Goal: Task Accomplishment & Management: Use online tool/utility

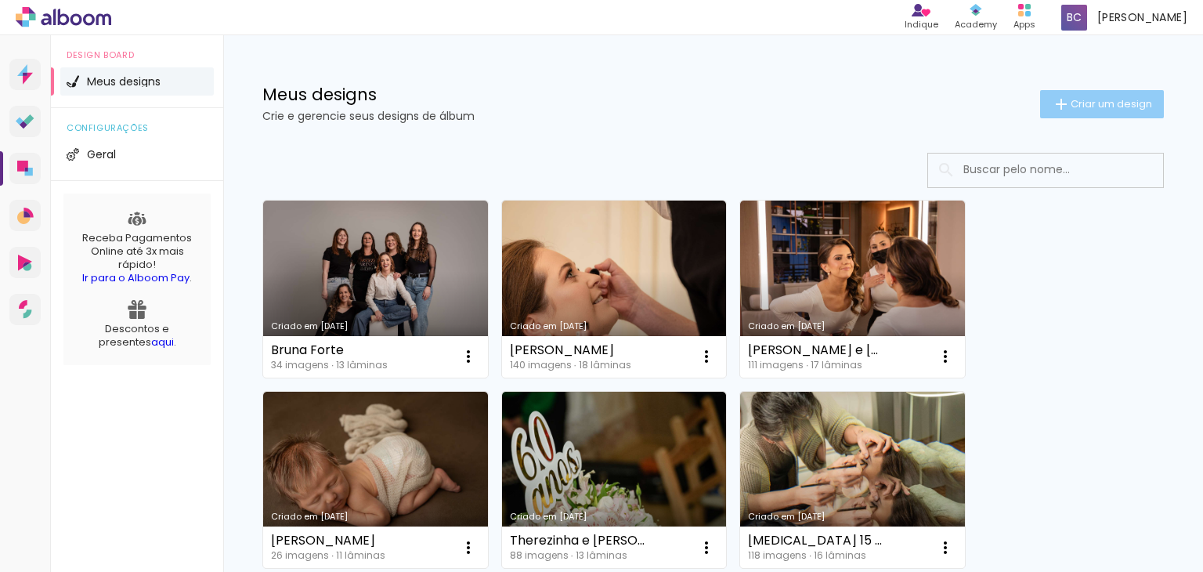
click at [1091, 109] on span "Criar um design" at bounding box center [1111, 104] width 81 height 10
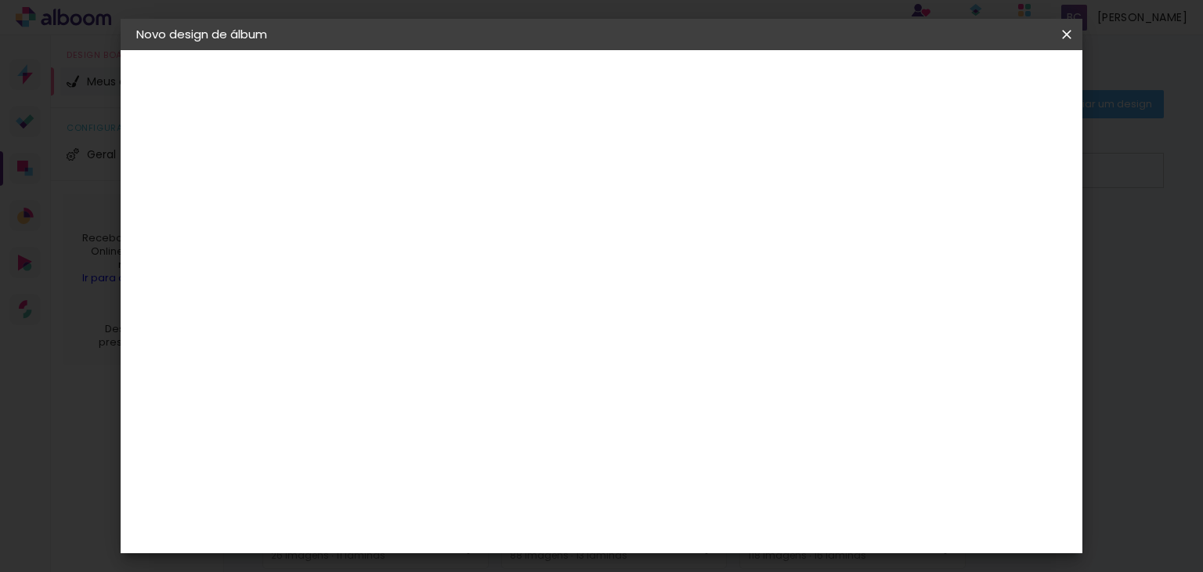
click at [392, 206] on input at bounding box center [392, 210] width 0 height 24
type input "C"
type input "[PERSON_NAME]"
type paper-input "[PERSON_NAME]"
click at [0, 0] on slot "Avançar" at bounding box center [0, 0] width 0 height 0
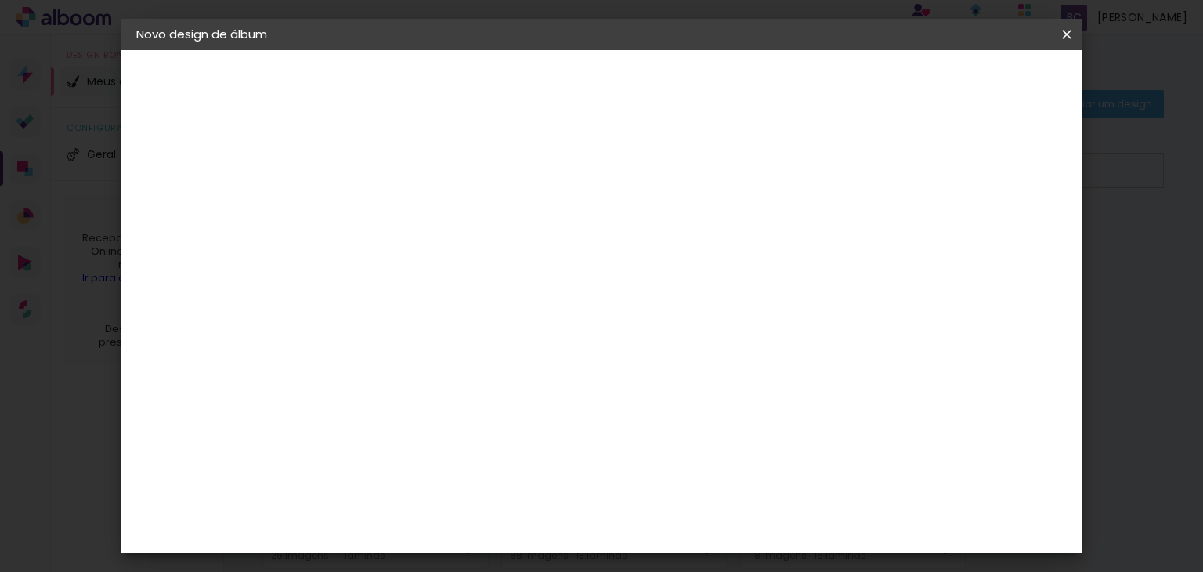
click at [421, 291] on input at bounding box center [432, 298] width 158 height 20
type input "GO"
type paper-input "GO"
click at [410, 355] on div "Go image" at bounding box center [400, 357] width 38 height 25
click at [0, 0] on slot "Avançar" at bounding box center [0, 0] width 0 height 0
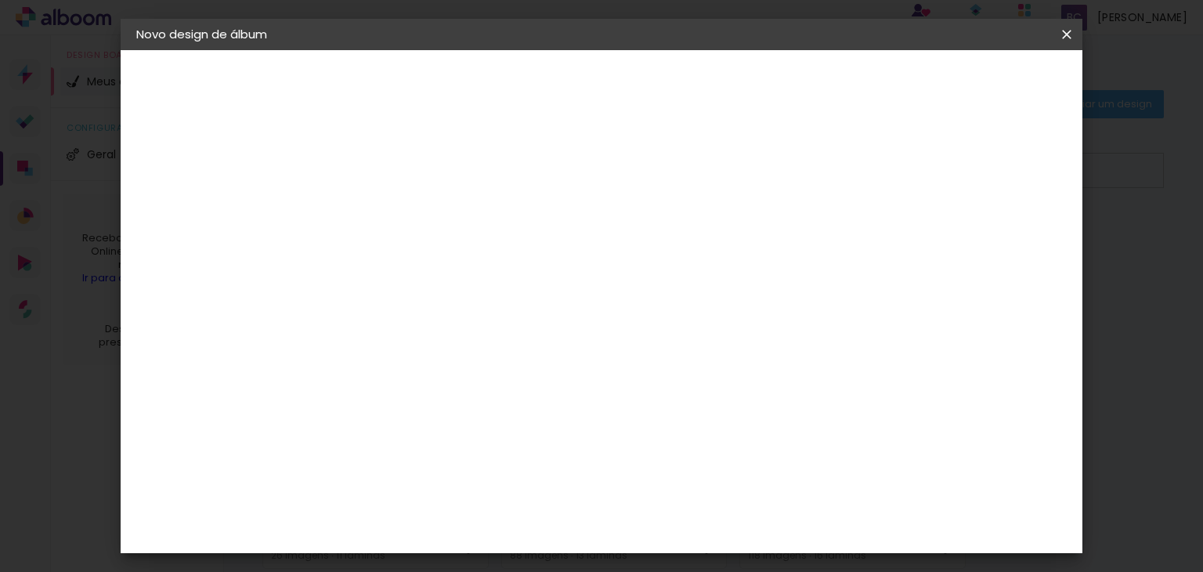
click at [454, 266] on input "text" at bounding box center [422, 273] width 61 height 24
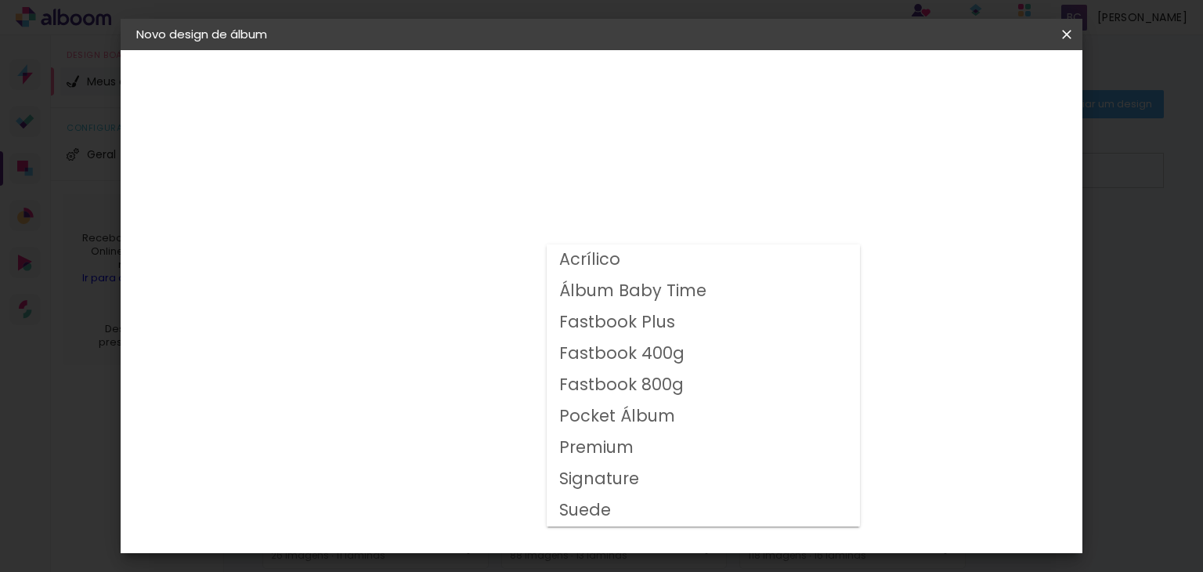
click at [0, 0] on slot "Fastbook 400g" at bounding box center [0, 0] width 0 height 0
type input "Fastbook 400g"
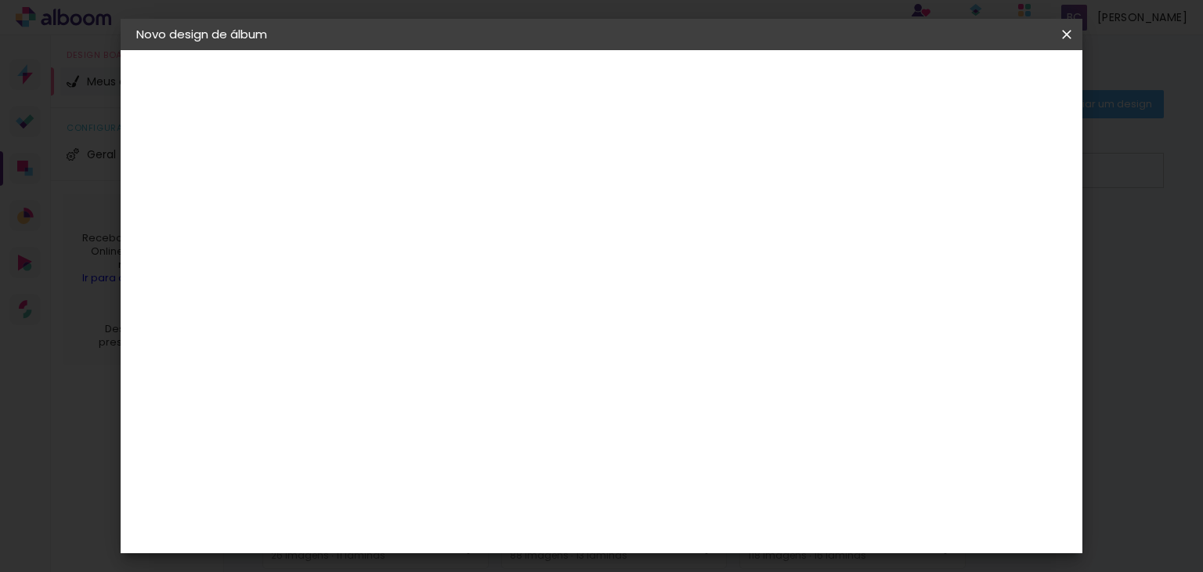
scroll to position [333, 0]
click at [498, 440] on span "25 × 25" at bounding box center [461, 461] width 73 height 42
click at [0, 0] on slot "Avançar" at bounding box center [0, 0] width 0 height 0
click at [821, 82] on span "Iniciar design" at bounding box center [785, 83] width 71 height 11
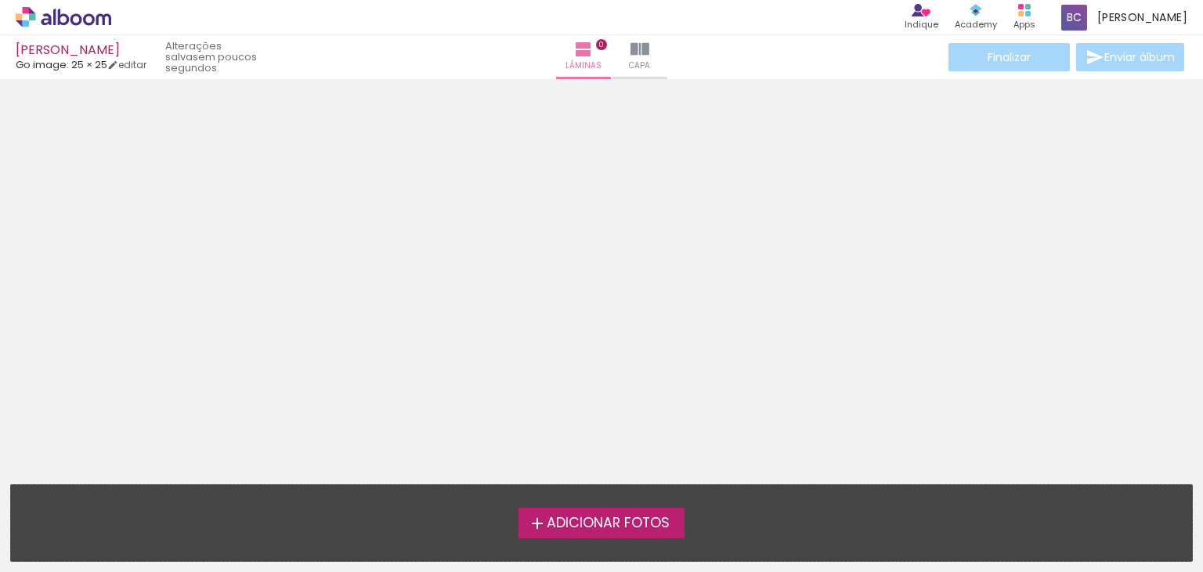
click at [638, 508] on label "Adicionar Fotos" at bounding box center [602, 523] width 167 height 30
click at [0, 0] on input "file" at bounding box center [0, 0] width 0 height 0
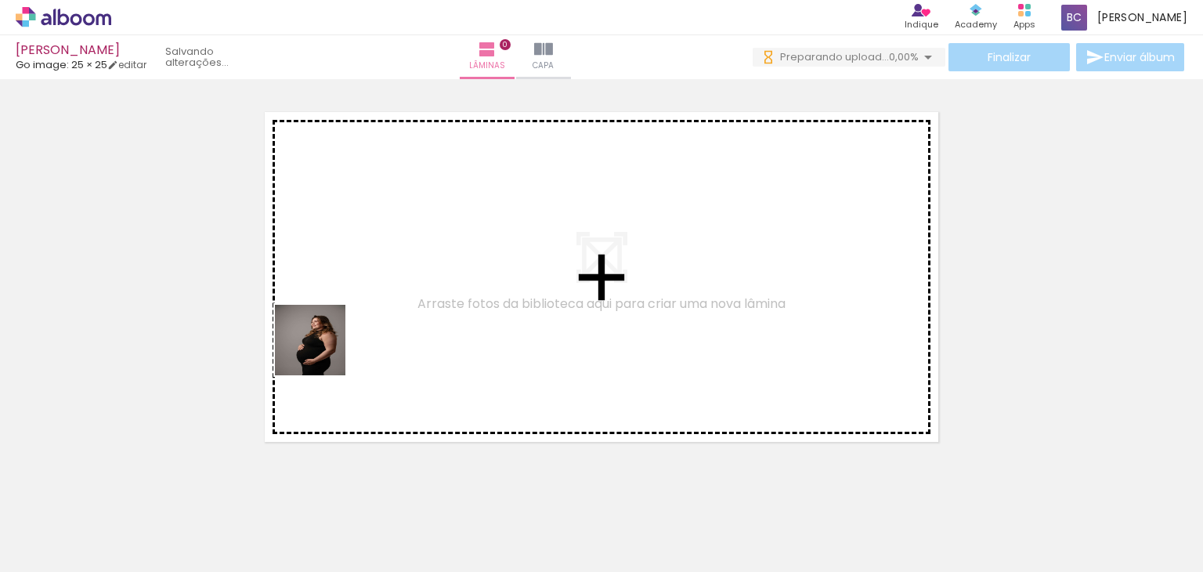
drag, startPoint x: 159, startPoint y: 509, endPoint x: 853, endPoint y: 400, distance: 702.5
click at [370, 313] on quentale-workspace at bounding box center [601, 286] width 1203 height 572
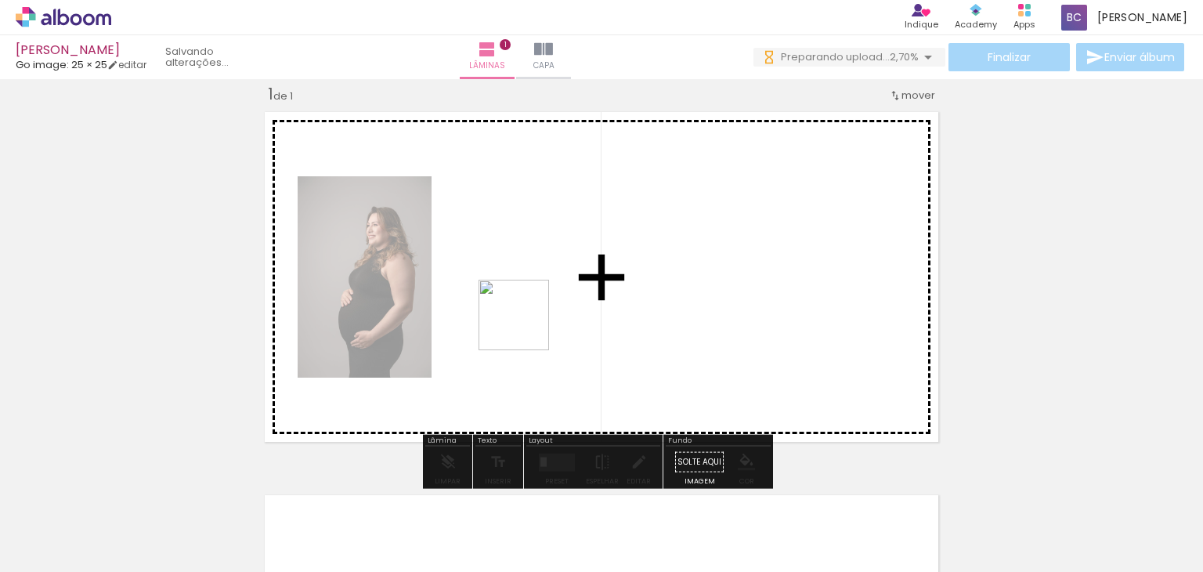
drag, startPoint x: 349, startPoint y: 533, endPoint x: 527, endPoint y: 323, distance: 275.6
click at [527, 323] on quentale-workspace at bounding box center [601, 286] width 1203 height 572
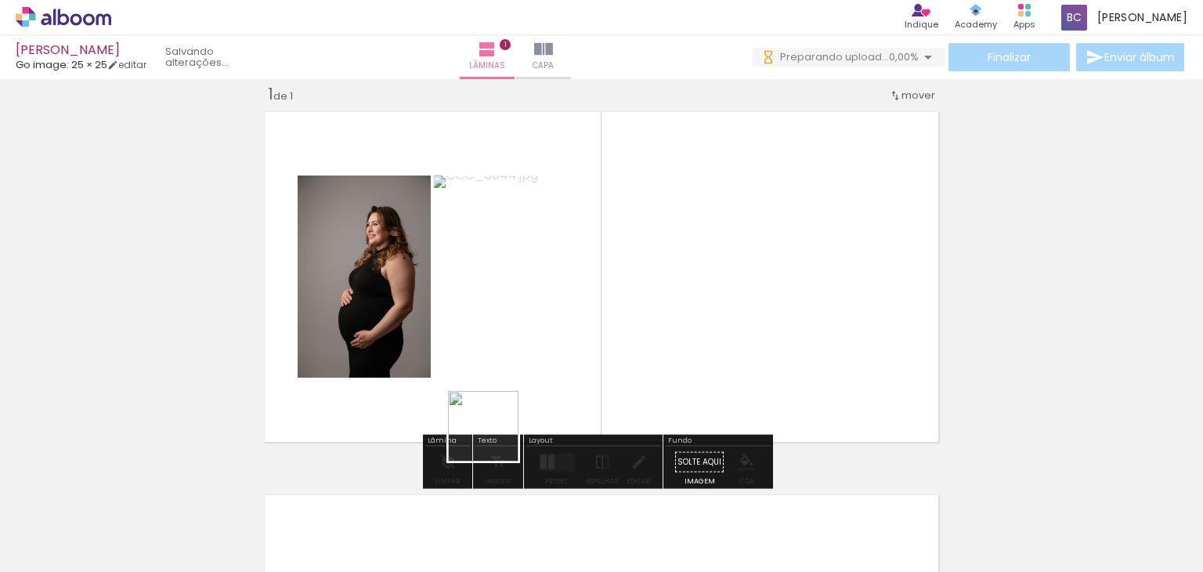
drag, startPoint x: 430, startPoint y: 510, endPoint x: 627, endPoint y: 307, distance: 283.1
click at [633, 295] on quentale-workspace at bounding box center [601, 286] width 1203 height 572
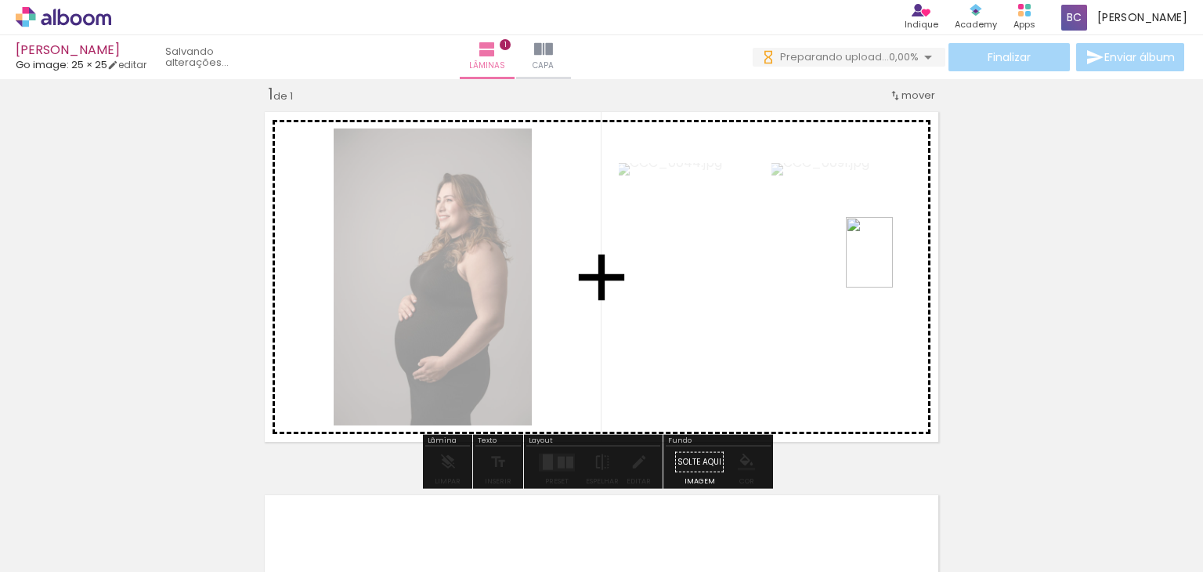
drag, startPoint x: 514, startPoint y: 528, endPoint x: 892, endPoint y: 264, distance: 461.3
click at [892, 264] on quentale-workspace at bounding box center [601, 286] width 1203 height 572
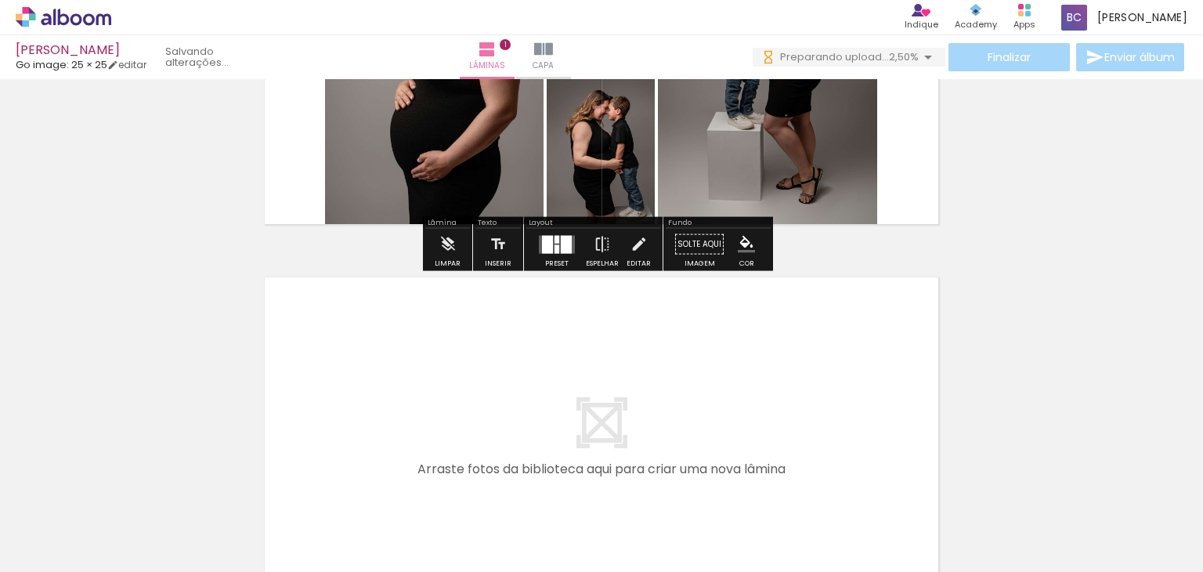
scroll to position [238, 0]
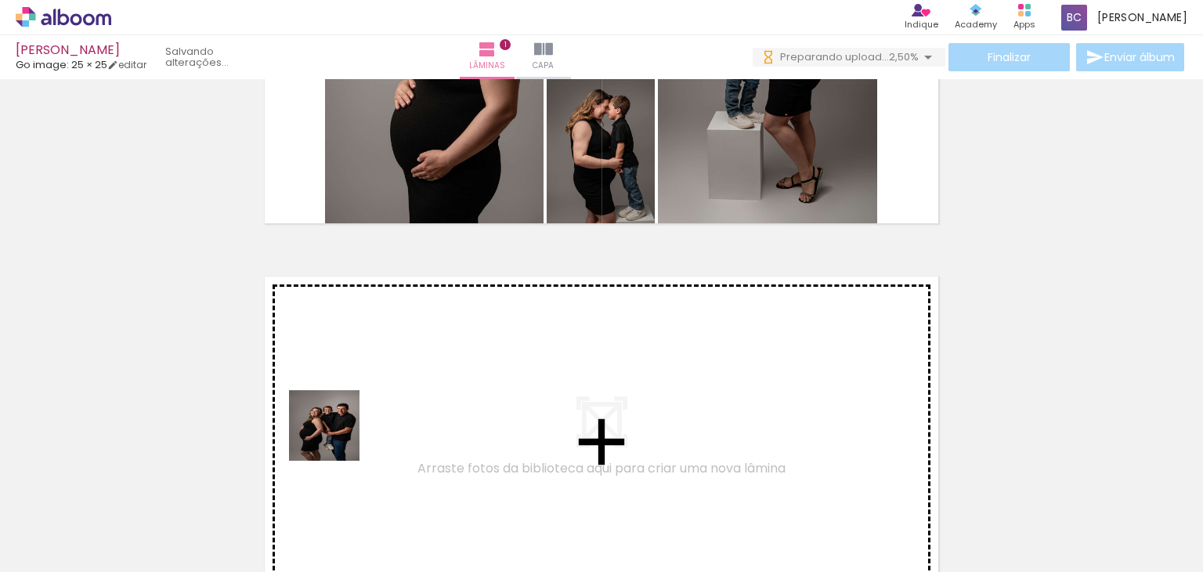
drag, startPoint x: 255, startPoint y: 521, endPoint x: 398, endPoint y: 371, distance: 207.2
click at [398, 371] on quentale-workspace at bounding box center [601, 286] width 1203 height 572
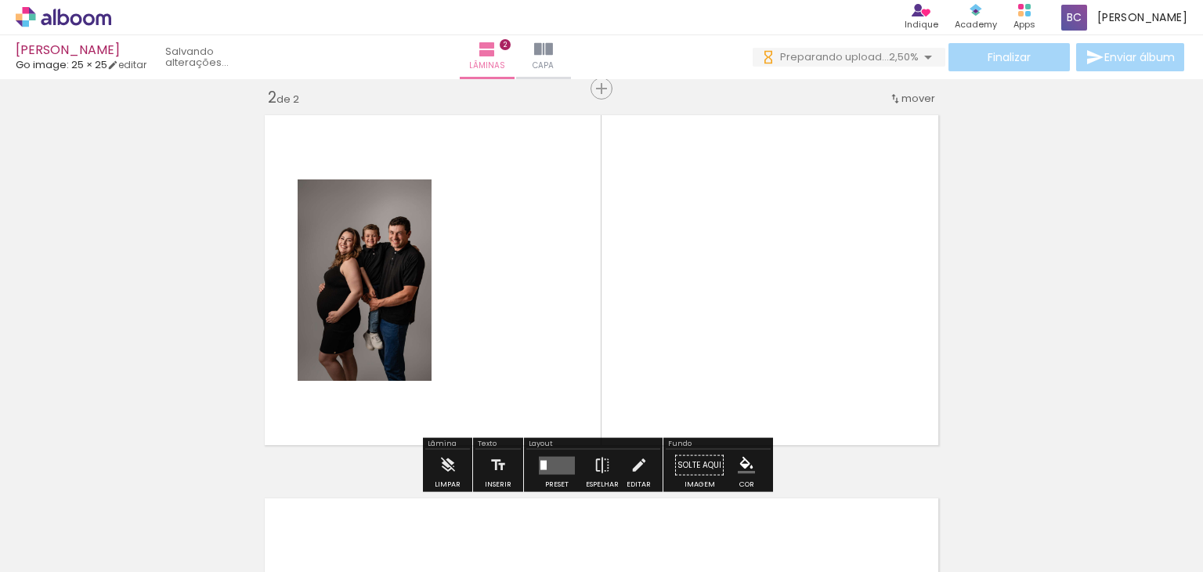
scroll to position [403, 0]
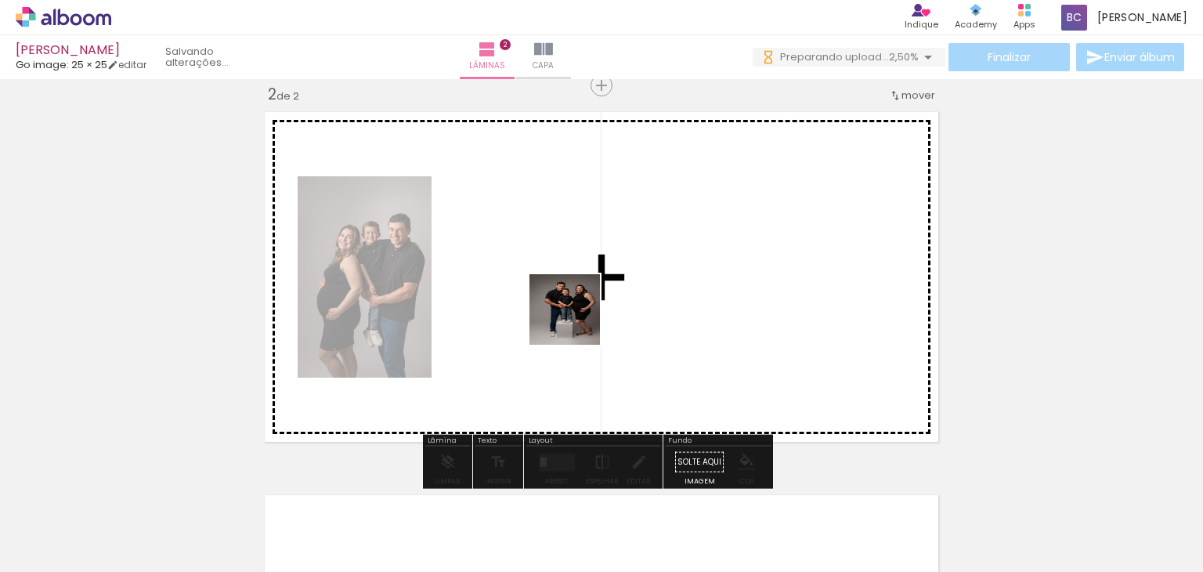
drag, startPoint x: 597, startPoint y: 497, endPoint x: 577, endPoint y: 320, distance: 177.4
click at [577, 320] on quentale-workspace at bounding box center [601, 286] width 1203 height 572
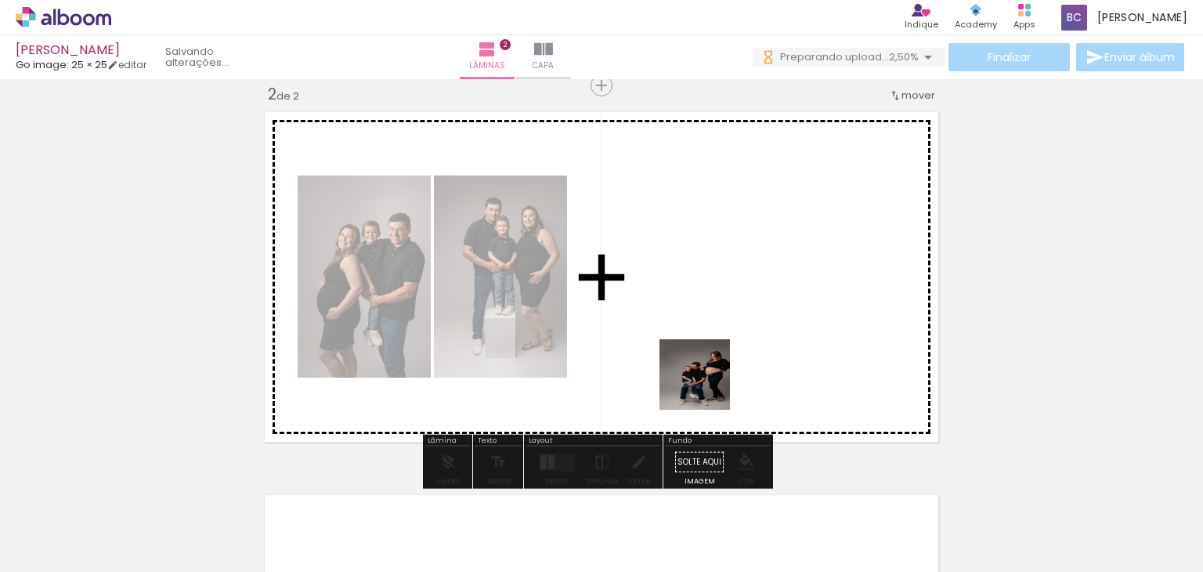
drag, startPoint x: 689, startPoint y: 518, endPoint x: 720, endPoint y: 312, distance: 208.3
click at [720, 312] on quentale-workspace at bounding box center [601, 286] width 1203 height 572
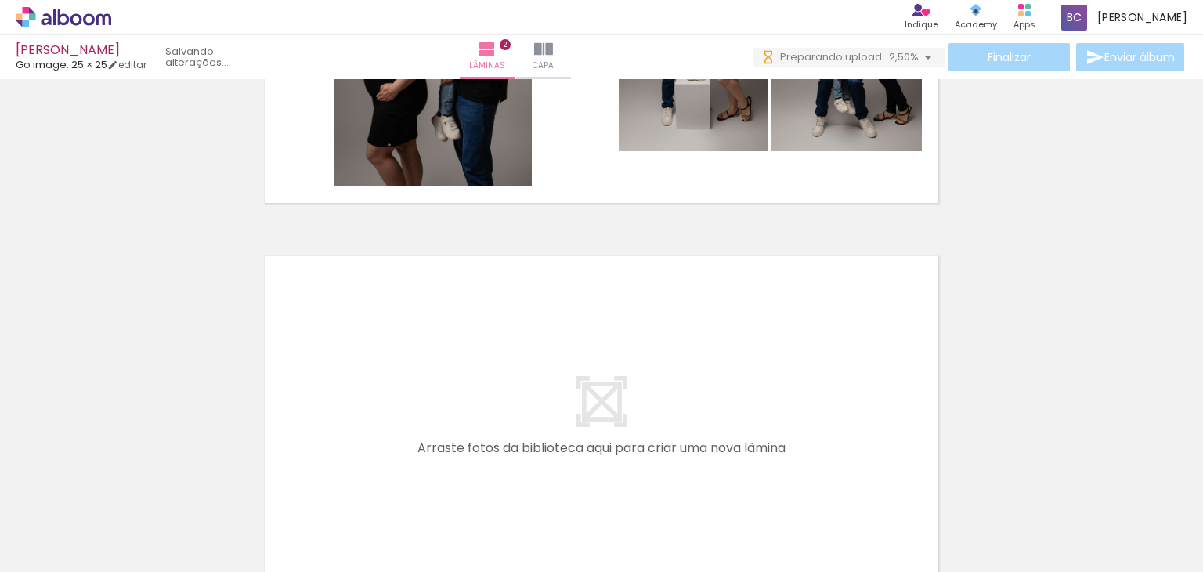
scroll to position [646, 0]
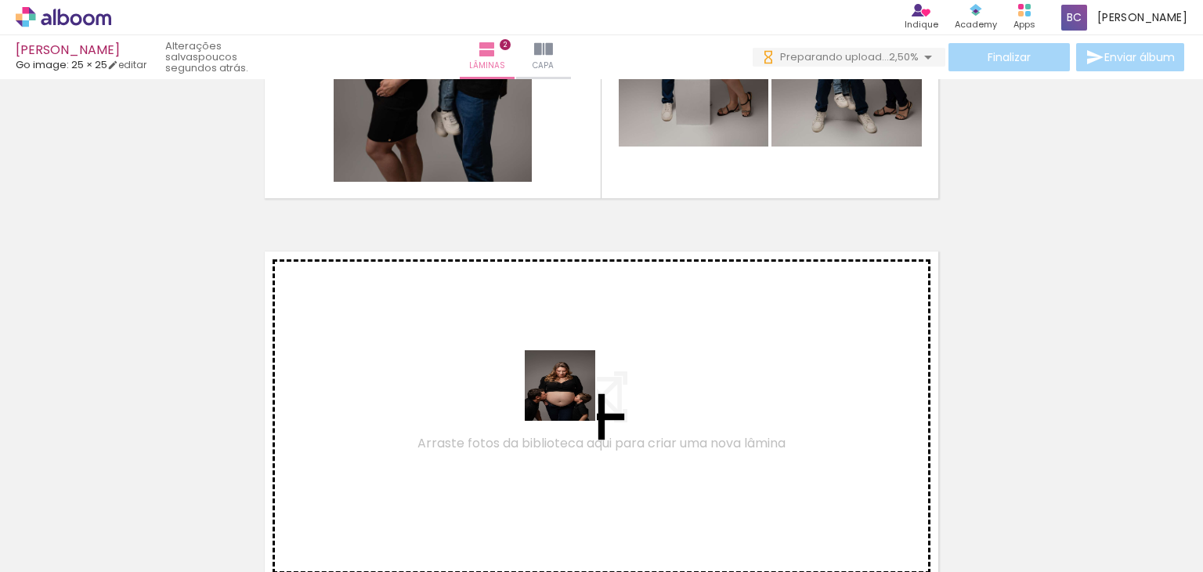
drag, startPoint x: 783, startPoint y: 534, endPoint x: 572, endPoint y: 397, distance: 252.0
click at [572, 397] on quentale-workspace at bounding box center [601, 286] width 1203 height 572
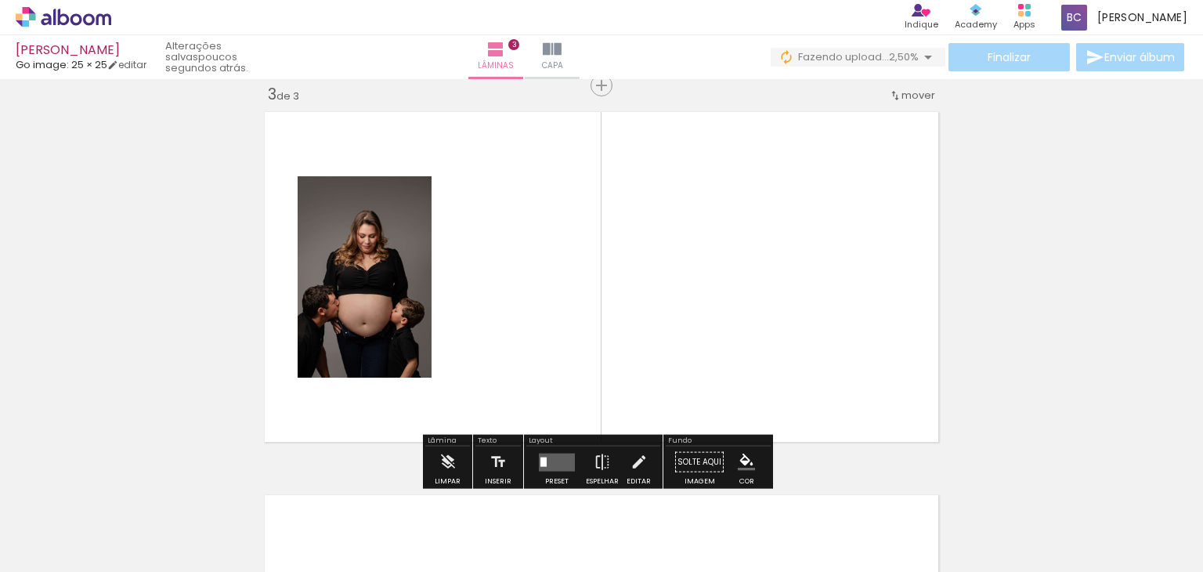
scroll to position [786, 0]
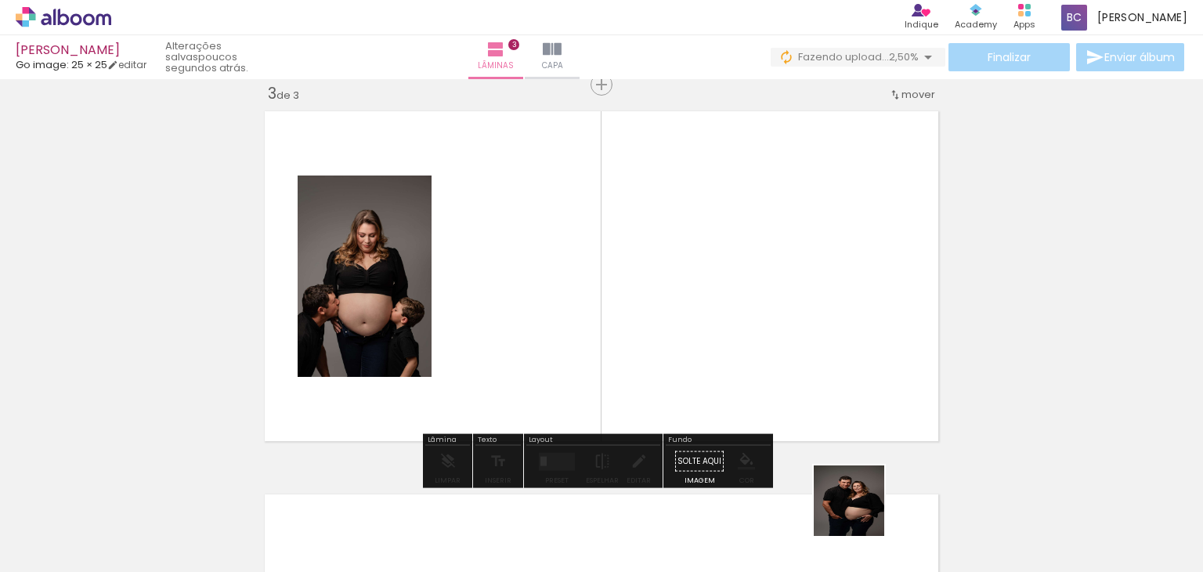
drag, startPoint x: 866, startPoint y: 523, endPoint x: 705, endPoint y: 350, distance: 236.1
click at [705, 350] on quentale-workspace at bounding box center [601, 286] width 1203 height 572
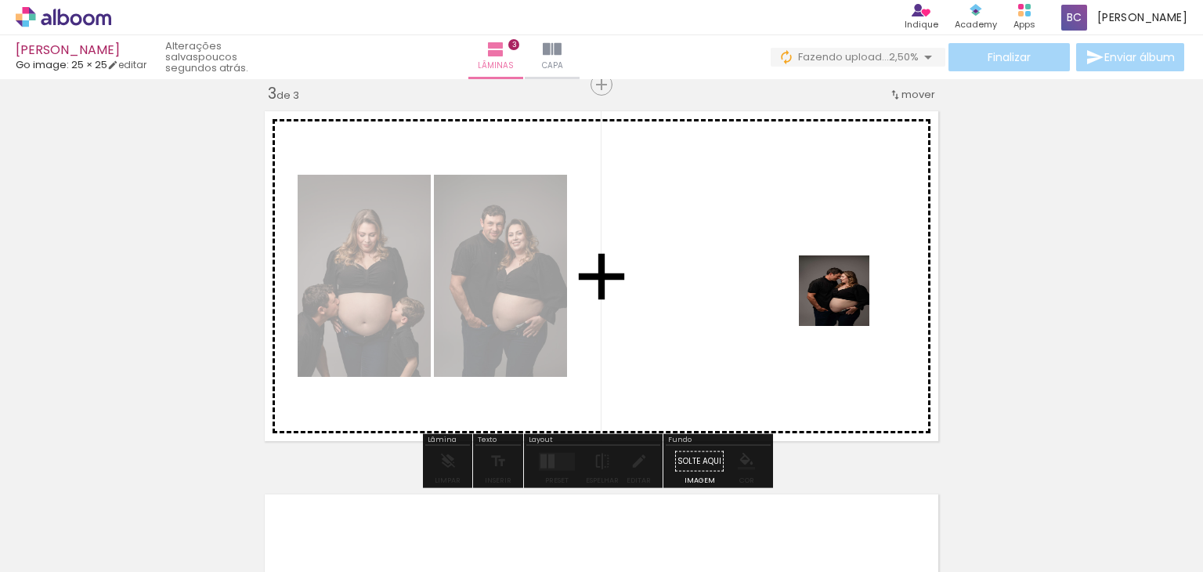
drag, startPoint x: 953, startPoint y: 516, endPoint x: 846, endPoint y: 302, distance: 238.9
click at [846, 302] on quentale-workspace at bounding box center [601, 286] width 1203 height 572
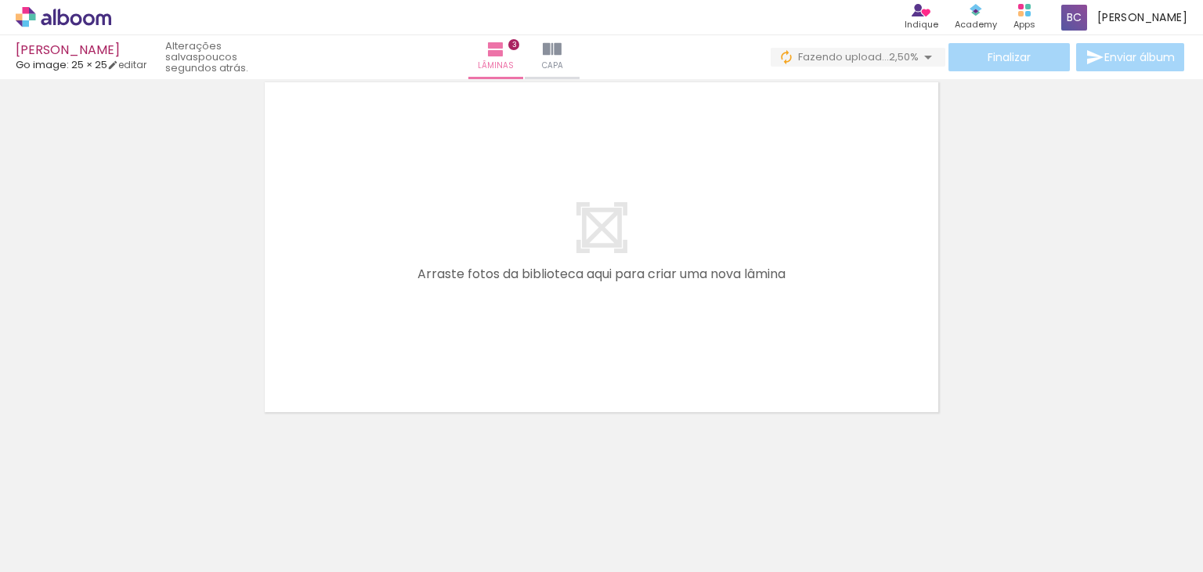
scroll to position [0, 808]
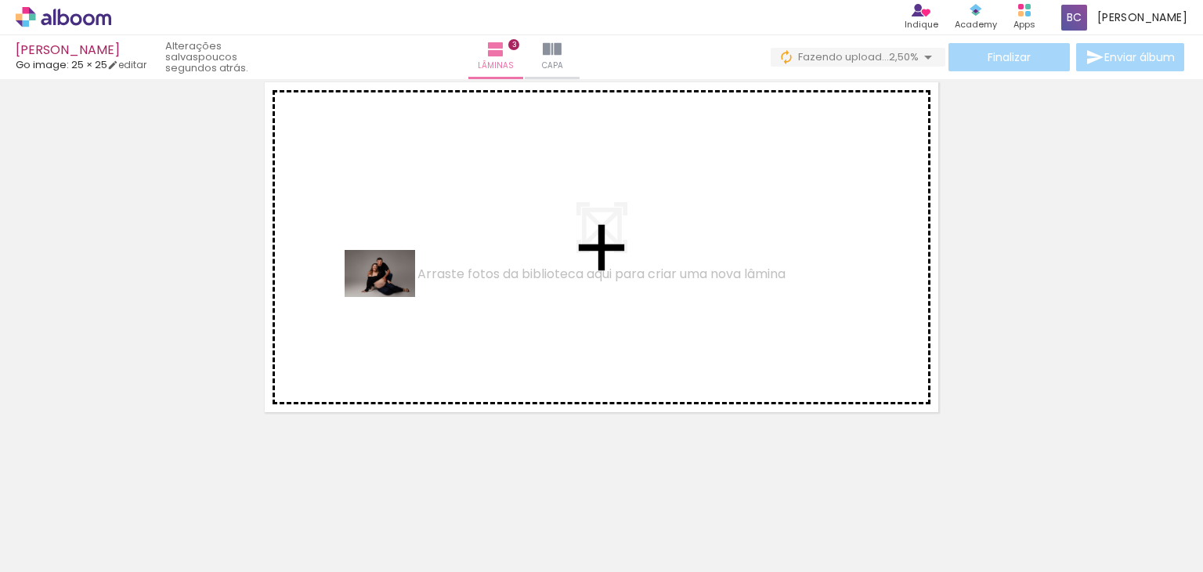
drag, startPoint x: 220, startPoint y: 520, endPoint x: 392, endPoint y: 297, distance: 281.5
click at [392, 297] on quentale-workspace at bounding box center [601, 286] width 1203 height 572
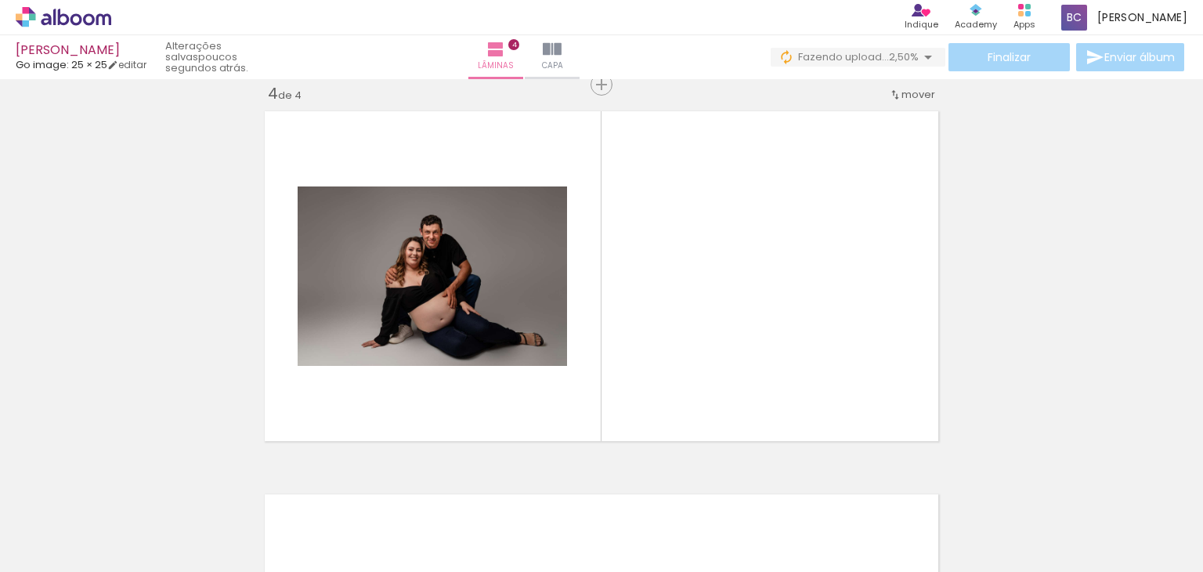
scroll to position [1169, 0]
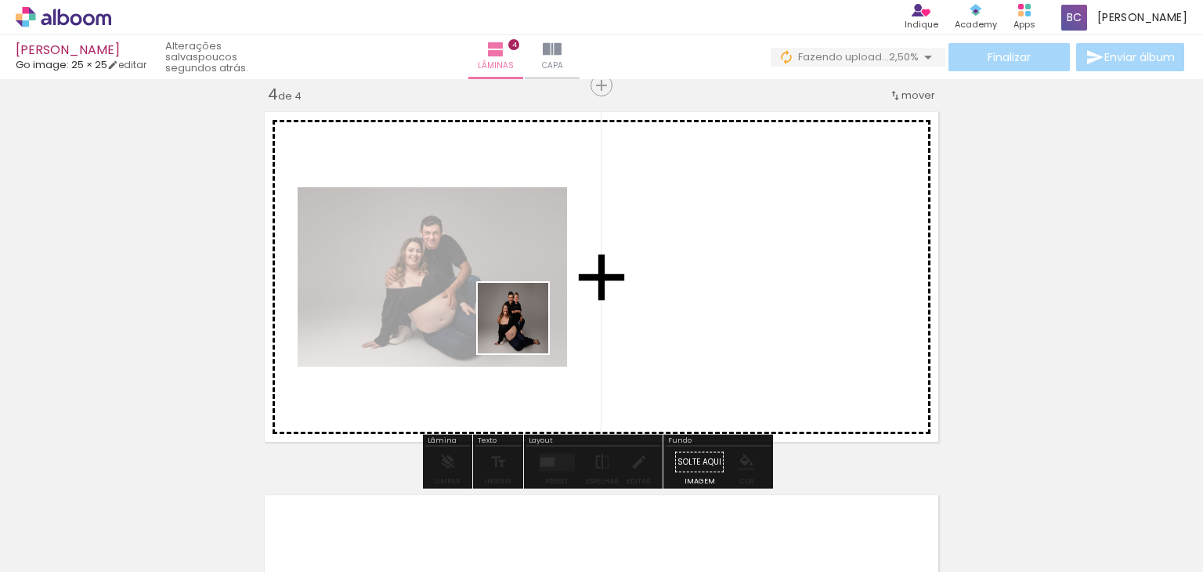
drag, startPoint x: 325, startPoint y: 527, endPoint x: 530, endPoint y: 327, distance: 285.8
click at [530, 327] on quentale-workspace at bounding box center [601, 286] width 1203 height 572
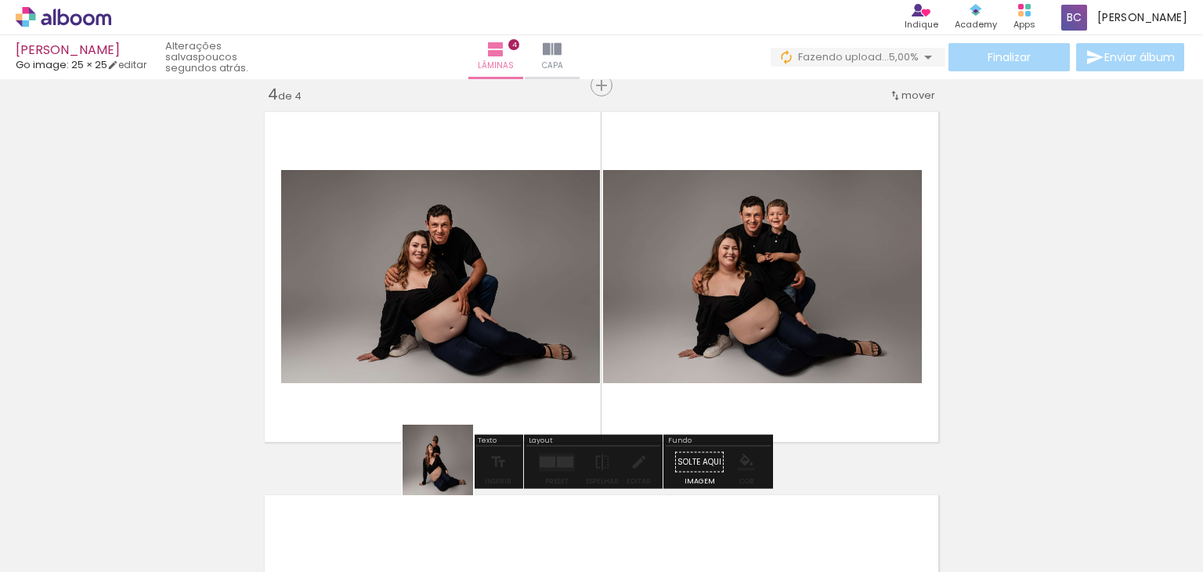
drag, startPoint x: 422, startPoint y: 525, endPoint x: 575, endPoint y: 286, distance: 283.6
click at [575, 286] on quentale-workspace at bounding box center [601, 286] width 1203 height 572
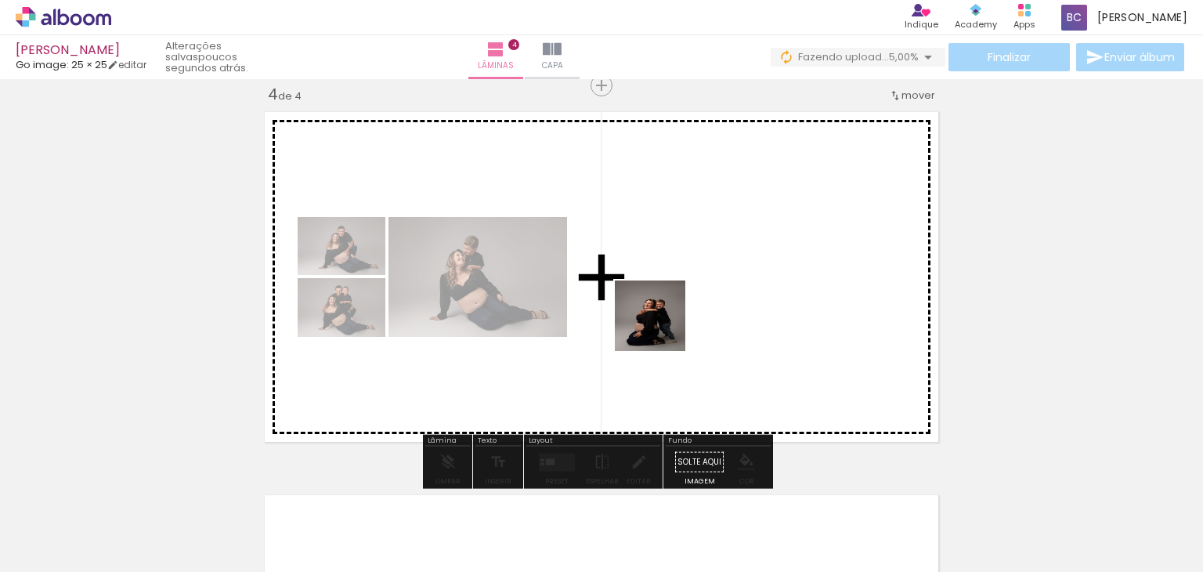
drag, startPoint x: 497, startPoint y: 536, endPoint x: 721, endPoint y: 268, distance: 348.7
click at [721, 268] on quentale-workspace at bounding box center [601, 286] width 1203 height 572
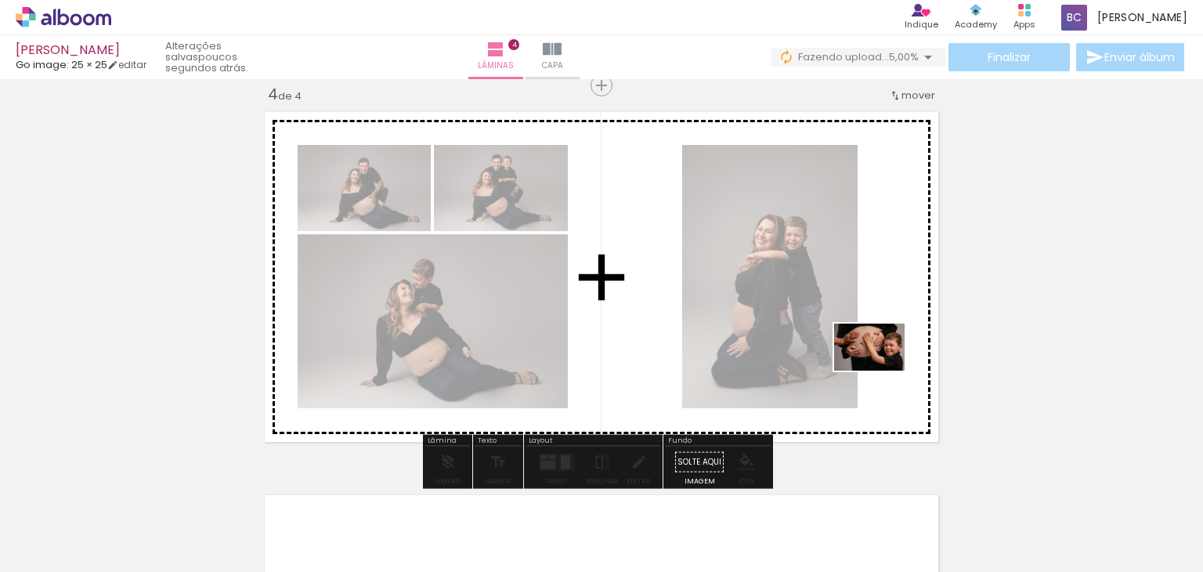
drag, startPoint x: 924, startPoint y: 538, endPoint x: 881, endPoint y: 371, distance: 173.1
click at [881, 371] on quentale-workspace at bounding box center [601, 286] width 1203 height 572
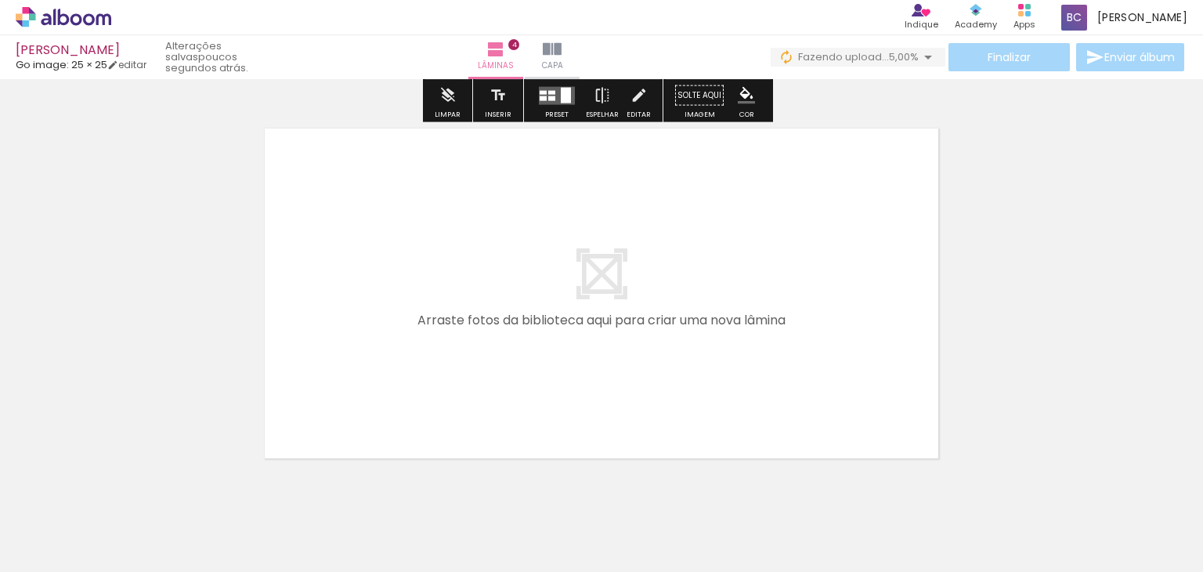
scroll to position [1555, 0]
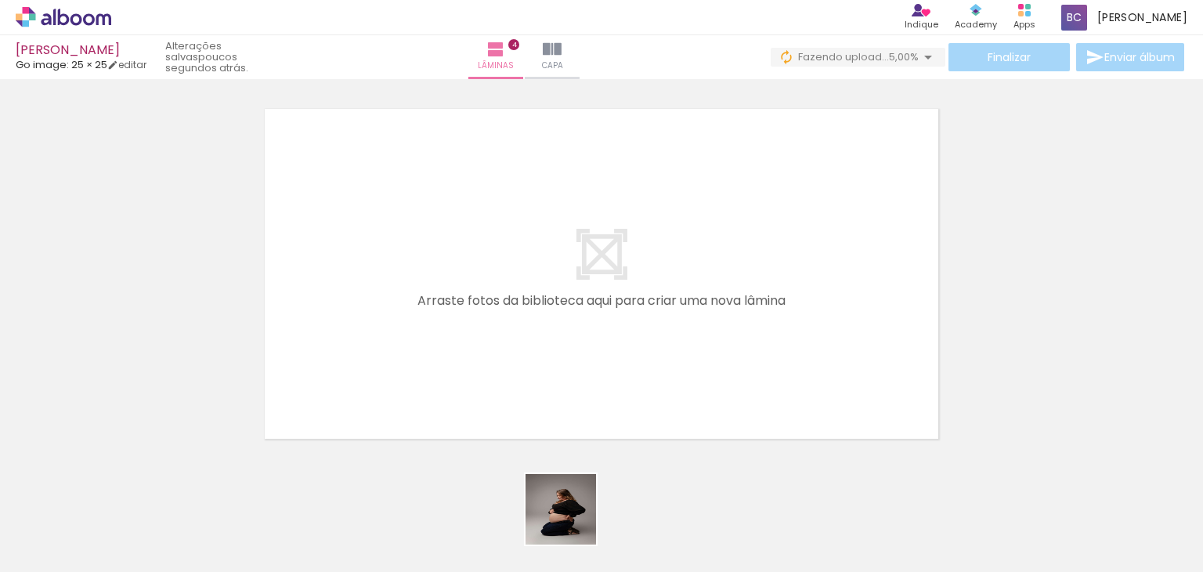
drag, startPoint x: 573, startPoint y: 530, endPoint x: 586, endPoint y: 371, distance: 160.4
click at [542, 302] on quentale-workspace at bounding box center [601, 286] width 1203 height 572
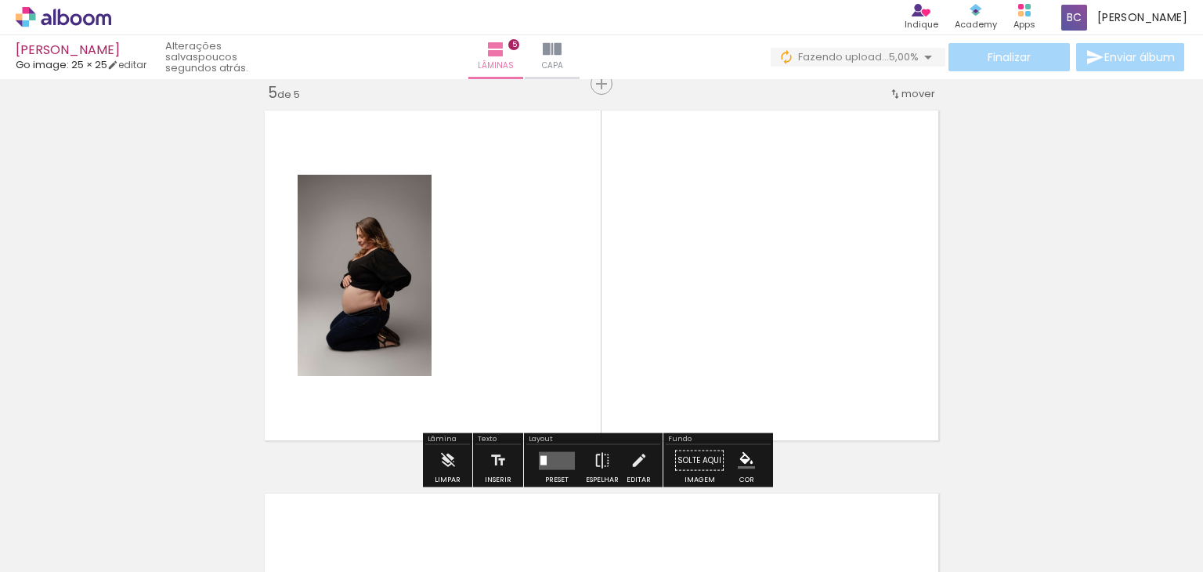
scroll to position [1552, 0]
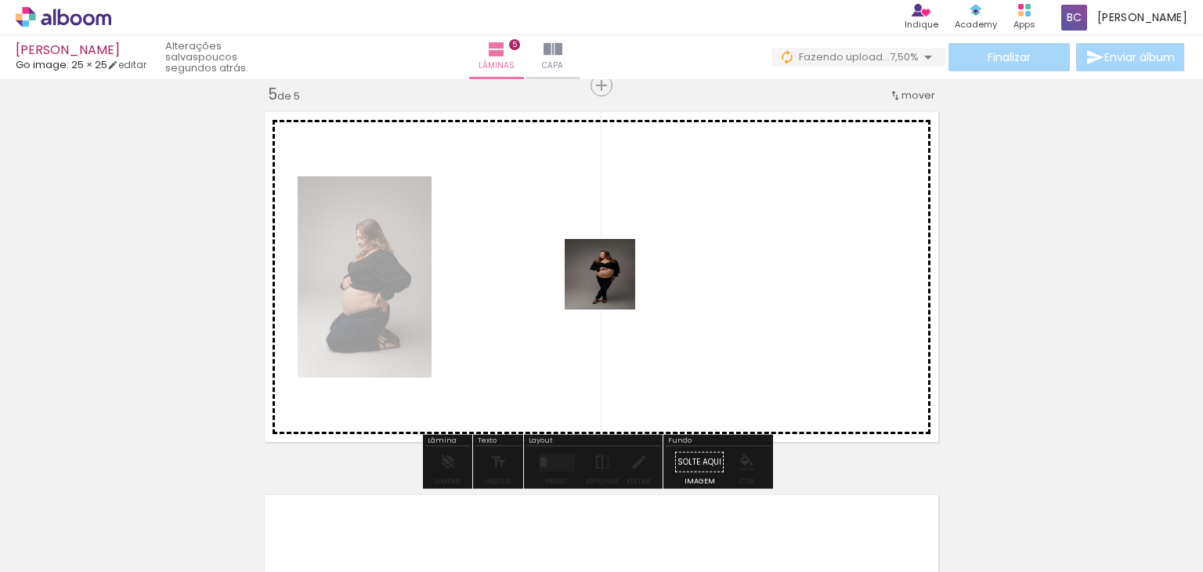
drag, startPoint x: 666, startPoint y: 500, endPoint x: 612, endPoint y: 286, distance: 220.6
click at [612, 286] on quentale-workspace at bounding box center [601, 286] width 1203 height 572
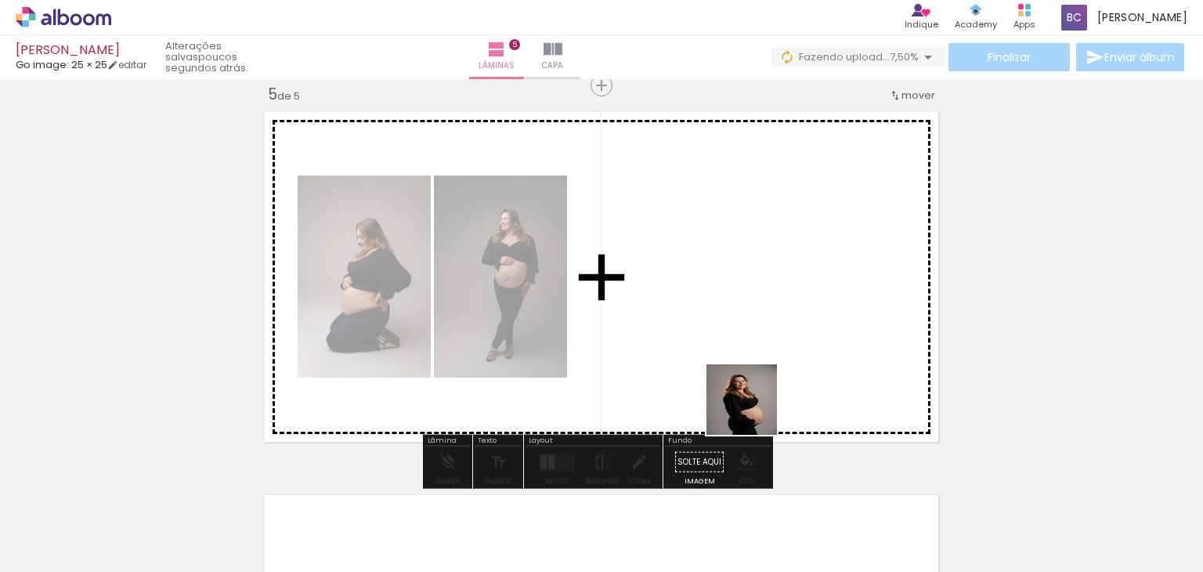
drag, startPoint x: 761, startPoint y: 527, endPoint x: 746, endPoint y: 315, distance: 212.9
click at [746, 315] on quentale-workspace at bounding box center [601, 286] width 1203 height 572
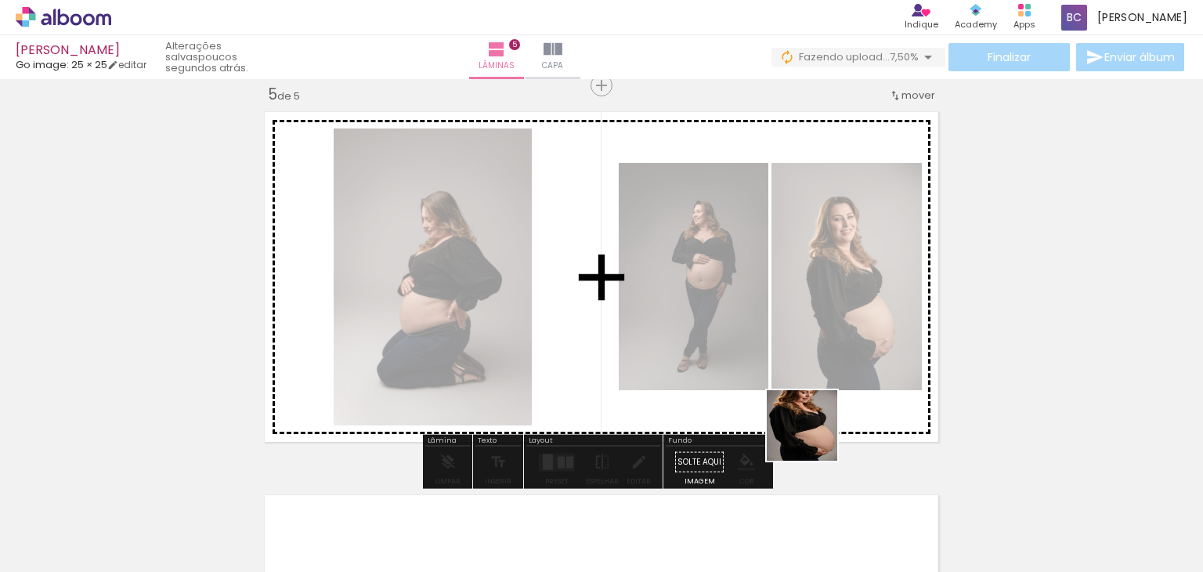
drag, startPoint x: 847, startPoint y: 522, endPoint x: 756, endPoint y: 327, distance: 215.9
click at [756, 327] on quentale-workspace at bounding box center [601, 286] width 1203 height 572
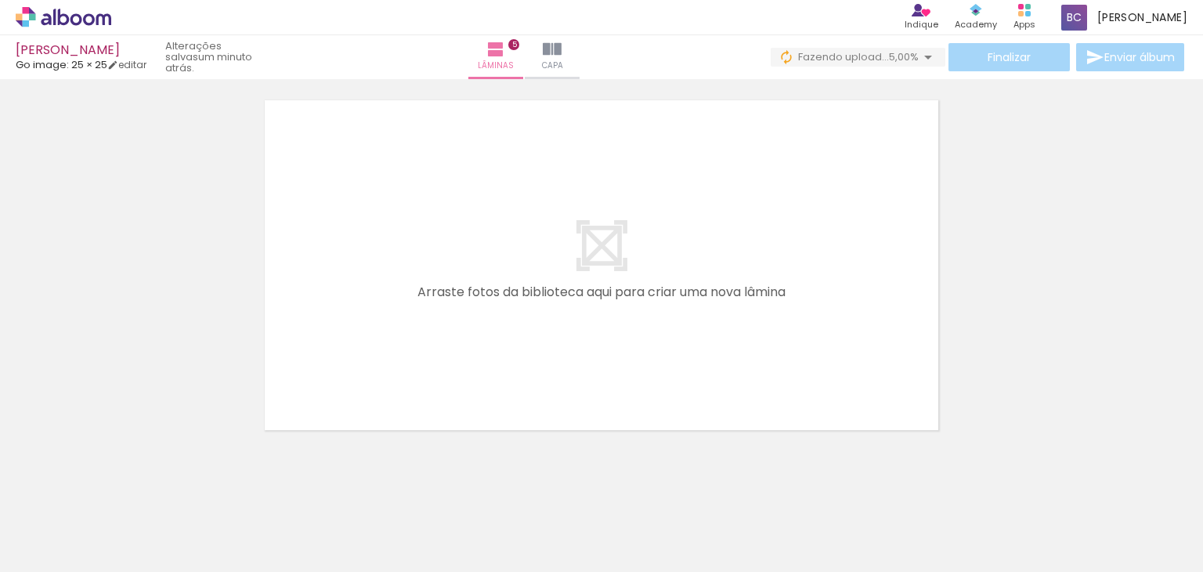
scroll to position [0, 1624]
drag, startPoint x: 204, startPoint y: 522, endPoint x: 384, endPoint y: 330, distance: 263.8
click at [395, 299] on quentale-workspace at bounding box center [601, 286] width 1203 height 572
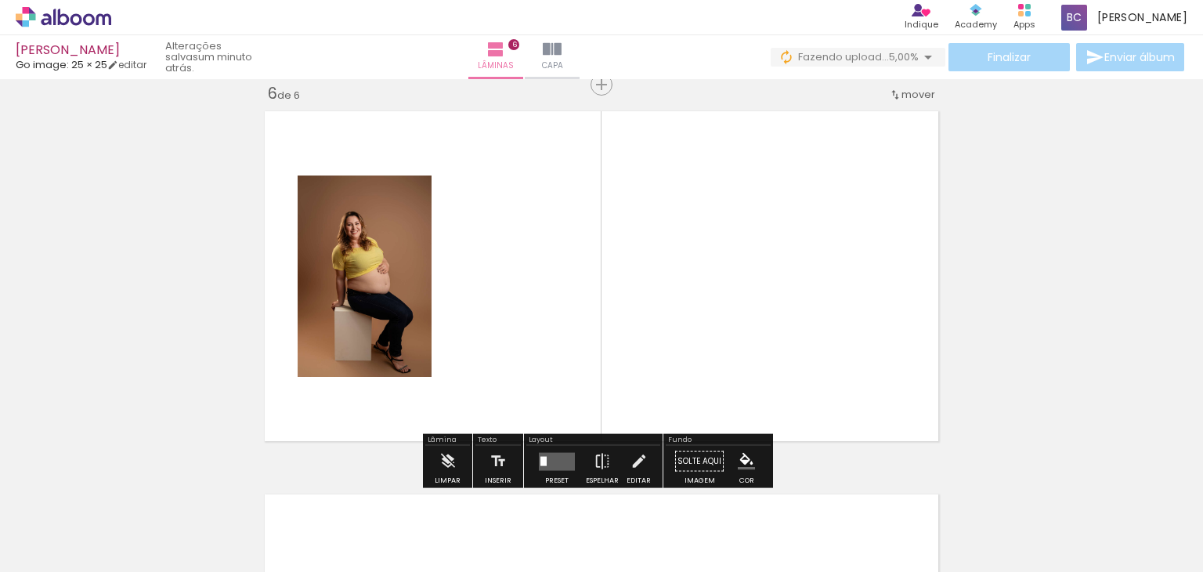
scroll to position [1935, 0]
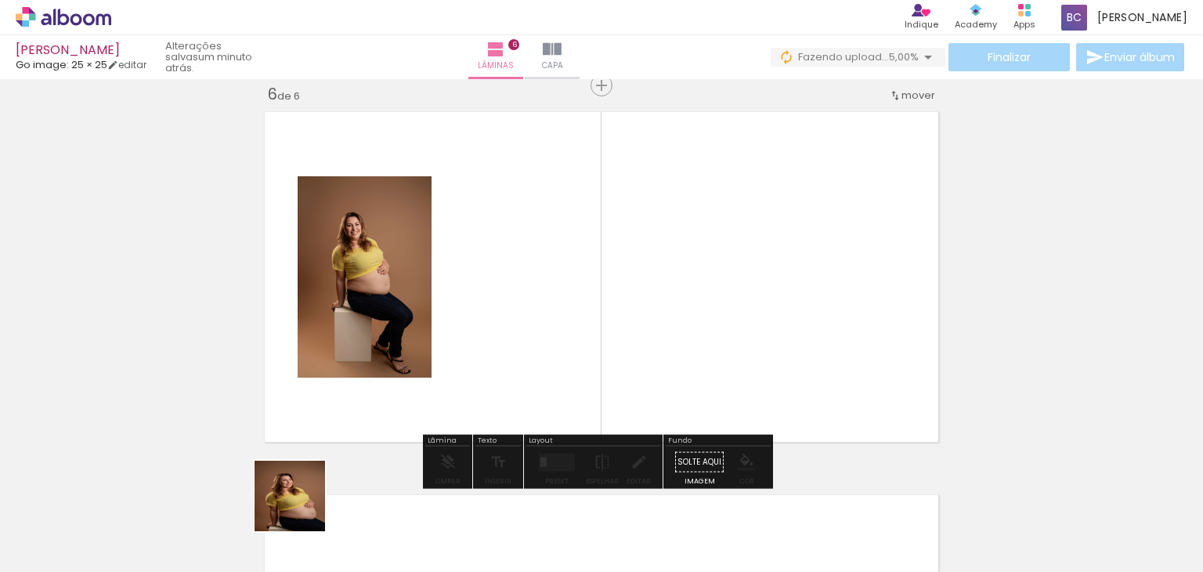
drag, startPoint x: 302, startPoint y: 518, endPoint x: 573, endPoint y: 230, distance: 396.2
click at [573, 230] on quentale-workspace at bounding box center [601, 286] width 1203 height 572
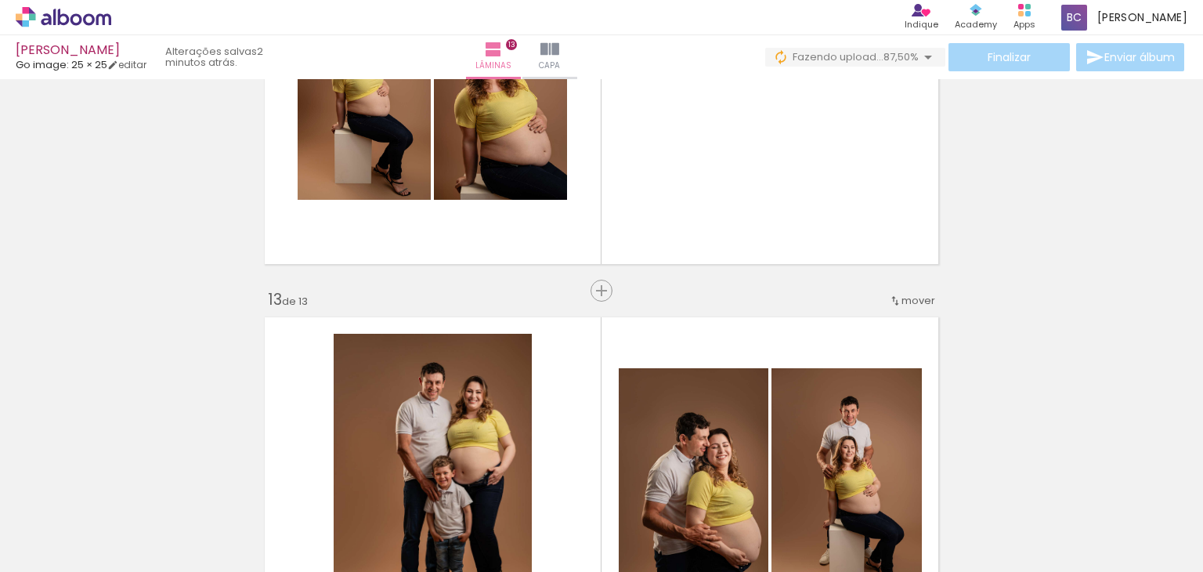
scroll to position [4449, 0]
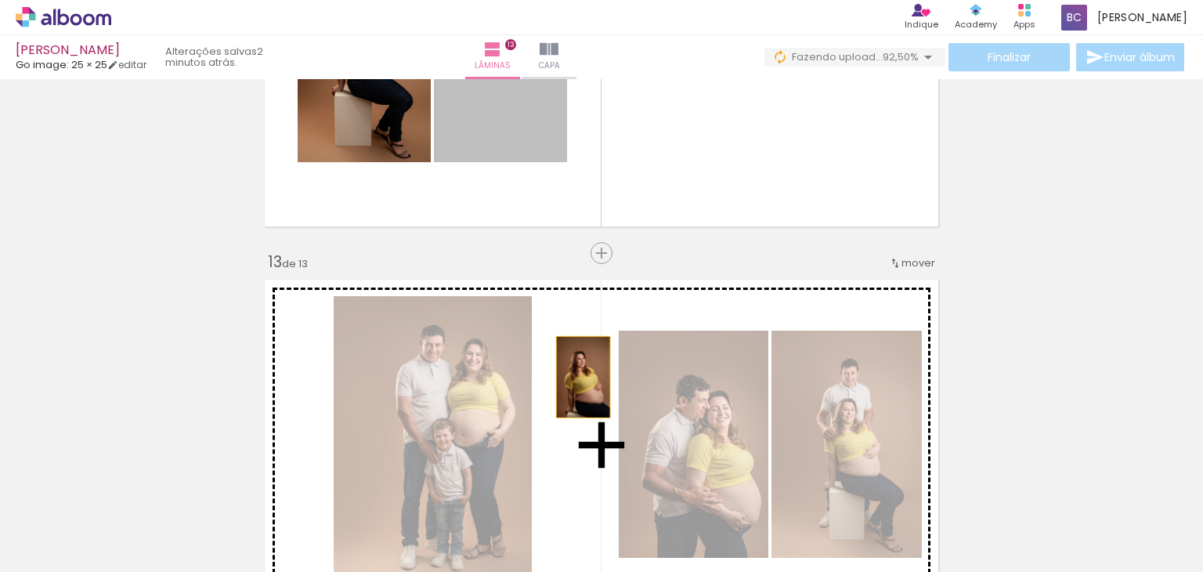
drag, startPoint x: 509, startPoint y: 121, endPoint x: 395, endPoint y: 117, distance: 114.5
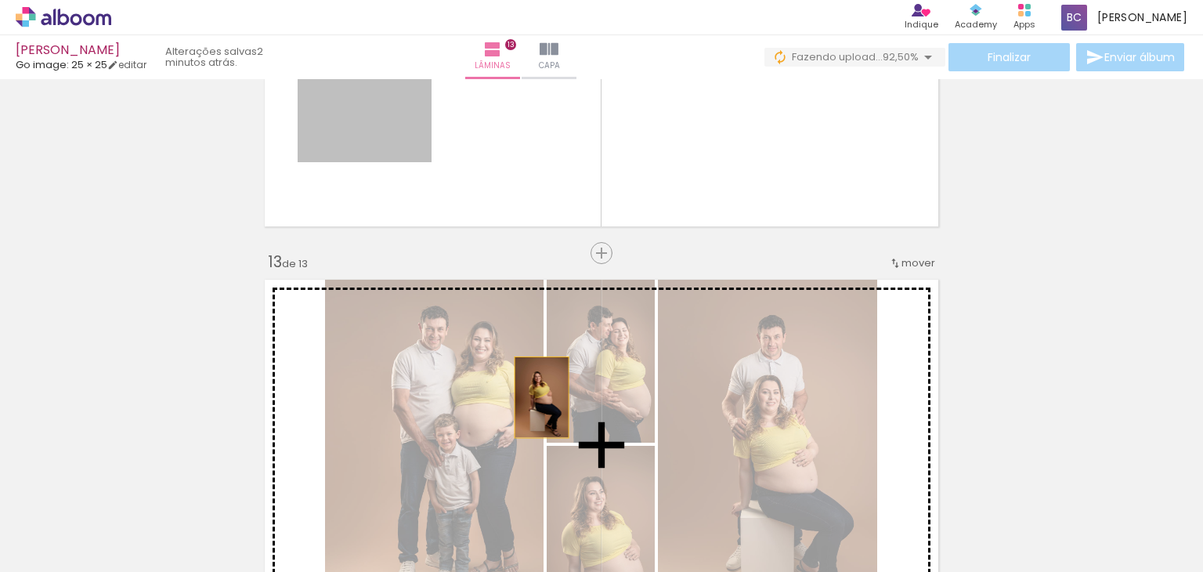
drag, startPoint x: 389, startPoint y: 126, endPoint x: 537, endPoint y: 399, distance: 310.6
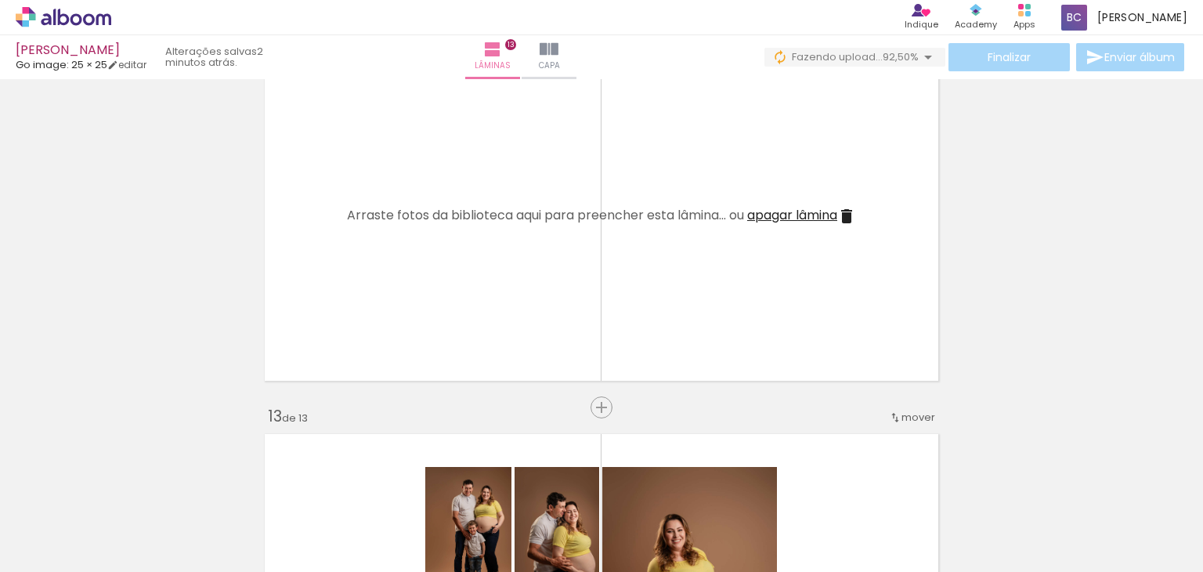
scroll to position [4292, 0]
click at [847, 219] on iron-icon at bounding box center [846, 218] width 19 height 19
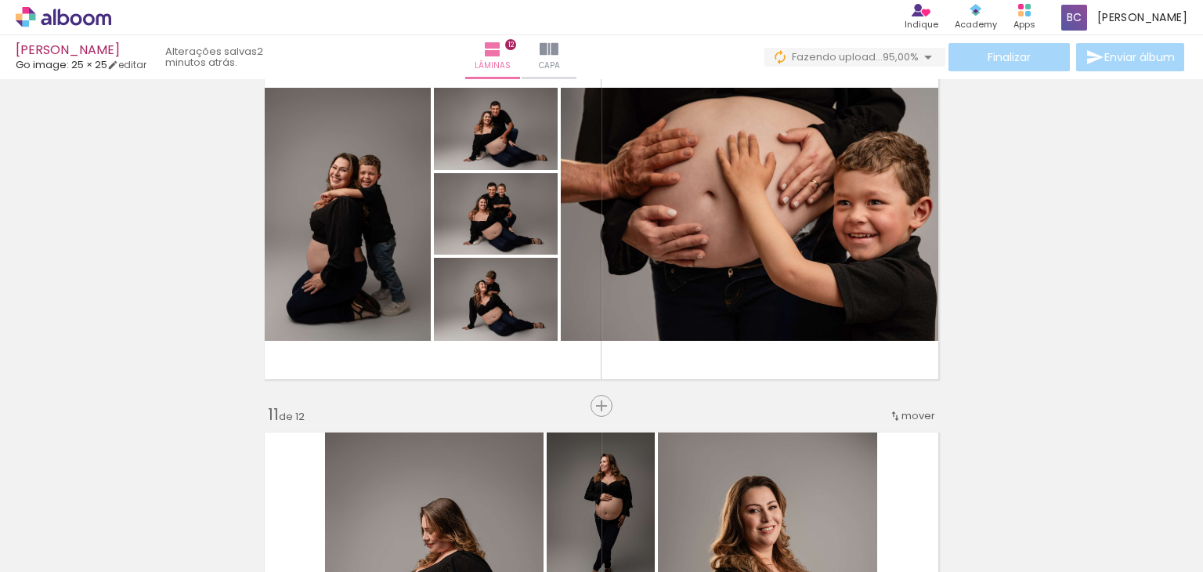
scroll to position [3477, 0]
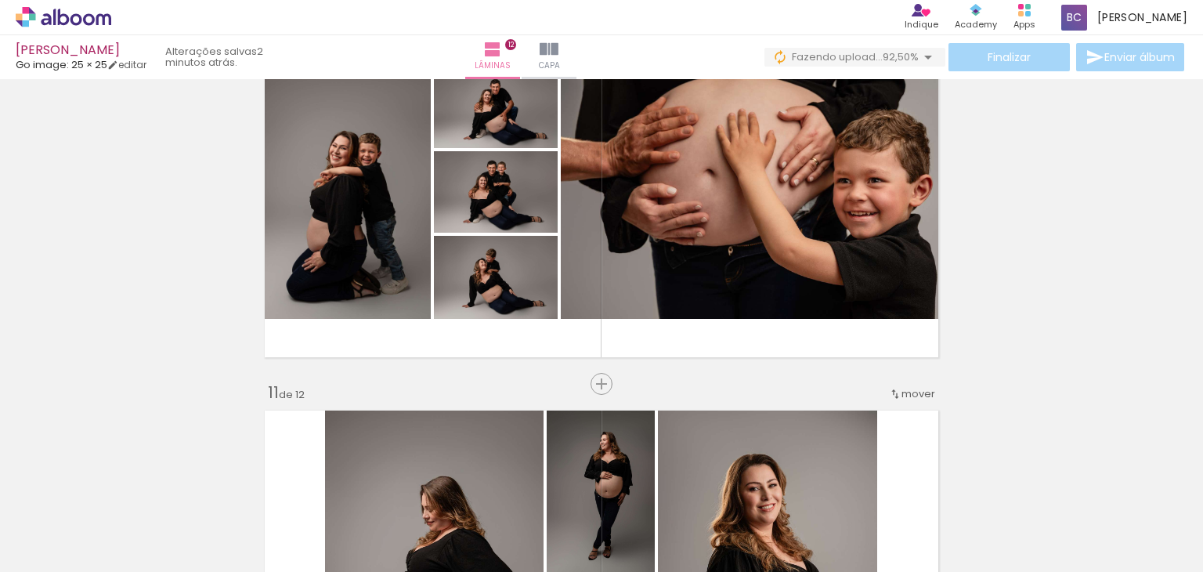
scroll to position [3580, 0]
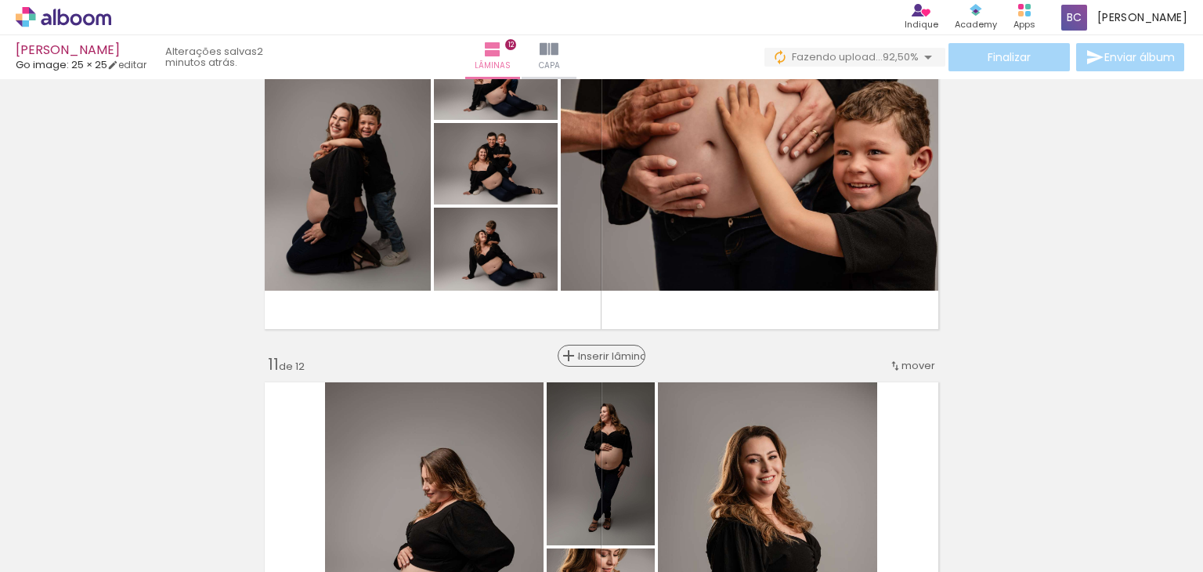
click at [589, 357] on span "Inserir lâmina" at bounding box center [608, 356] width 61 height 10
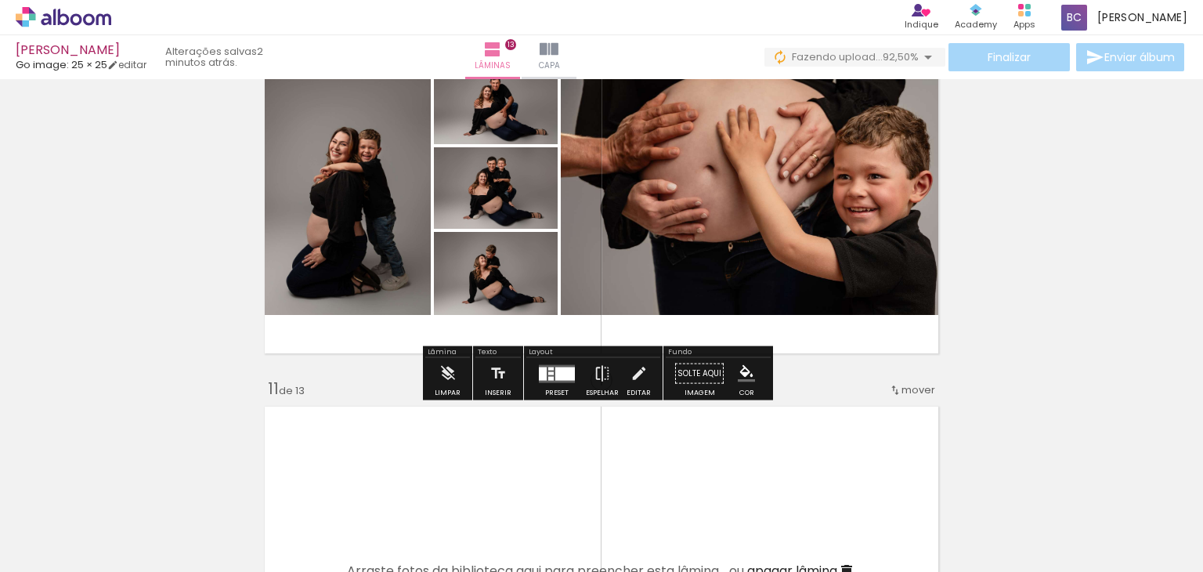
scroll to position [3548, 0]
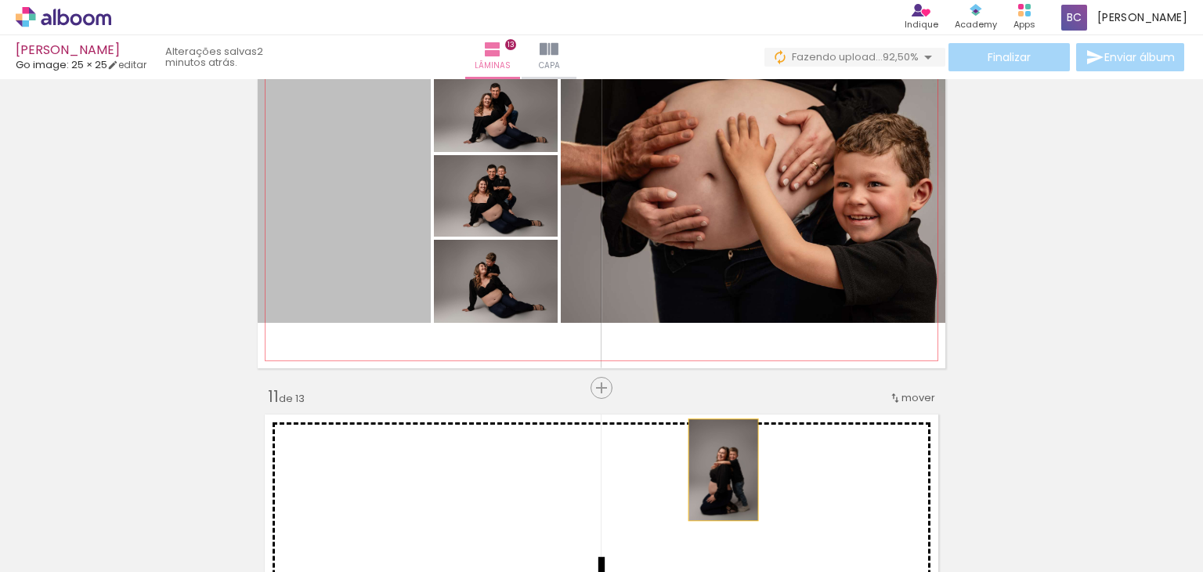
drag, startPoint x: 336, startPoint y: 203, endPoint x: 770, endPoint y: 139, distance: 438.6
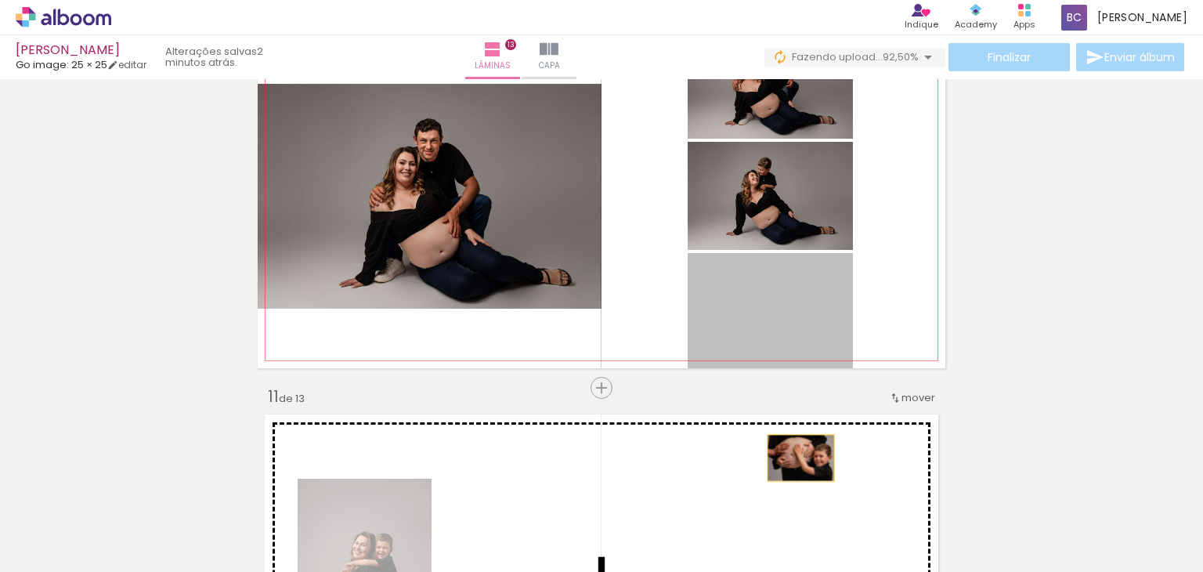
drag, startPoint x: 820, startPoint y: 312, endPoint x: 795, endPoint y: 457, distance: 147.8
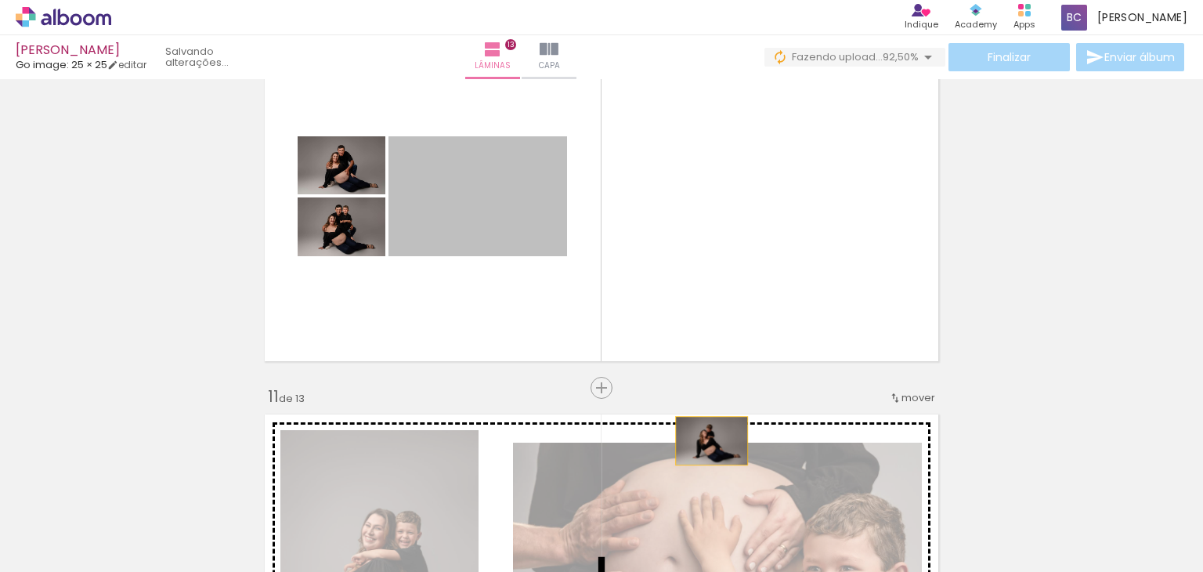
drag, startPoint x: 457, startPoint y: 194, endPoint x: 704, endPoint y: 449, distance: 354.5
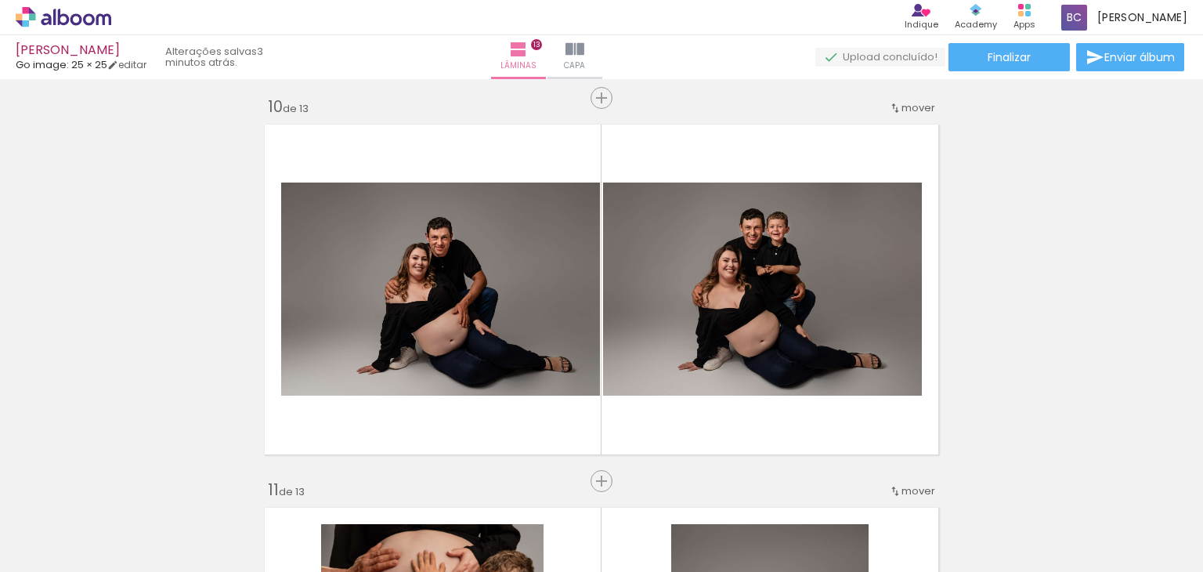
scroll to position [3462, 0]
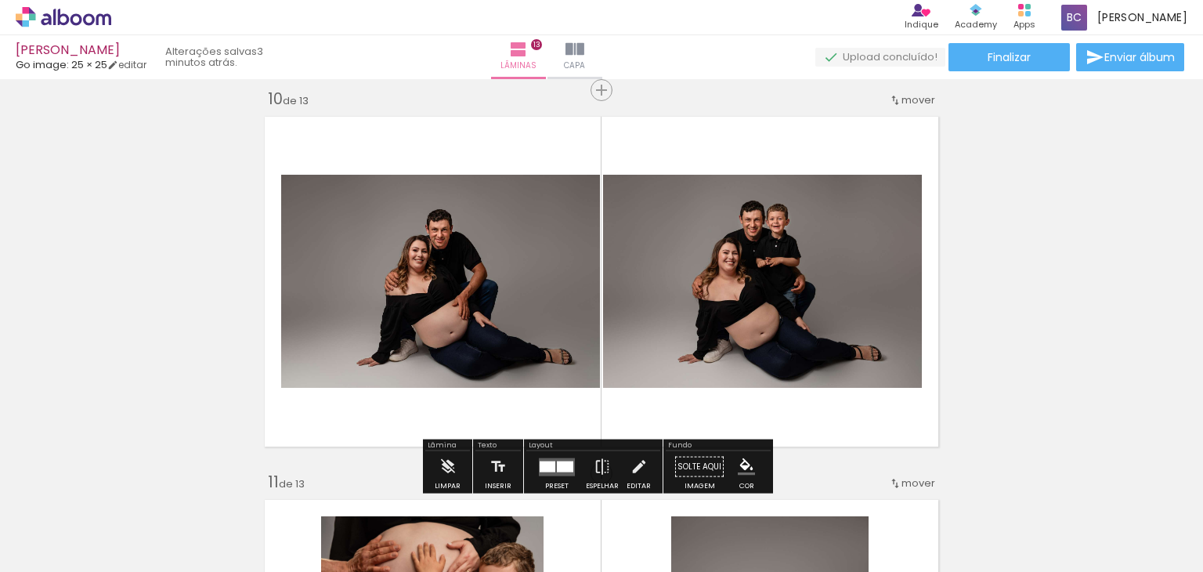
click at [540, 465] on div at bounding box center [548, 466] width 16 height 11
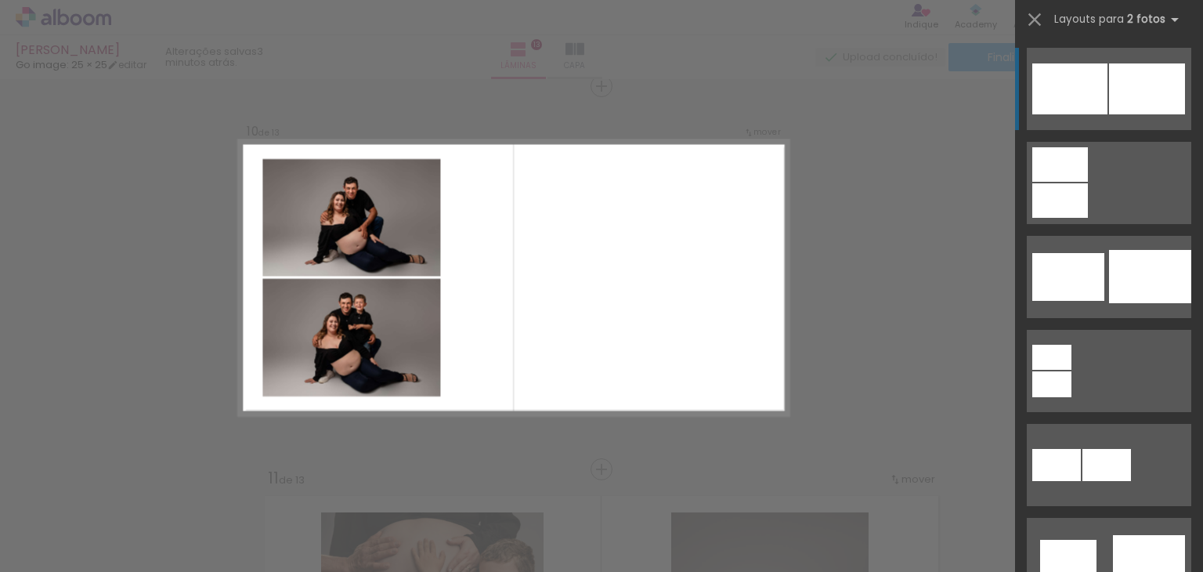
scroll to position [3467, 0]
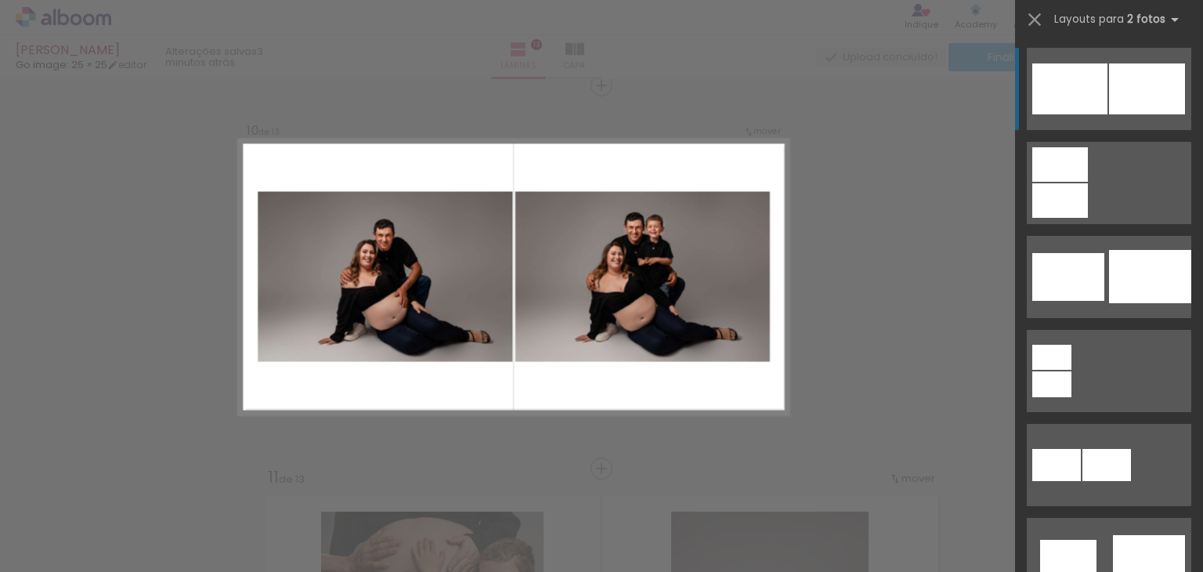
drag, startPoint x: 1191, startPoint y: 78, endPoint x: 1198, endPoint y: 114, distance: 36.1
click at [1198, 114] on div at bounding box center [1109, 304] width 188 height 536
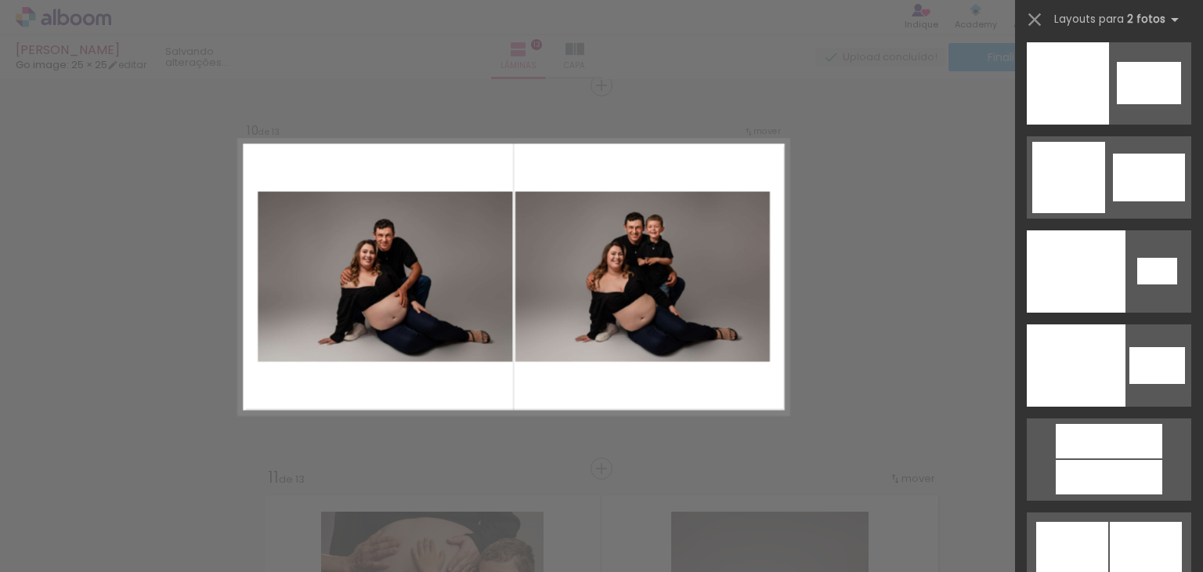
scroll to position [8363, 0]
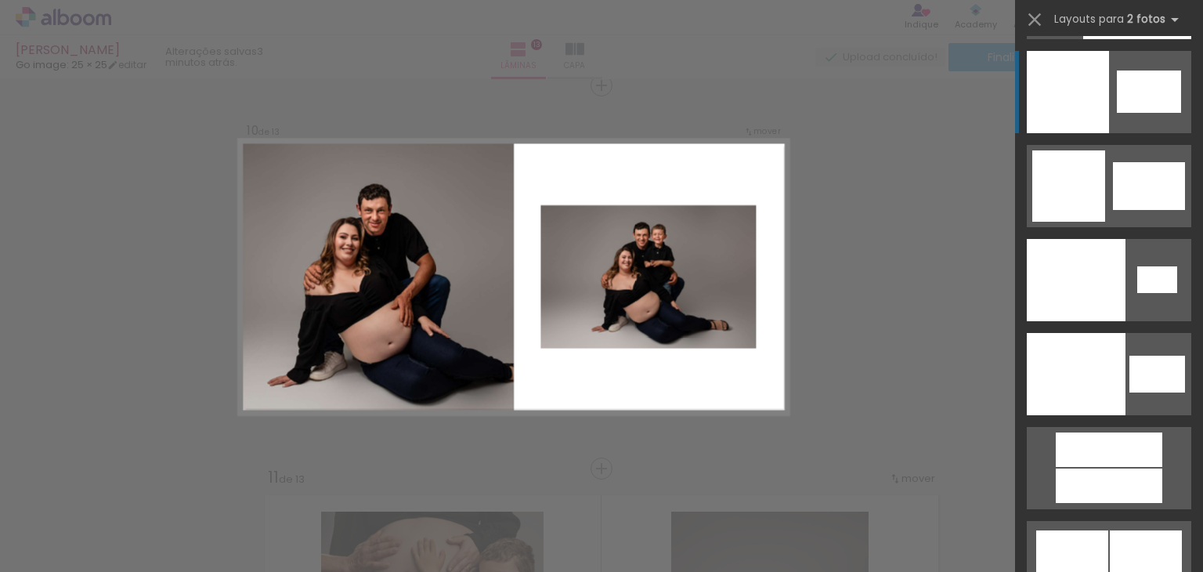
click at [1133, 89] on div at bounding box center [1149, 91] width 64 height 42
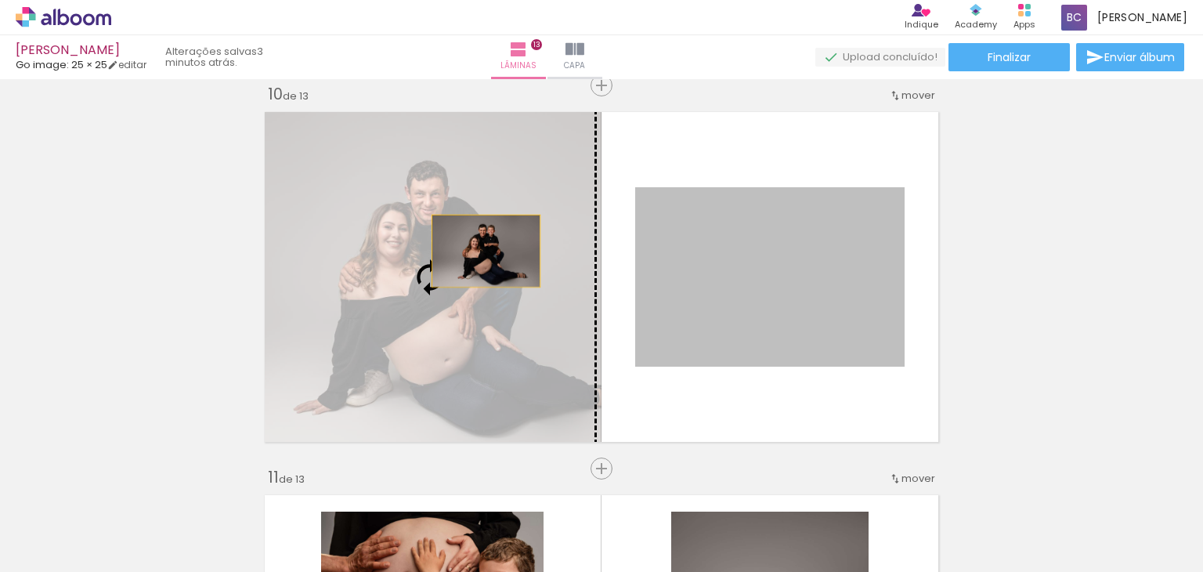
drag, startPoint x: 788, startPoint y: 236, endPoint x: 395, endPoint y: 248, distance: 393.4
click at [0, 0] on slot at bounding box center [0, 0] width 0 height 0
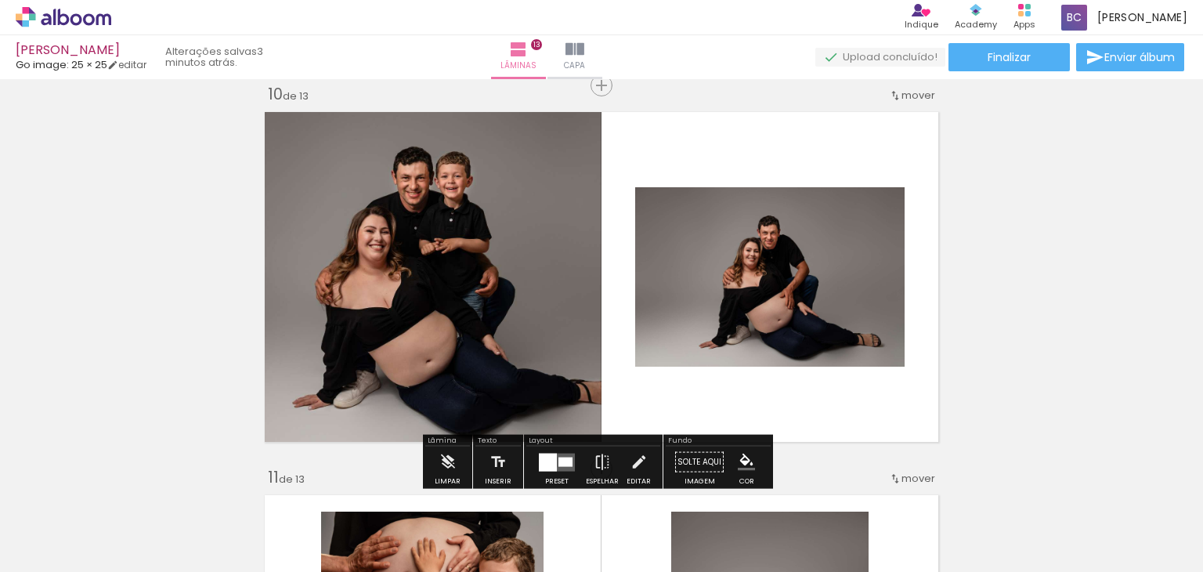
click at [551, 468] on div at bounding box center [548, 462] width 18 height 18
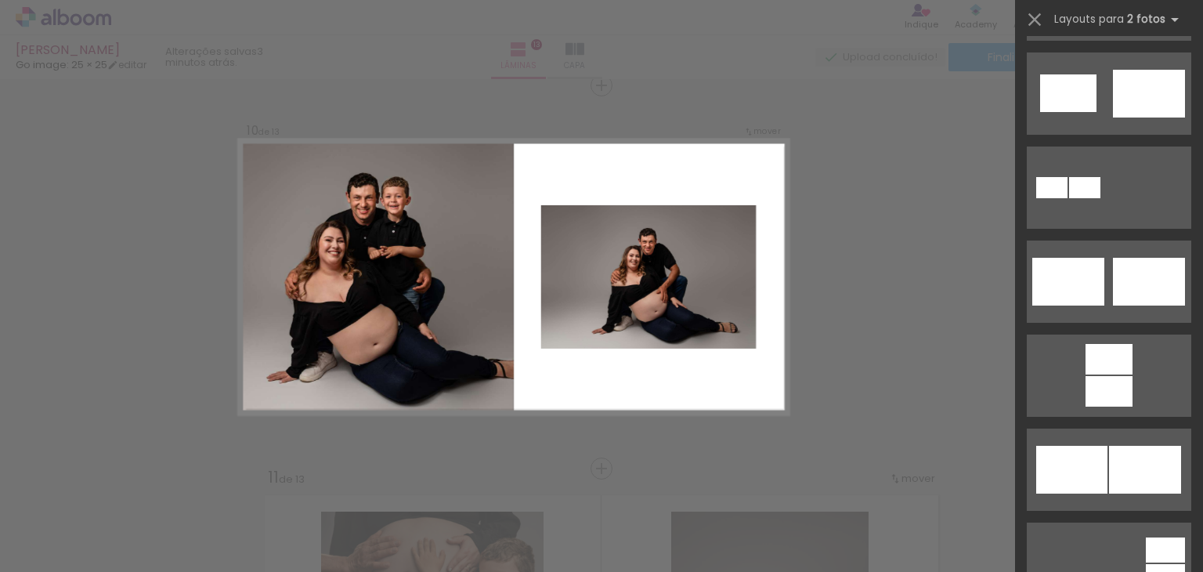
scroll to position [0, 0]
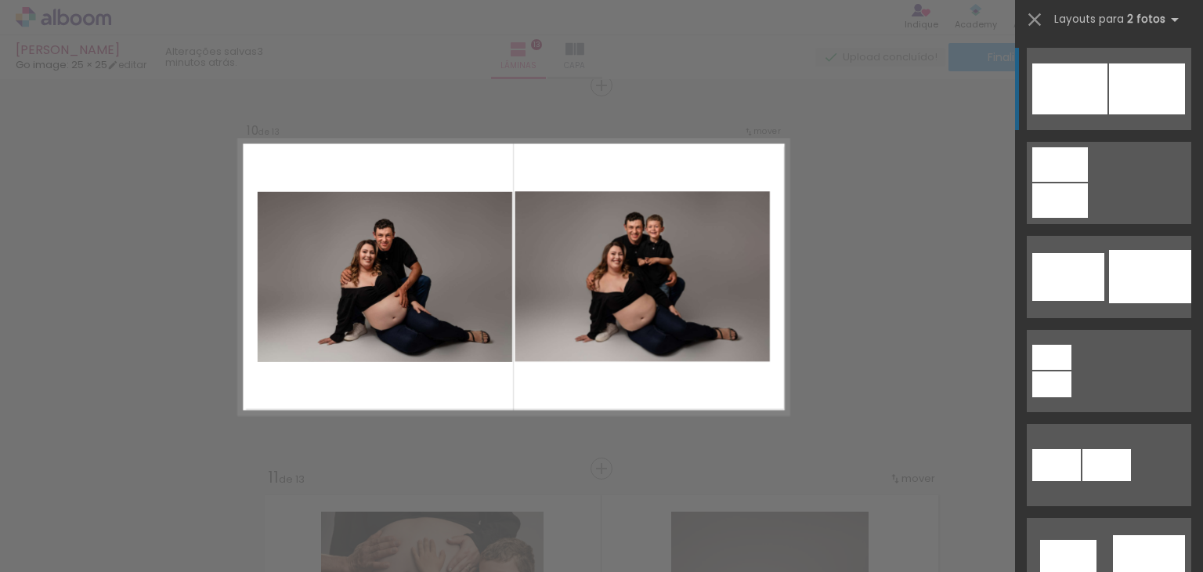
click at [1143, 74] on div at bounding box center [1147, 88] width 76 height 51
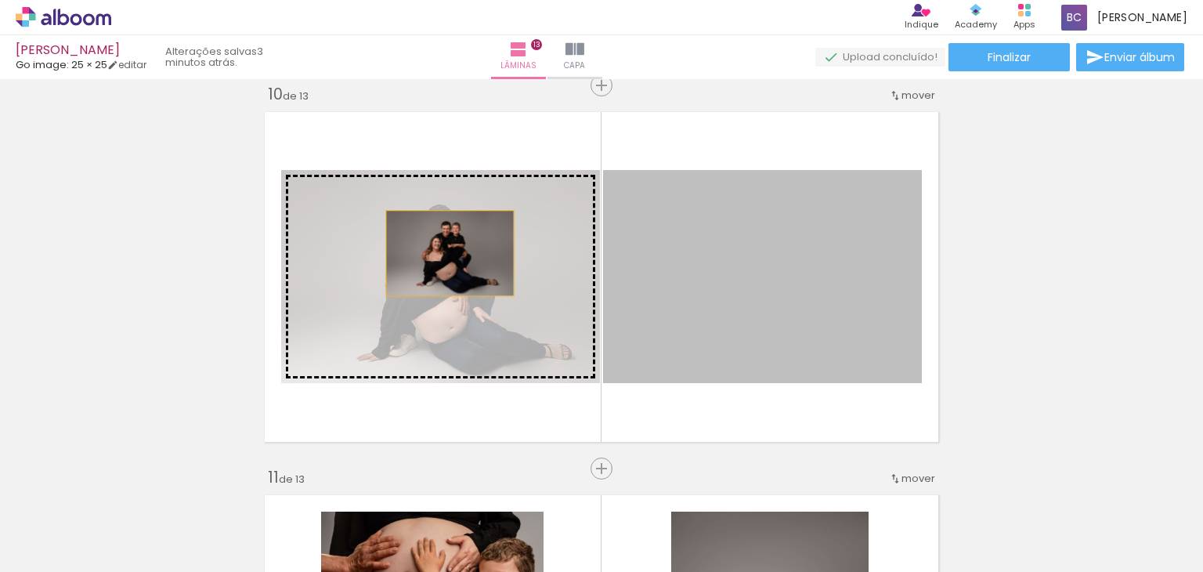
drag, startPoint x: 746, startPoint y: 223, endPoint x: 429, endPoint y: 255, distance: 318.1
click at [0, 0] on slot at bounding box center [0, 0] width 0 height 0
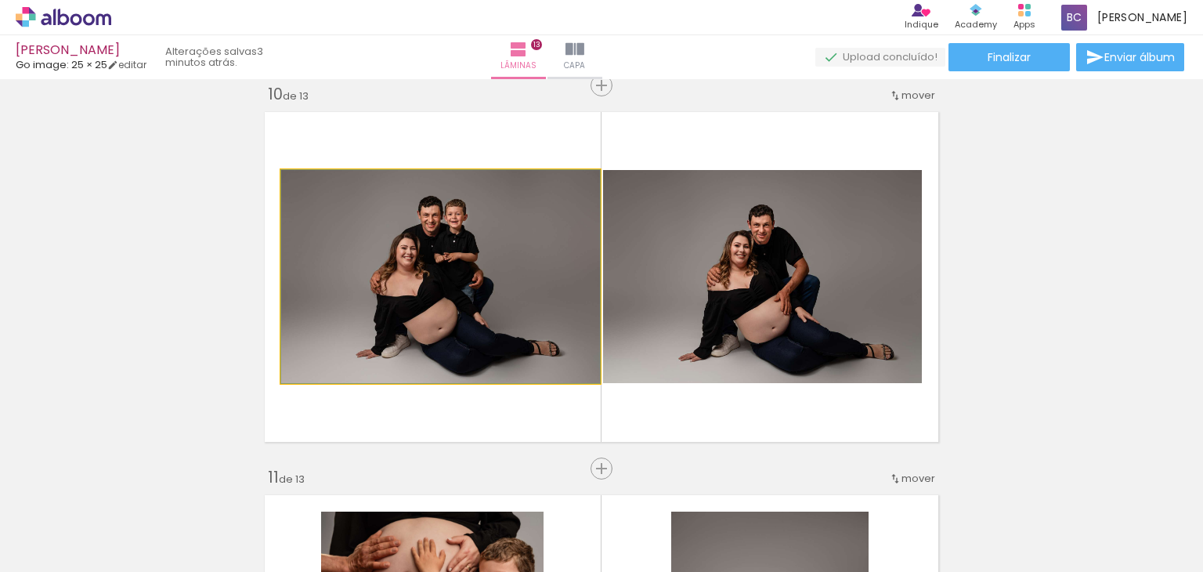
drag, startPoint x: 432, startPoint y: 289, endPoint x: 389, endPoint y: 290, distance: 43.1
drag, startPoint x: 424, startPoint y: 302, endPoint x: 763, endPoint y: 274, distance: 340.4
click at [0, 0] on slot at bounding box center [0, 0] width 0 height 0
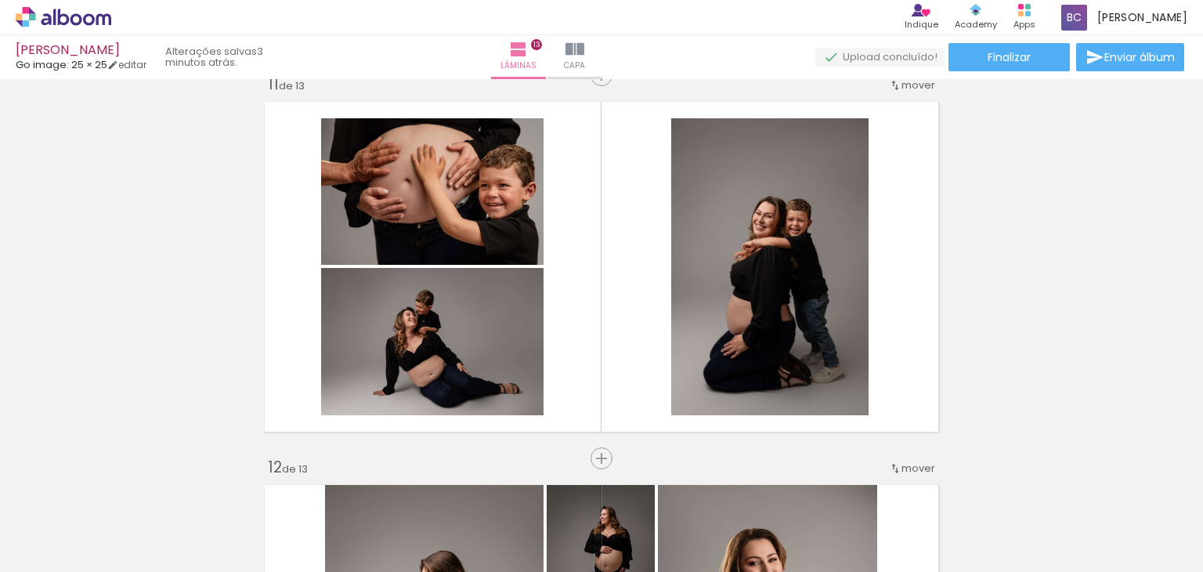
scroll to position [3868, 0]
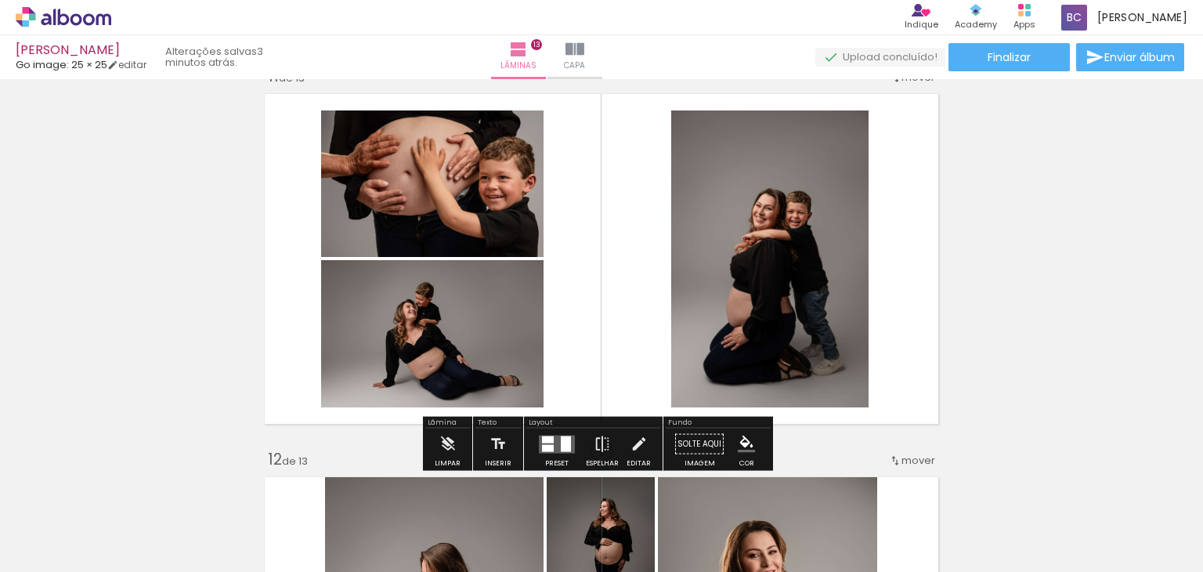
click at [556, 446] on quentale-layouter at bounding box center [557, 444] width 36 height 18
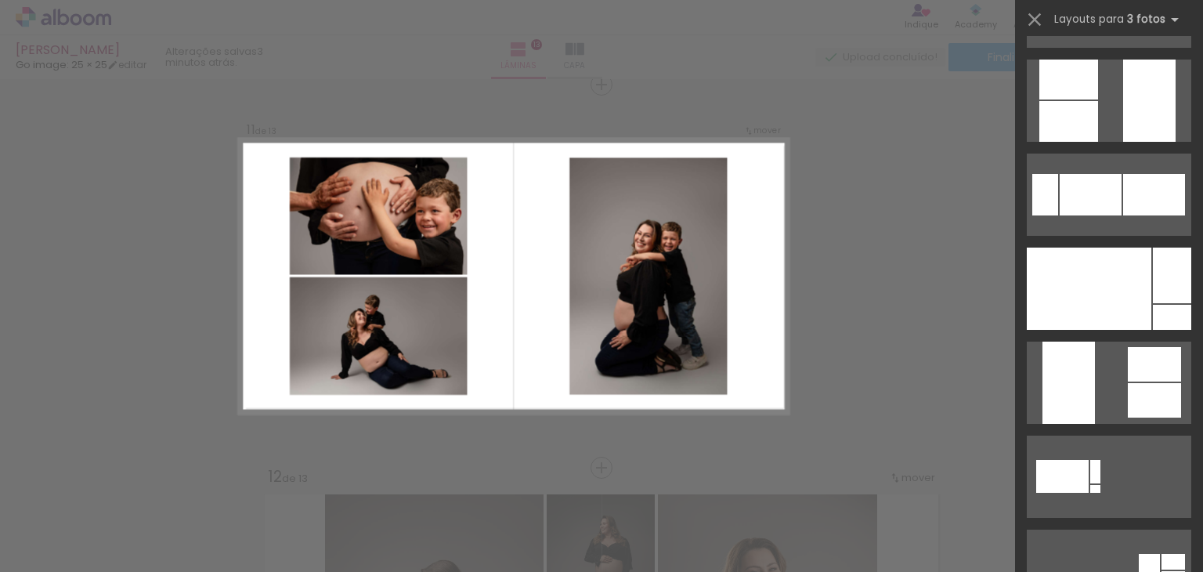
scroll to position [605, 0]
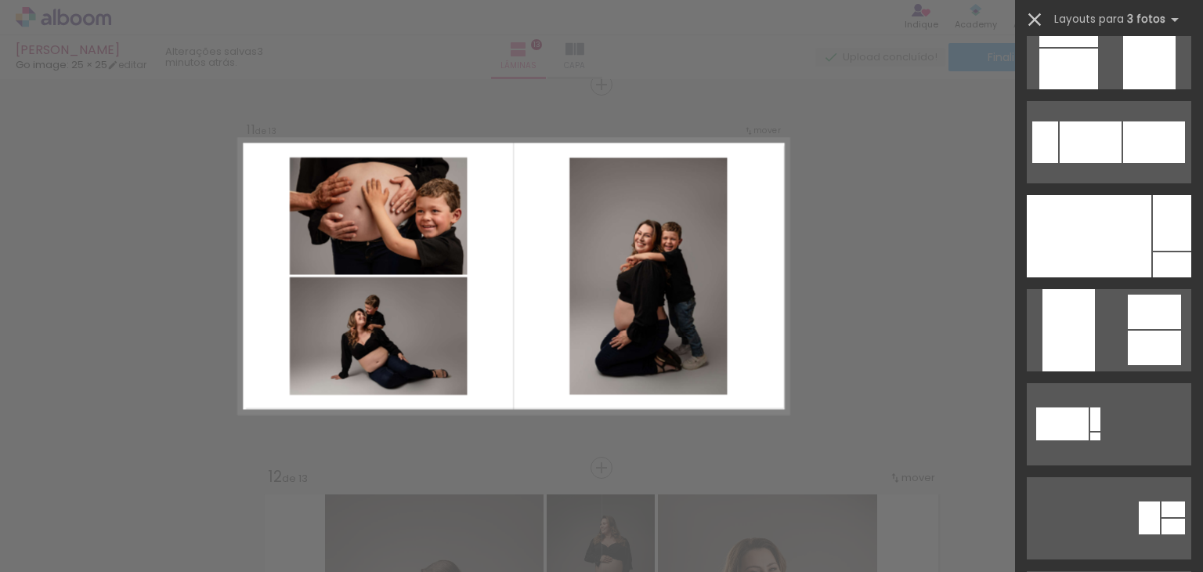
click at [1033, 16] on iron-icon at bounding box center [1035, 20] width 22 height 22
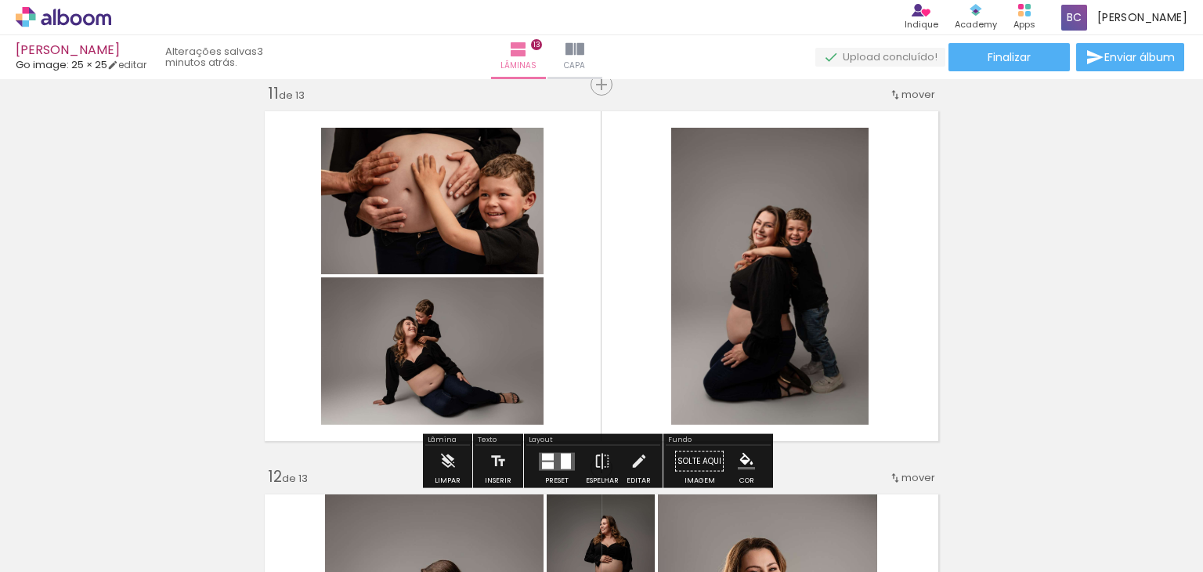
click at [551, 461] on quentale-layouter at bounding box center [557, 461] width 36 height 18
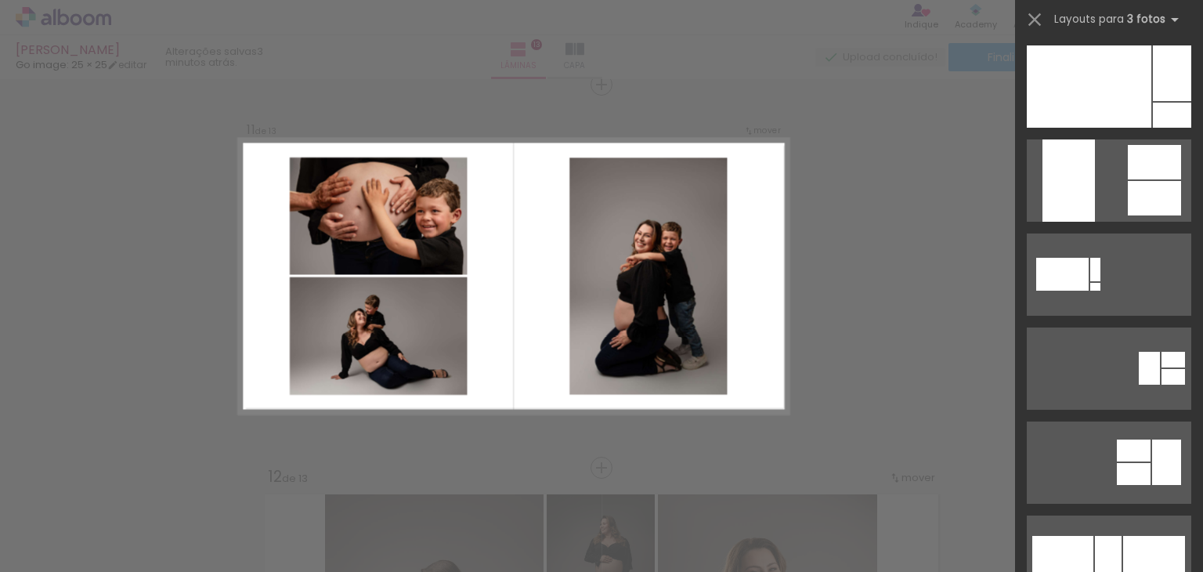
scroll to position [703, 0]
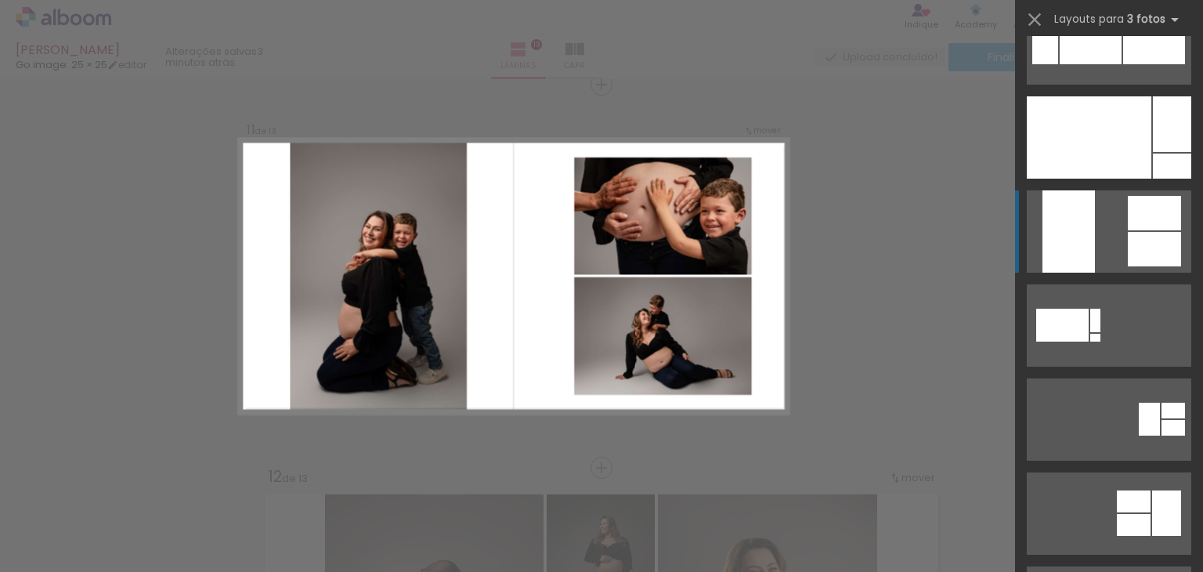
click at [1128, 219] on div at bounding box center [1154, 213] width 53 height 34
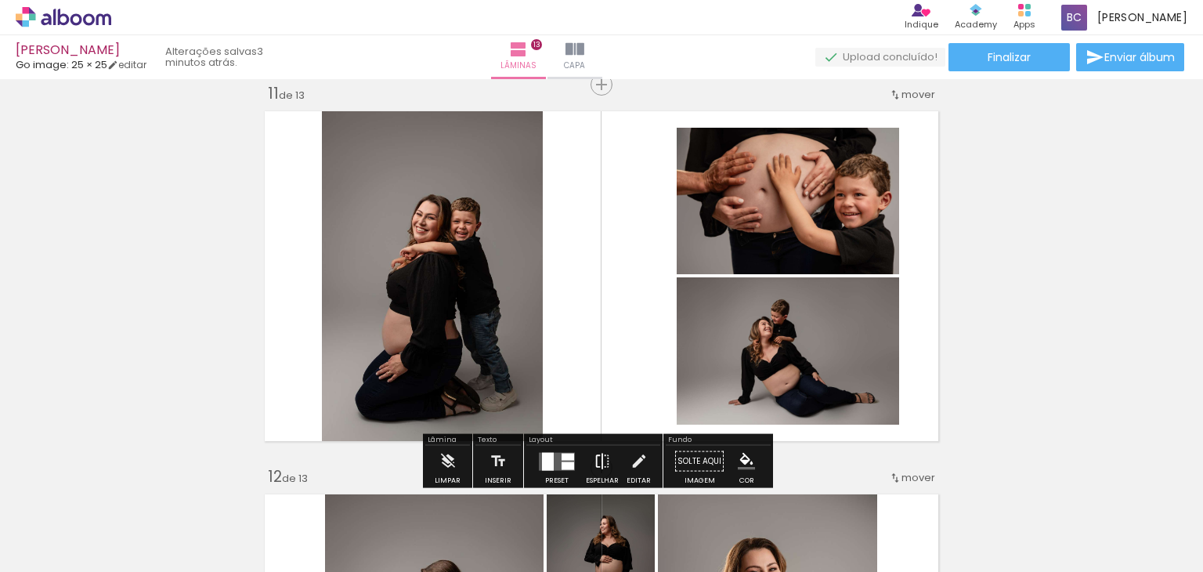
click at [604, 462] on iron-icon at bounding box center [602, 461] width 17 height 31
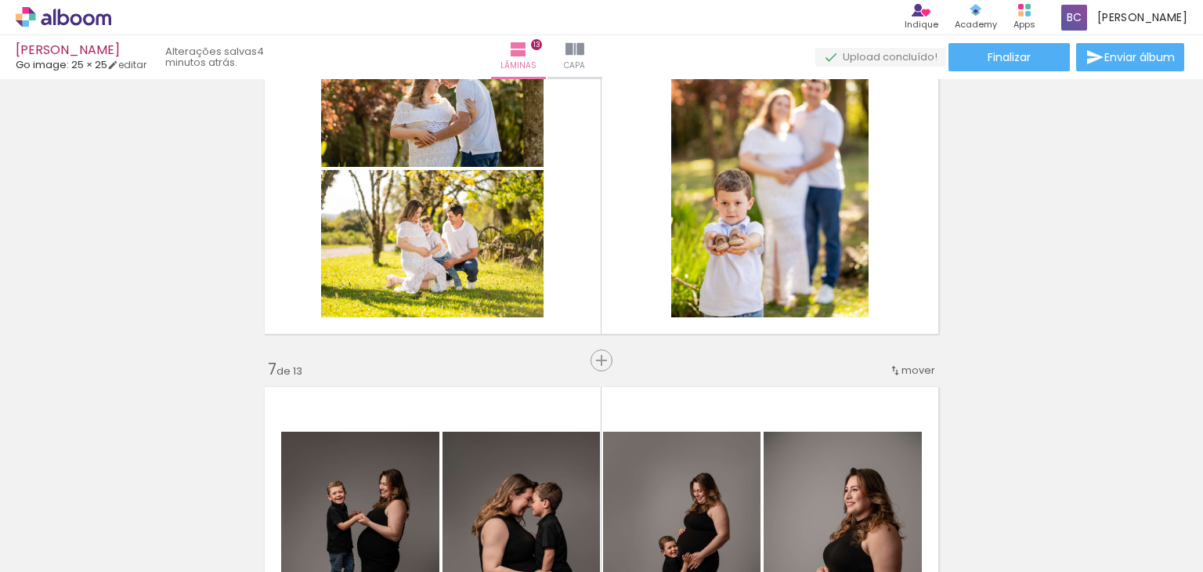
scroll to position [2065, 0]
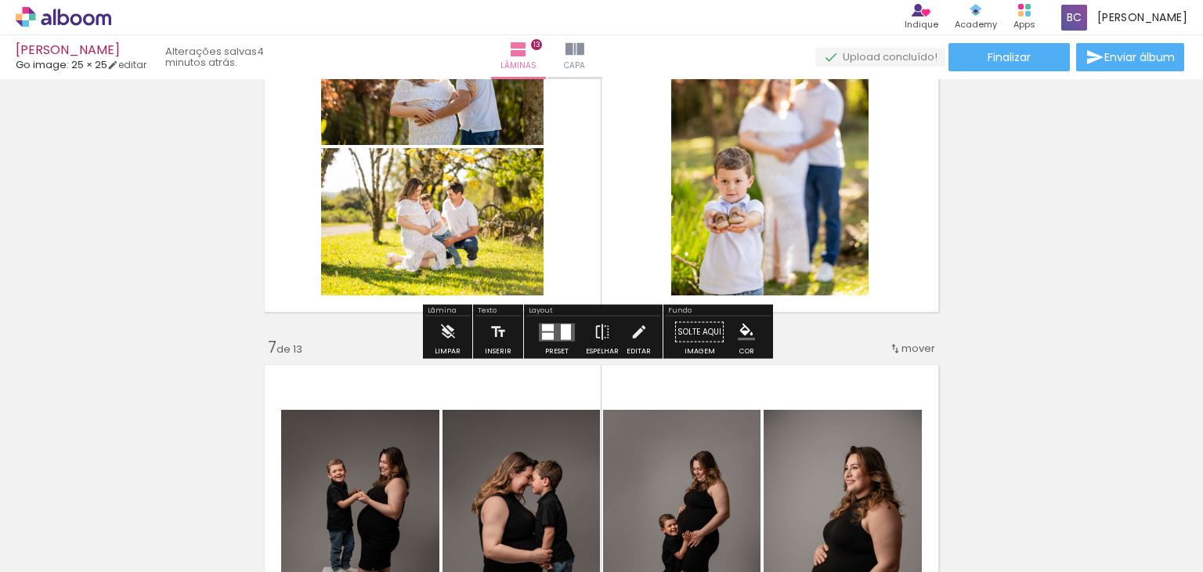
click at [567, 326] on quentale-layouter at bounding box center [557, 332] width 36 height 18
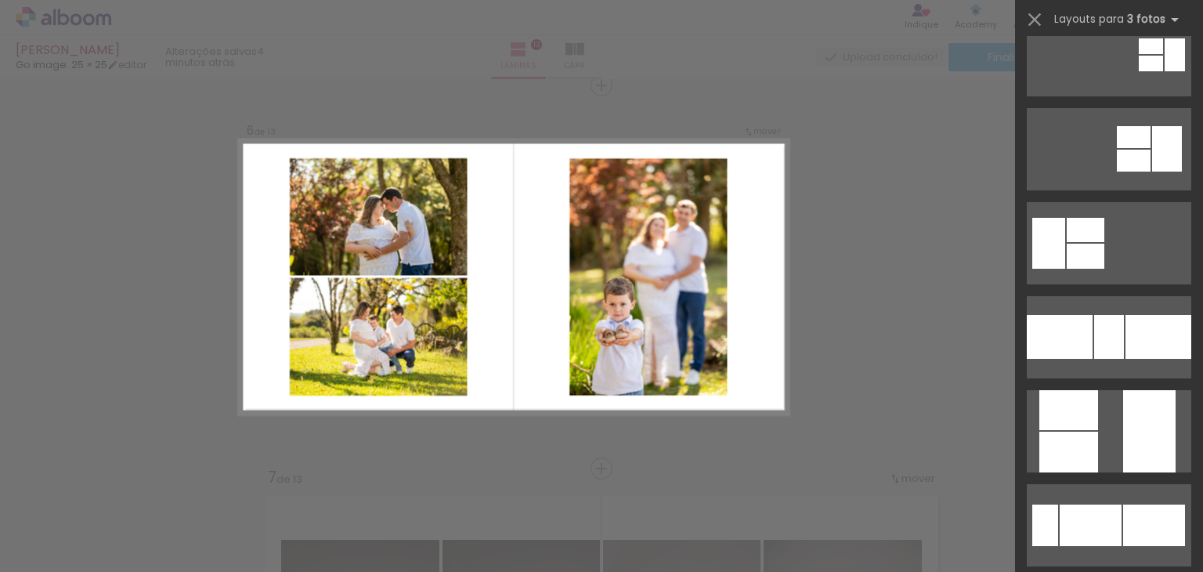
scroll to position [323, 0]
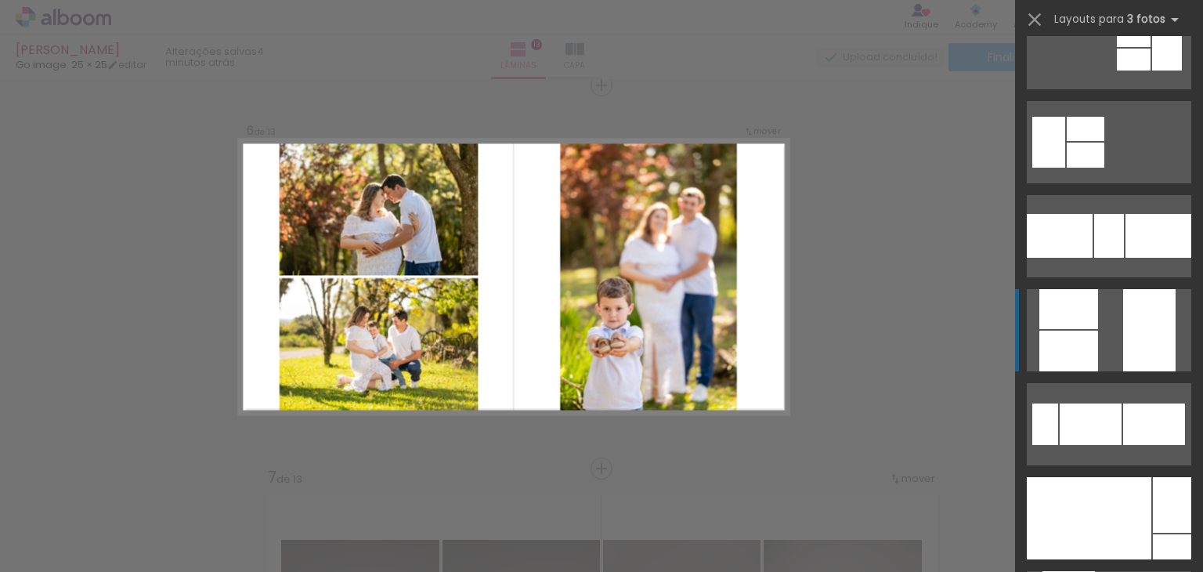
click at [1126, 310] on div at bounding box center [1149, 330] width 52 height 82
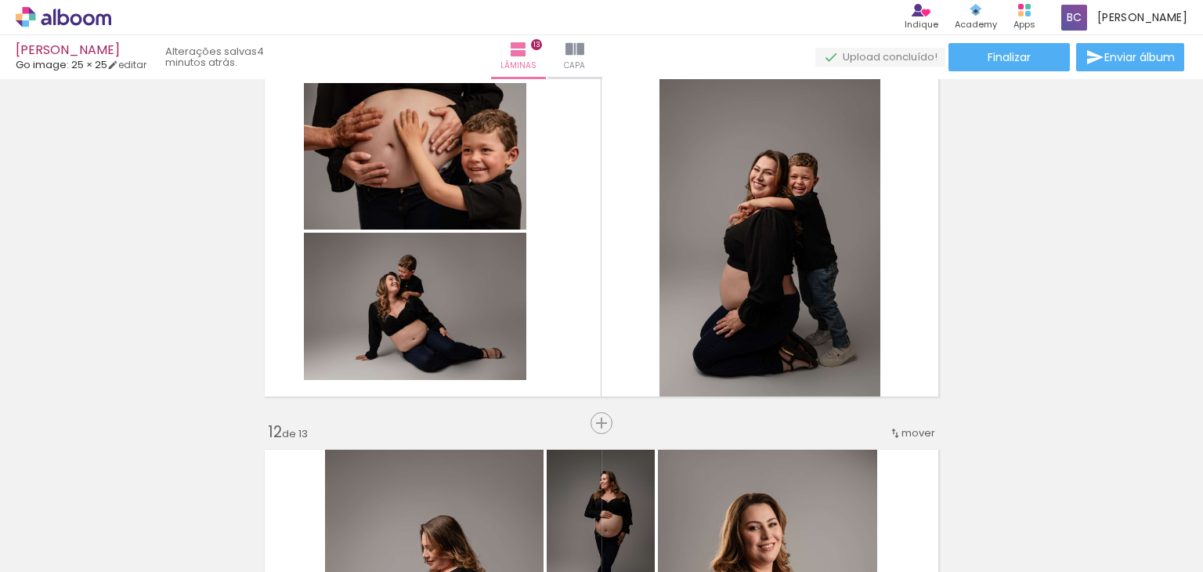
scroll to position [3910, 0]
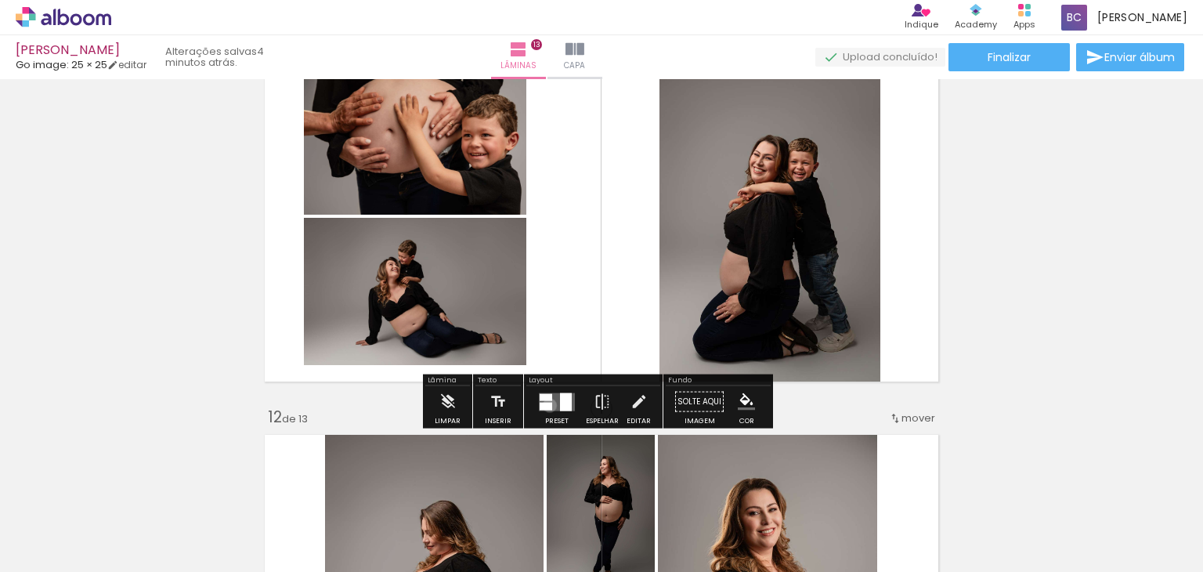
click at [546, 404] on div at bounding box center [546, 406] width 13 height 8
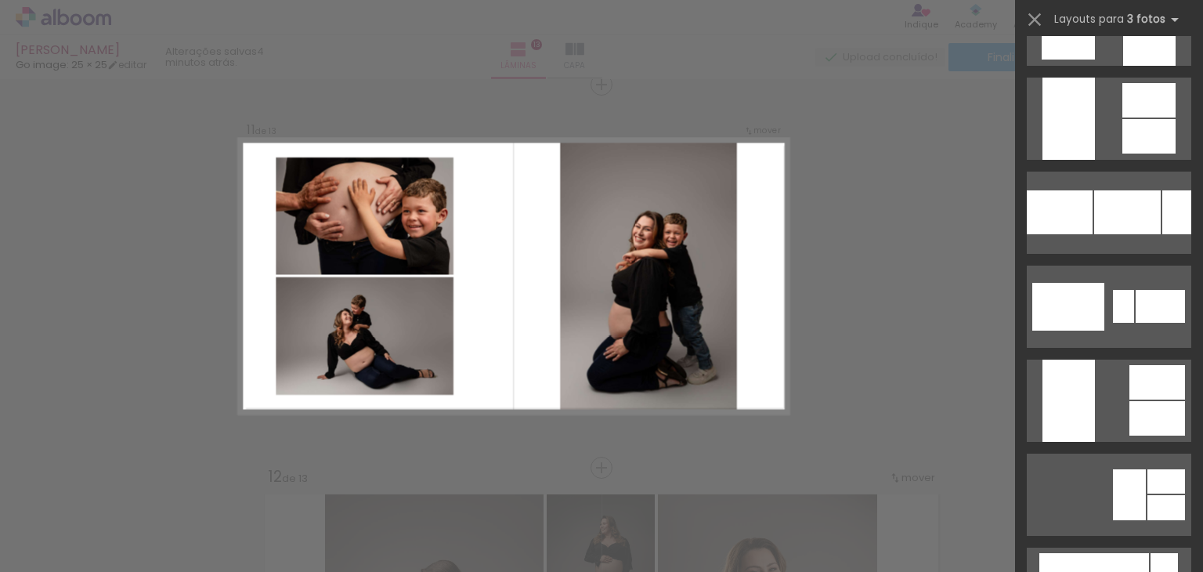
scroll to position [0, 0]
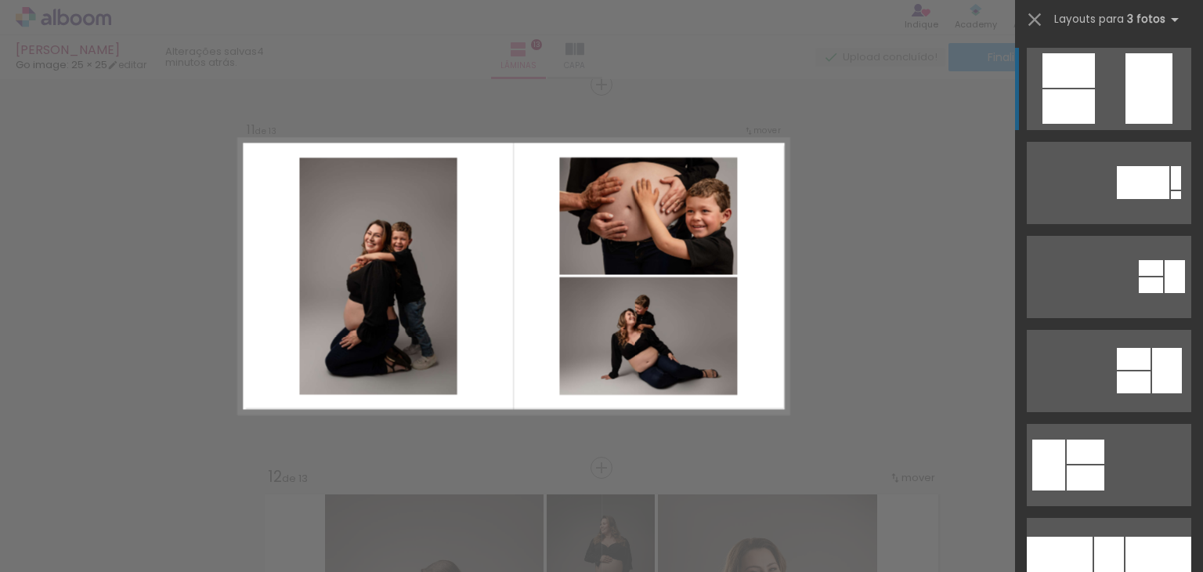
click at [1112, 90] on quentale-layouter at bounding box center [1109, 89] width 164 height 82
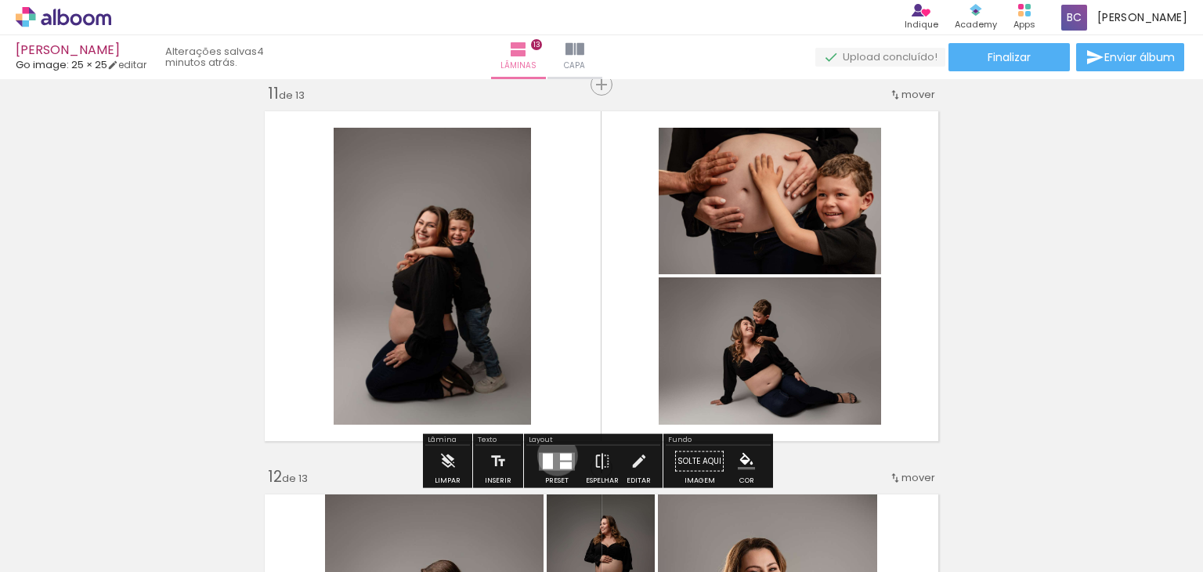
click at [554, 455] on quentale-layouter at bounding box center [557, 461] width 36 height 18
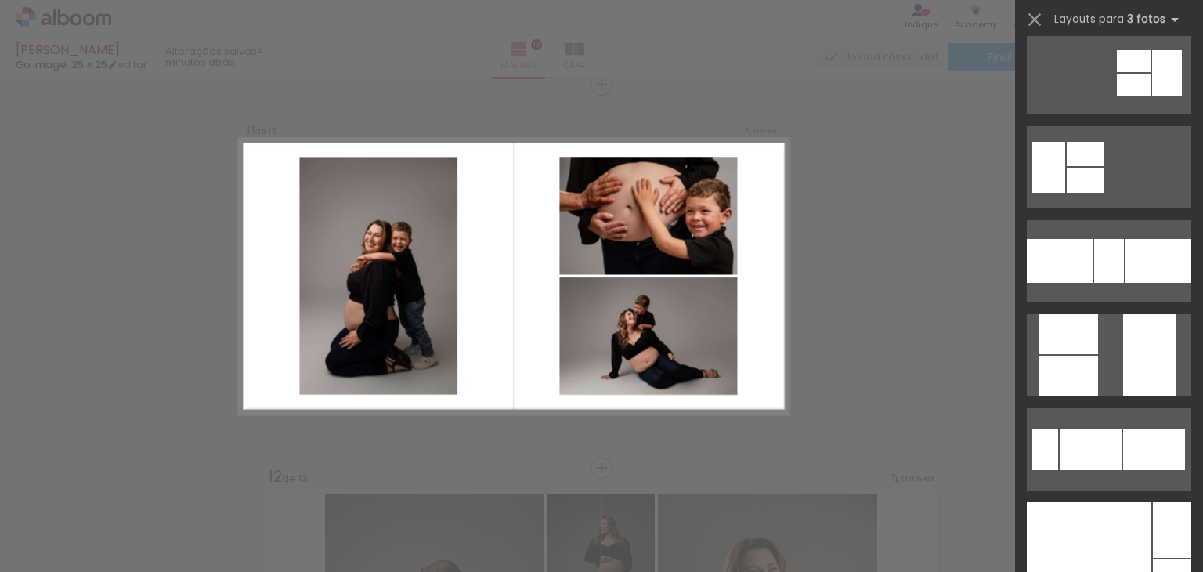
scroll to position [323, 0]
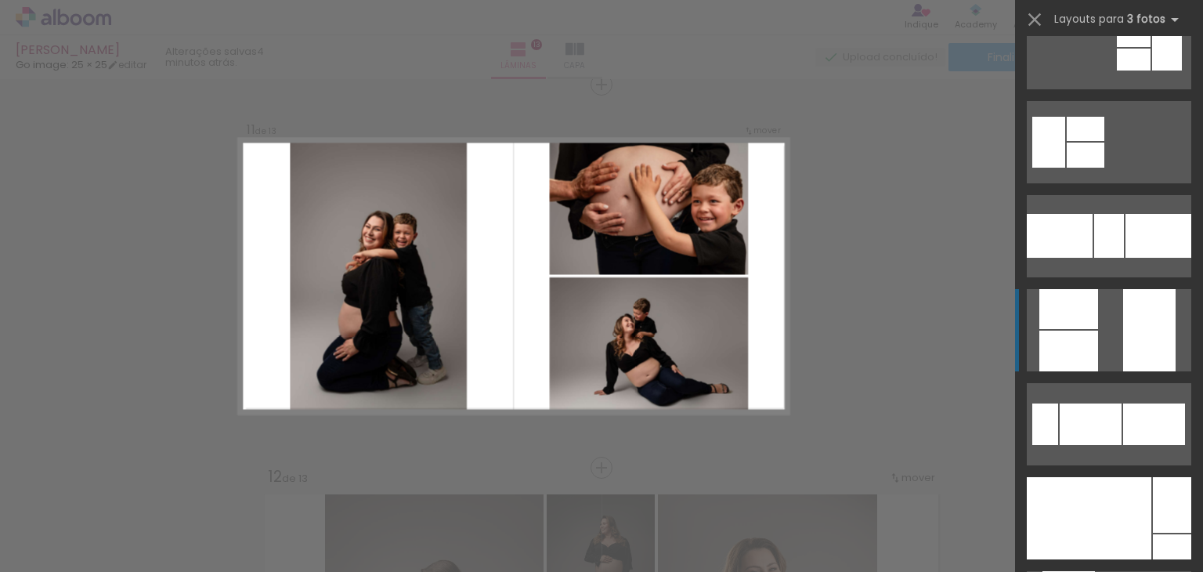
click at [1125, 313] on div at bounding box center [1149, 330] width 52 height 82
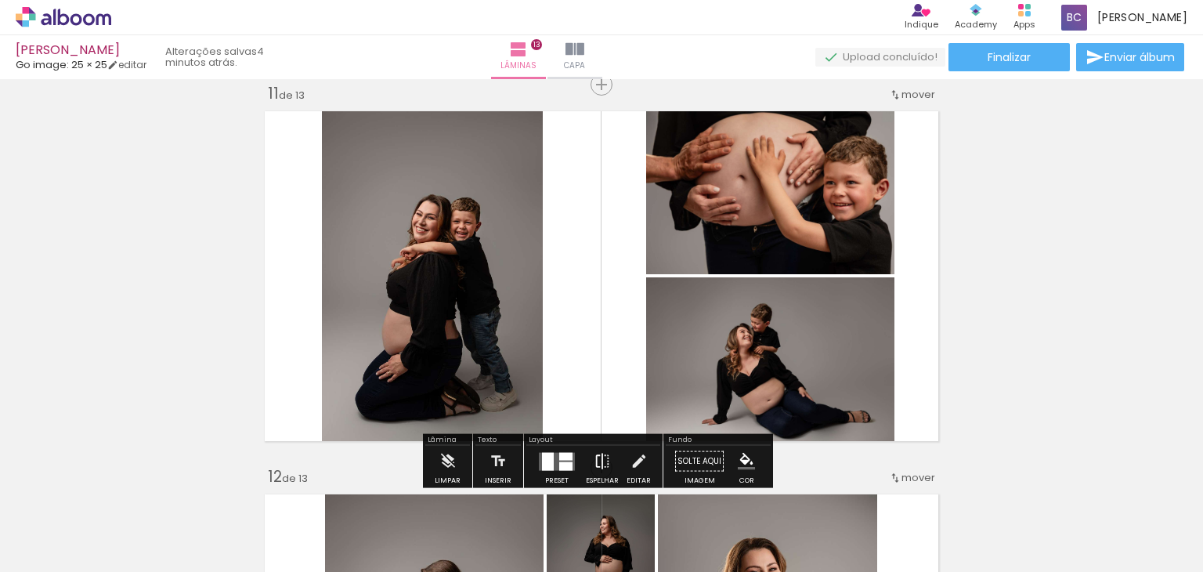
click at [599, 465] on iron-icon at bounding box center [602, 461] width 17 height 31
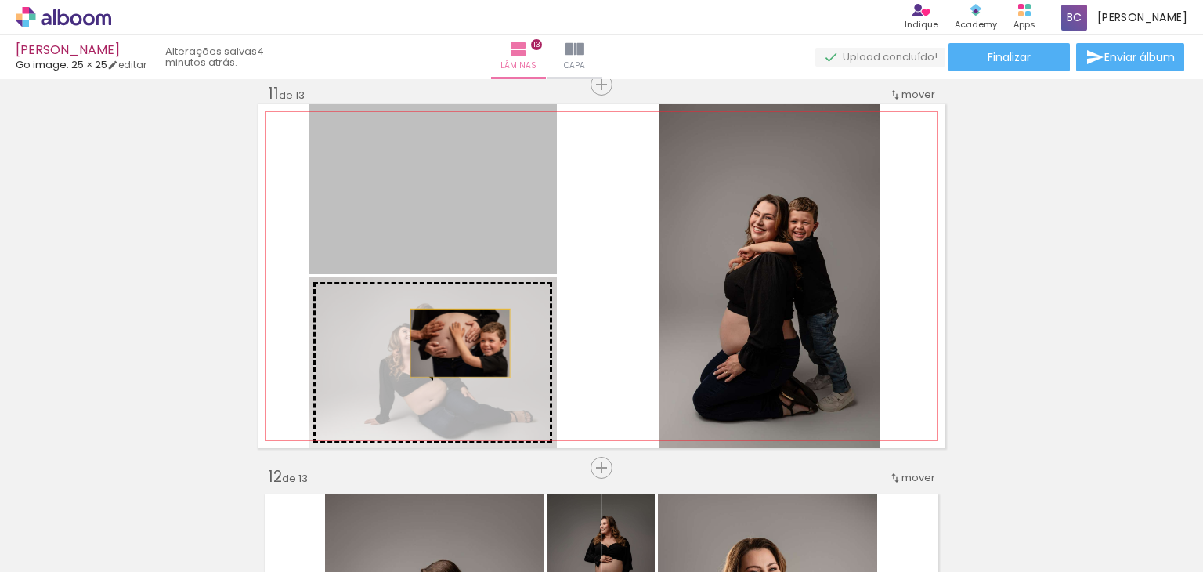
drag, startPoint x: 456, startPoint y: 191, endPoint x: 455, endPoint y: 354, distance: 162.9
click at [0, 0] on slot at bounding box center [0, 0] width 0 height 0
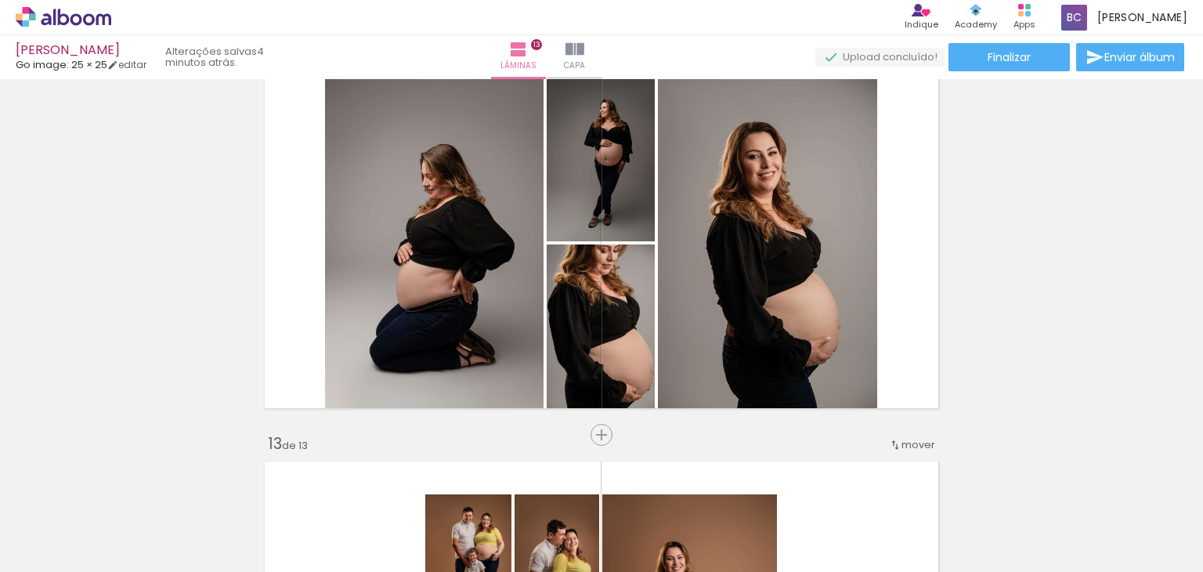
scroll to position [4274, 0]
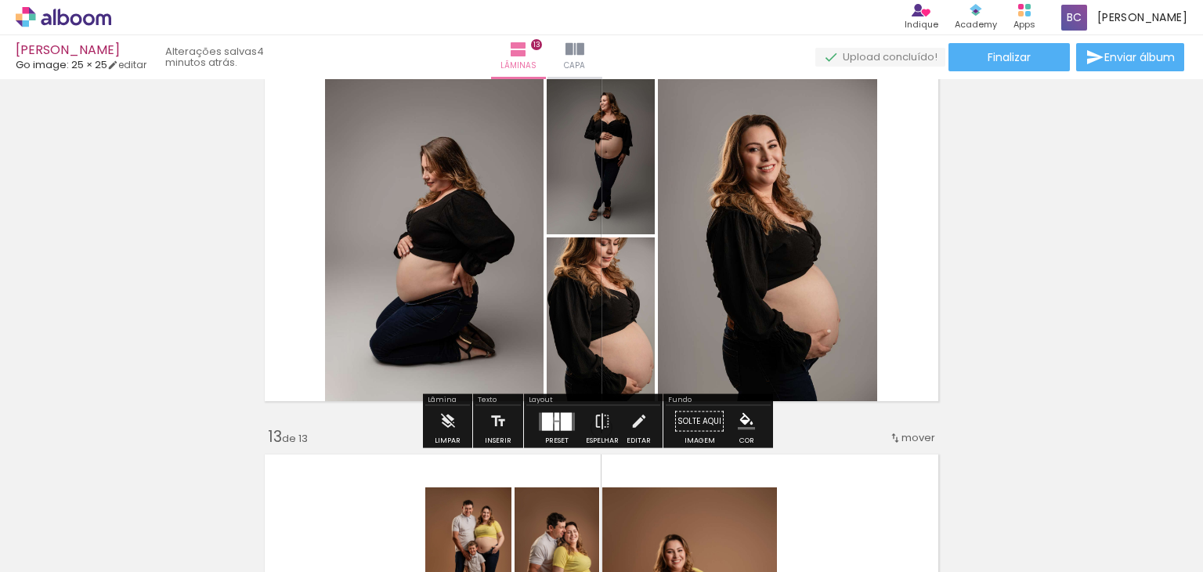
click at [552, 419] on quentale-layouter at bounding box center [557, 421] width 36 height 18
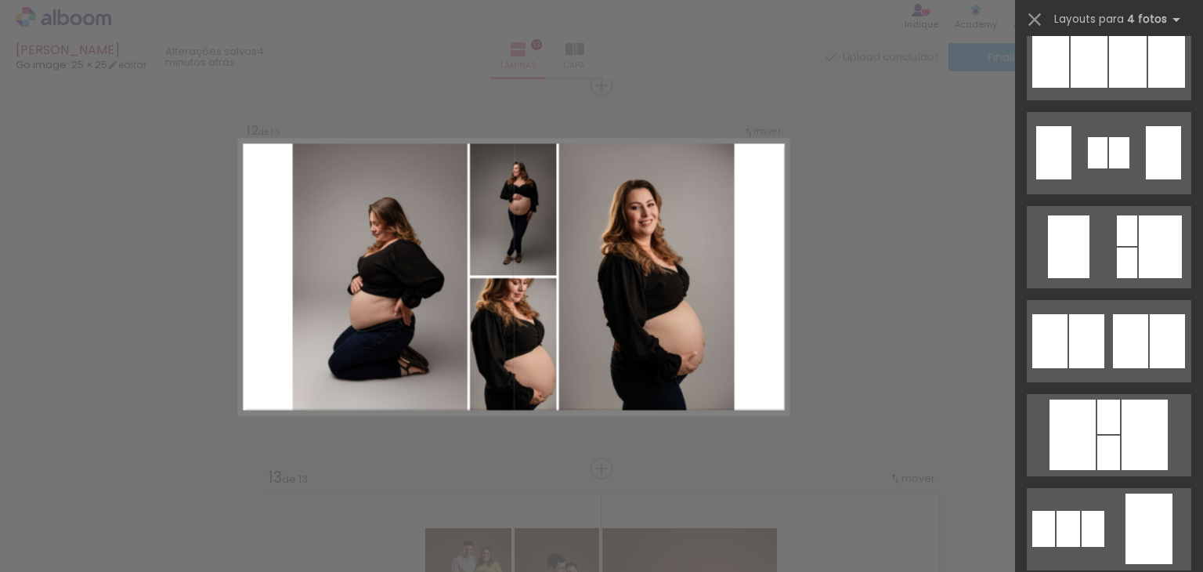
scroll to position [1283, 0]
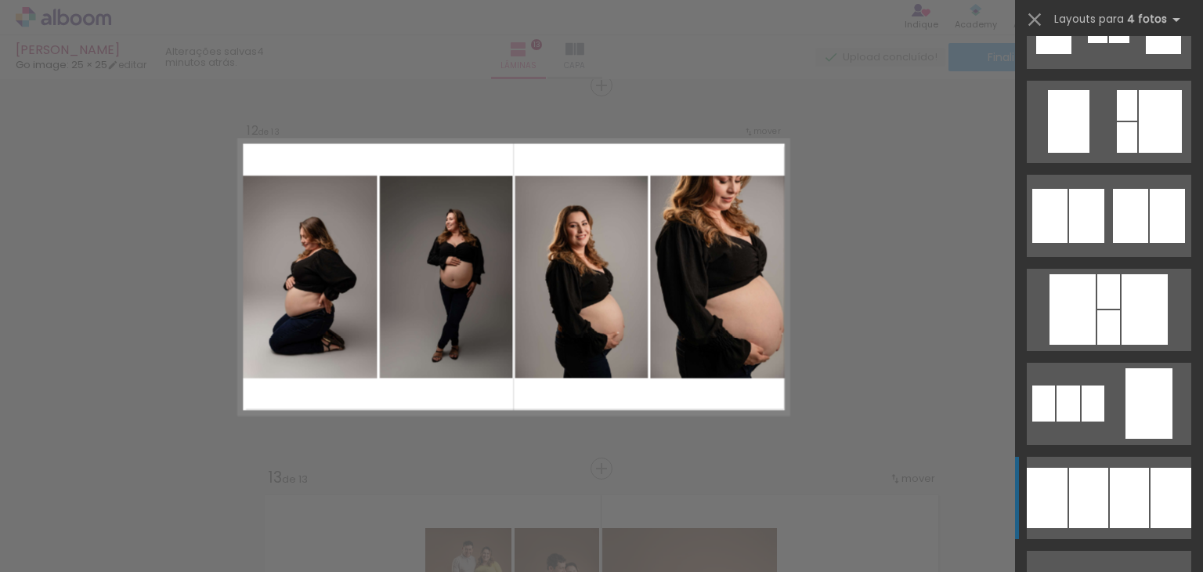
click at [1119, 483] on div at bounding box center [1129, 498] width 39 height 60
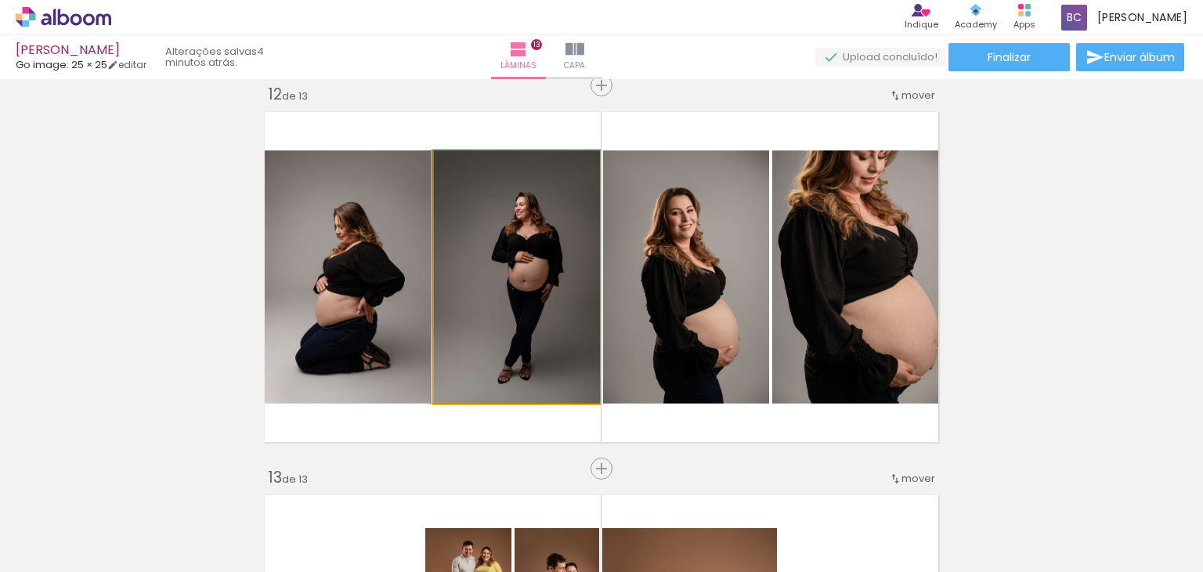
drag, startPoint x: 498, startPoint y: 281, endPoint x: 474, endPoint y: 277, distance: 24.7
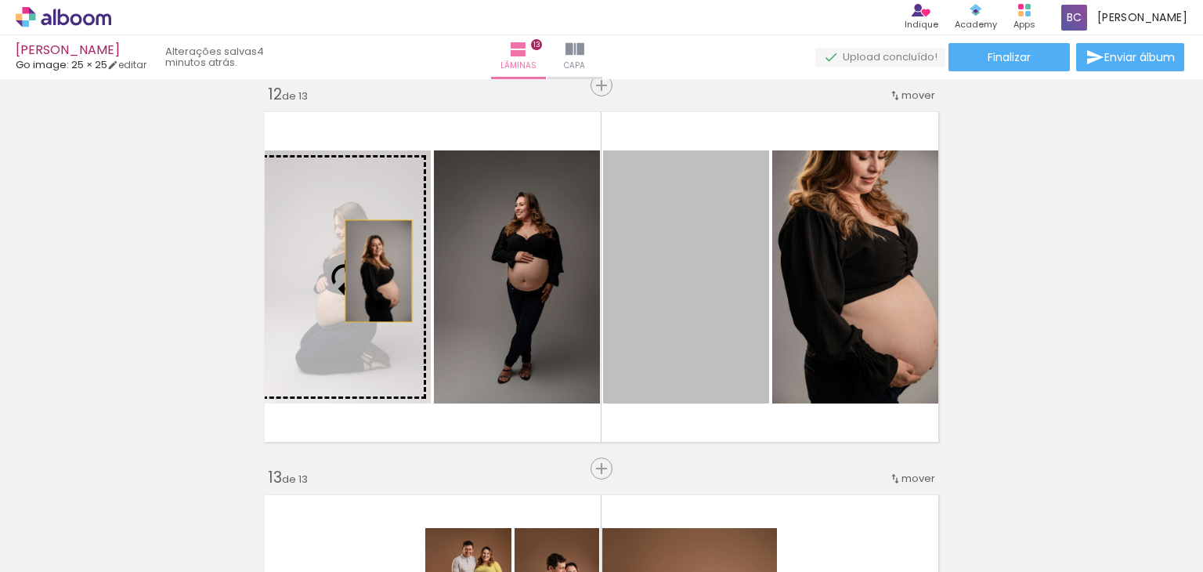
drag, startPoint x: 649, startPoint y: 282, endPoint x: 373, endPoint y: 270, distance: 276.8
click at [0, 0] on slot at bounding box center [0, 0] width 0 height 0
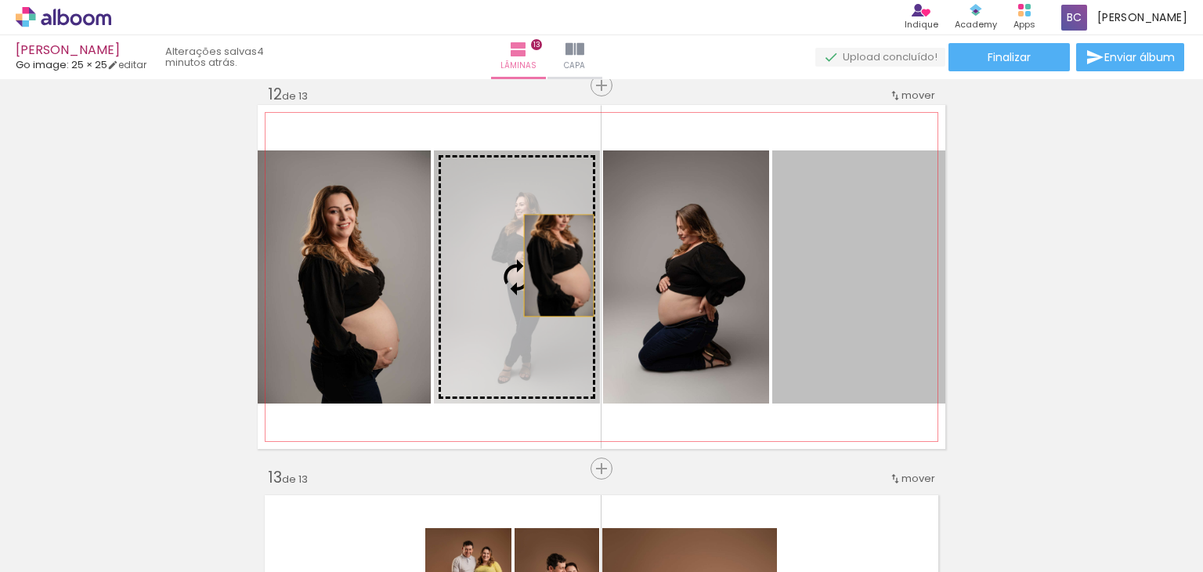
drag, startPoint x: 843, startPoint y: 264, endPoint x: 552, endPoint y: 265, distance: 290.6
click at [0, 0] on slot at bounding box center [0, 0] width 0 height 0
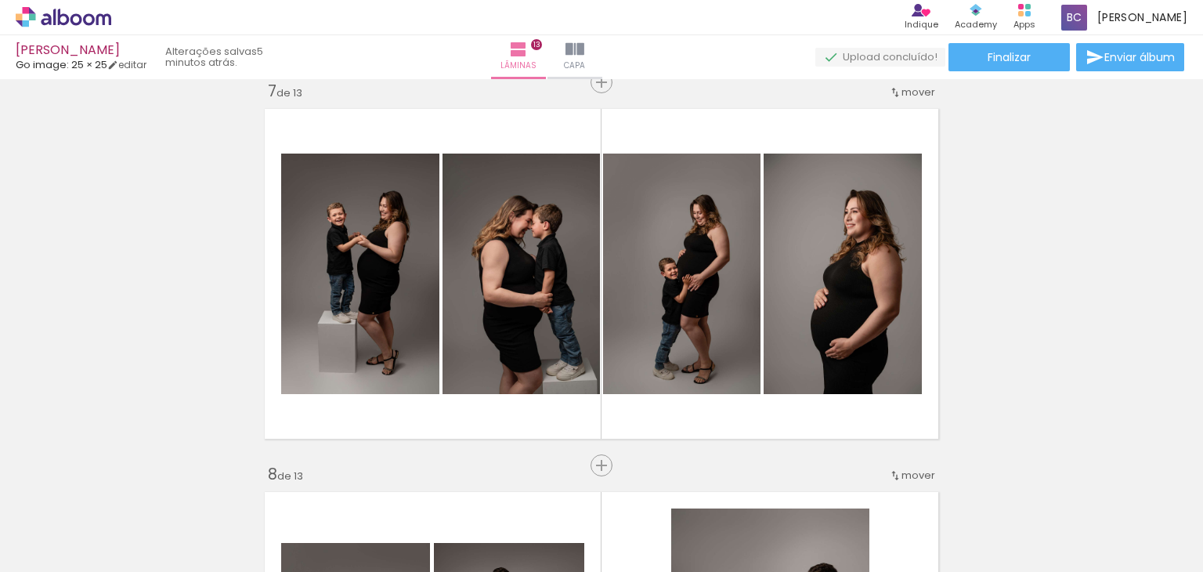
scroll to position [2359, 0]
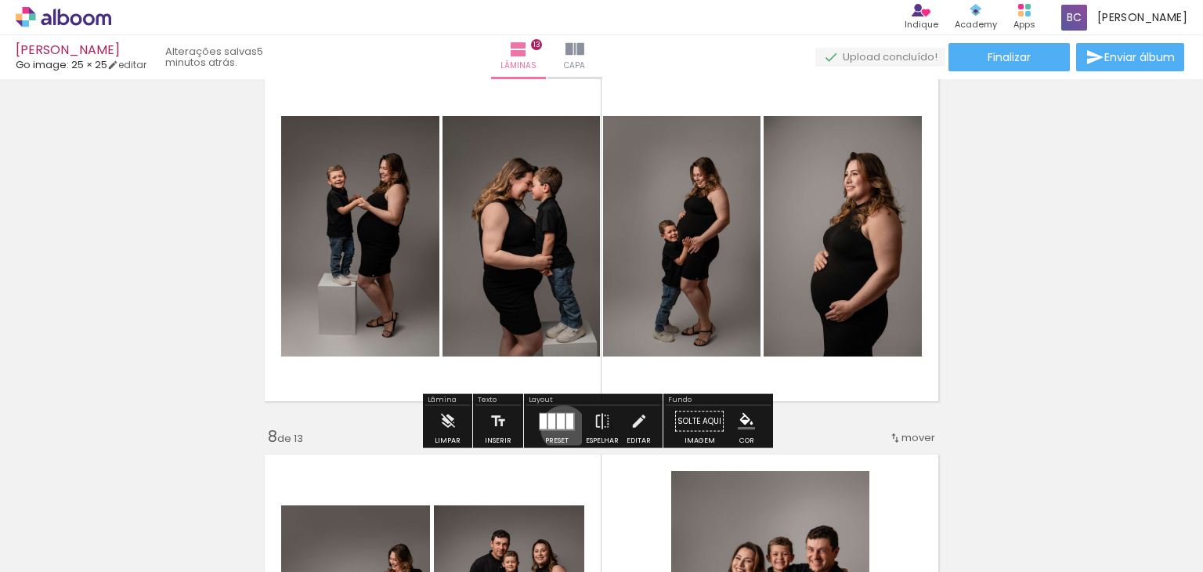
click at [560, 428] on div at bounding box center [561, 421] width 8 height 16
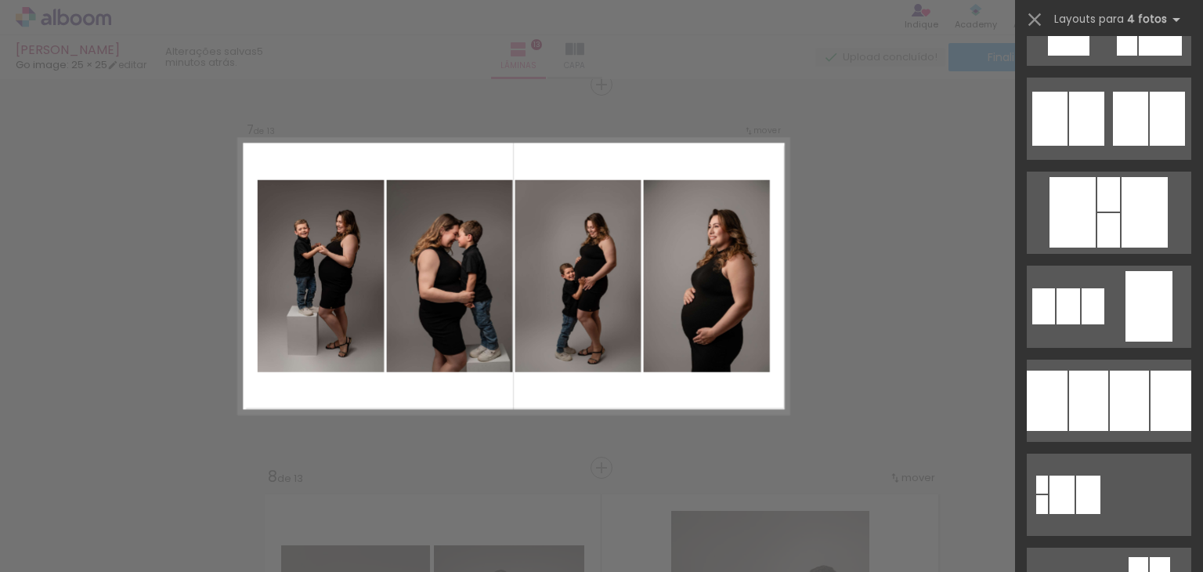
scroll to position [1687, 0]
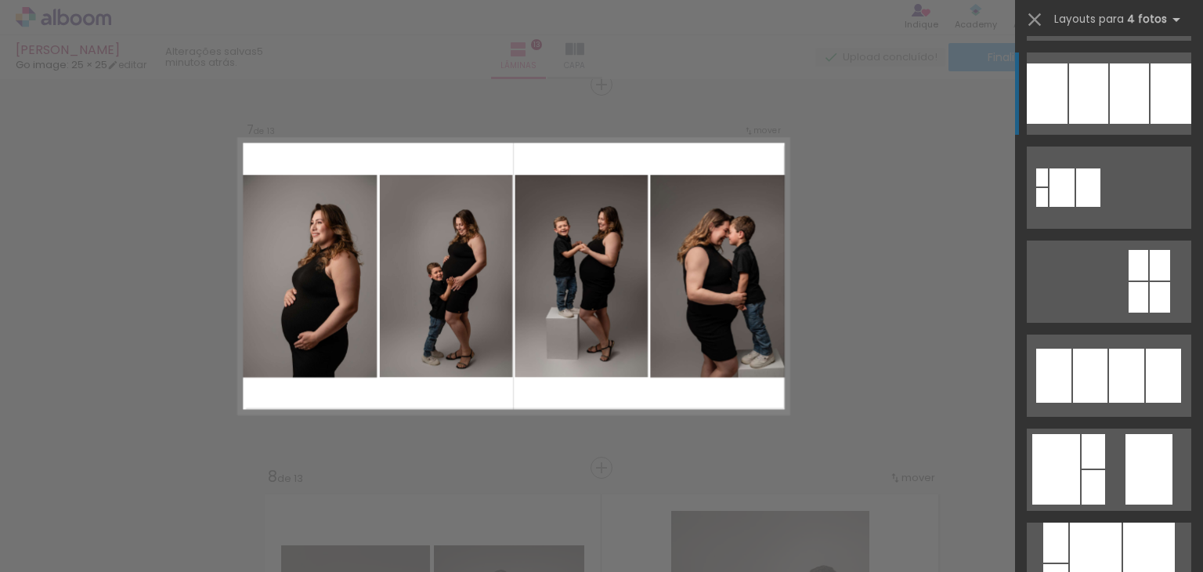
click at [1151, 89] on div at bounding box center [1171, 93] width 41 height 60
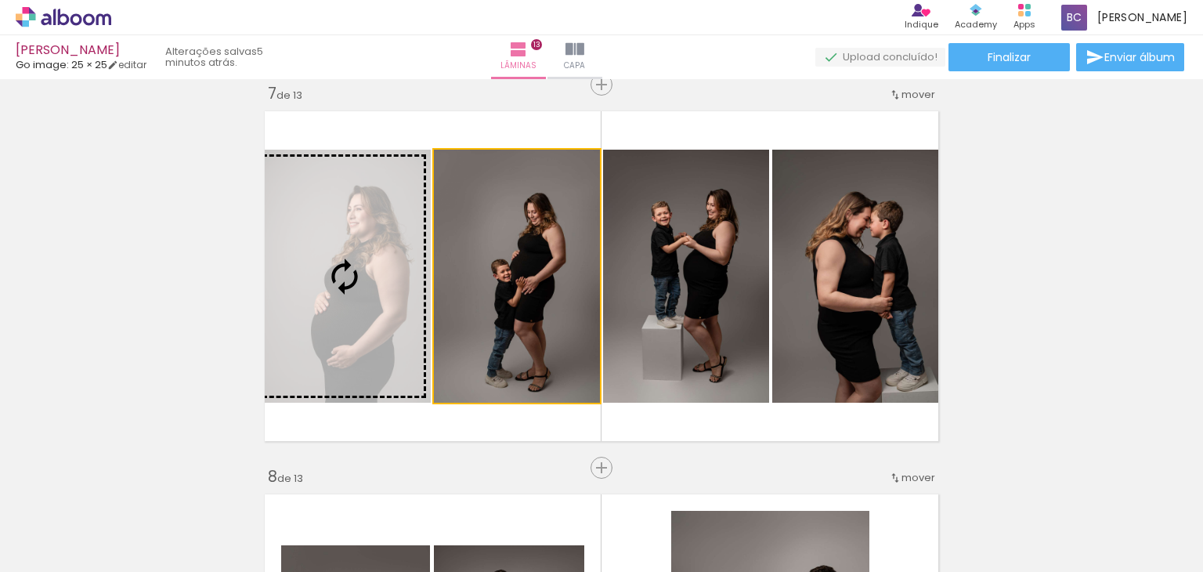
drag, startPoint x: 560, startPoint y: 265, endPoint x: 330, endPoint y: 267, distance: 230.3
click at [0, 0] on slot at bounding box center [0, 0] width 0 height 0
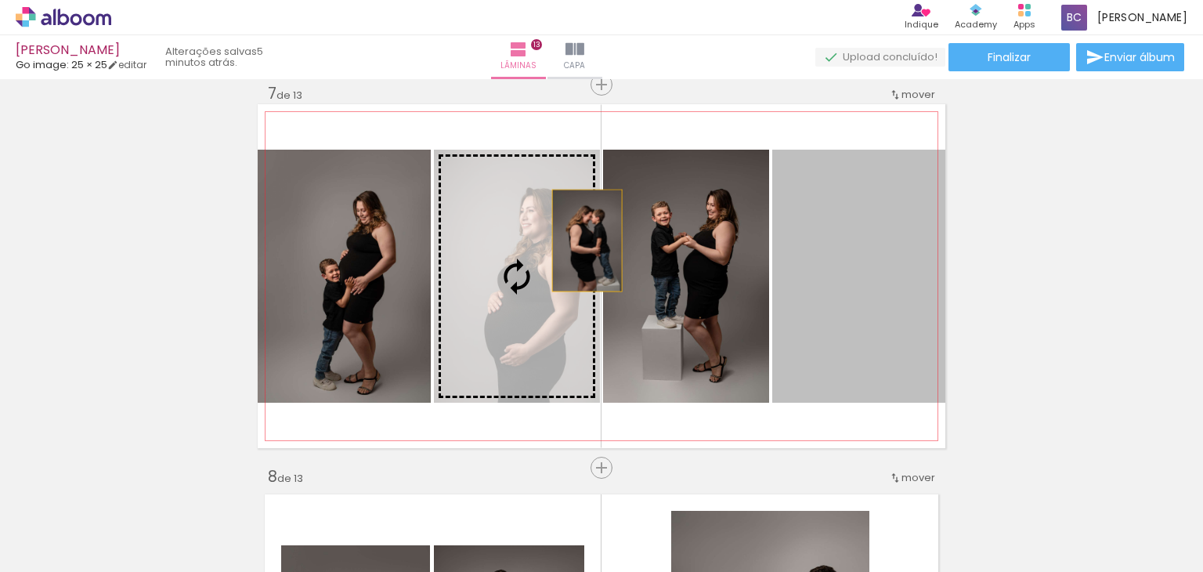
drag, startPoint x: 808, startPoint y: 242, endPoint x: 535, endPoint y: 241, distance: 273.4
click at [0, 0] on slot at bounding box center [0, 0] width 0 height 0
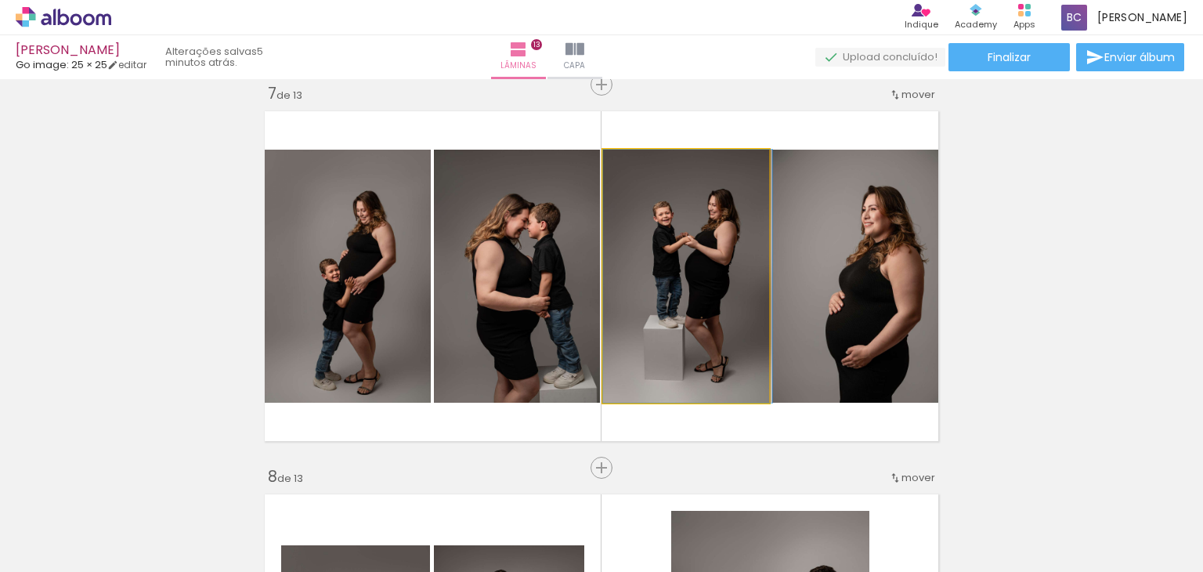
drag, startPoint x: 713, startPoint y: 269, endPoint x: 739, endPoint y: 270, distance: 25.9
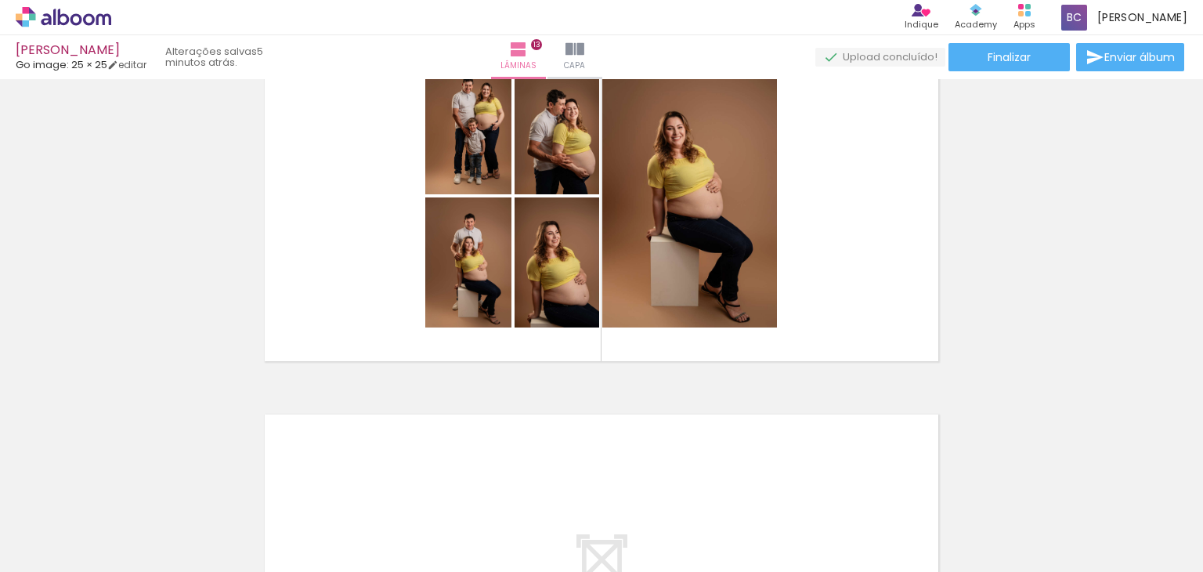
scroll to position [4622, 0]
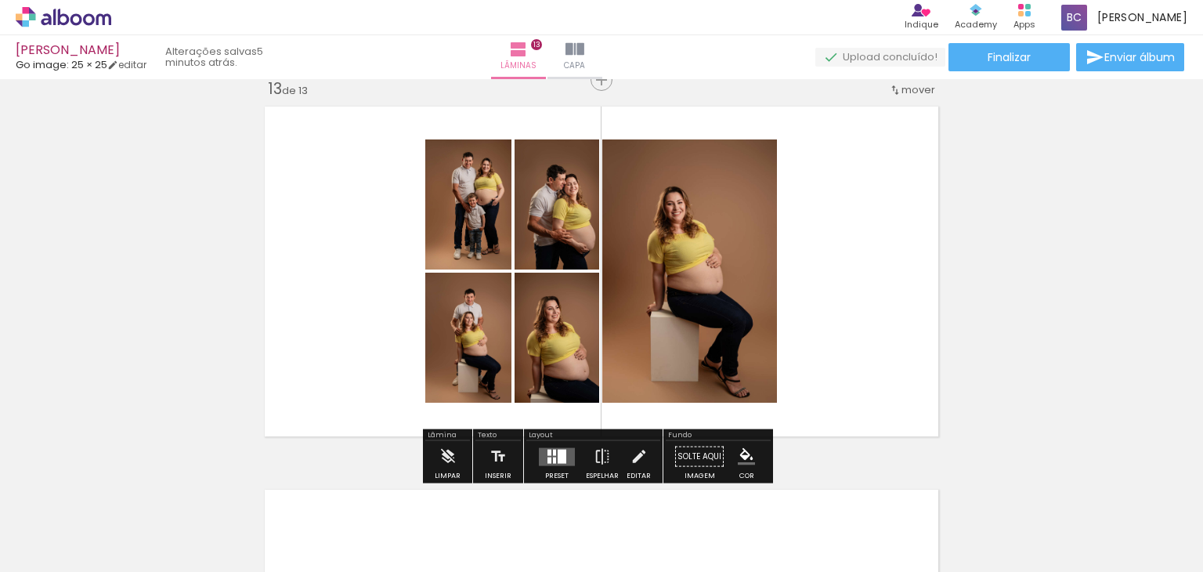
click at [551, 463] on quentale-layouter at bounding box center [557, 456] width 36 height 18
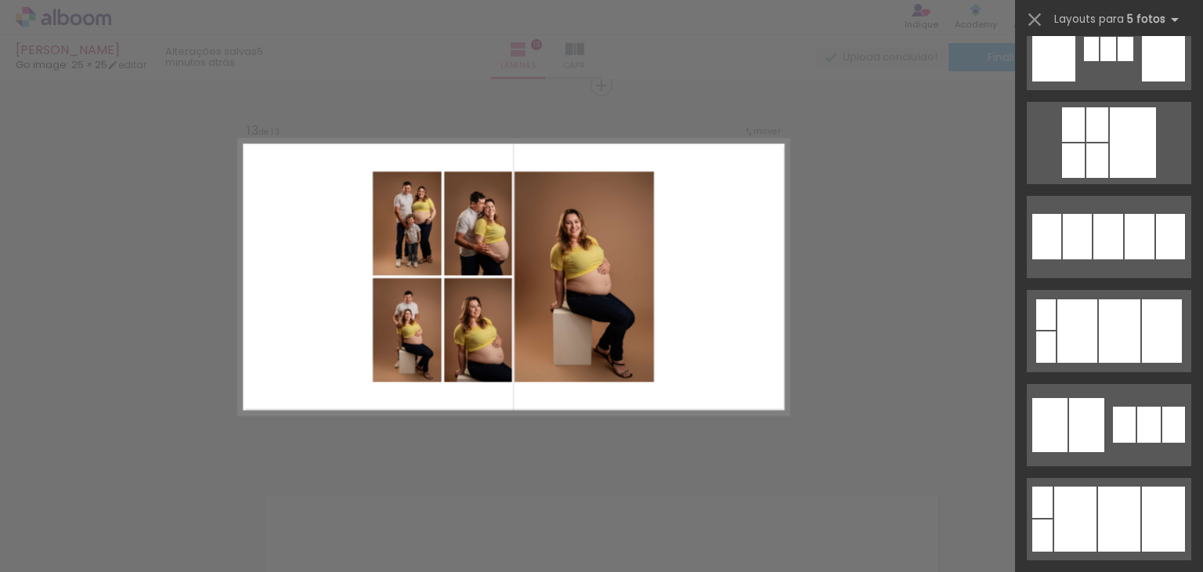
scroll to position [2212, 0]
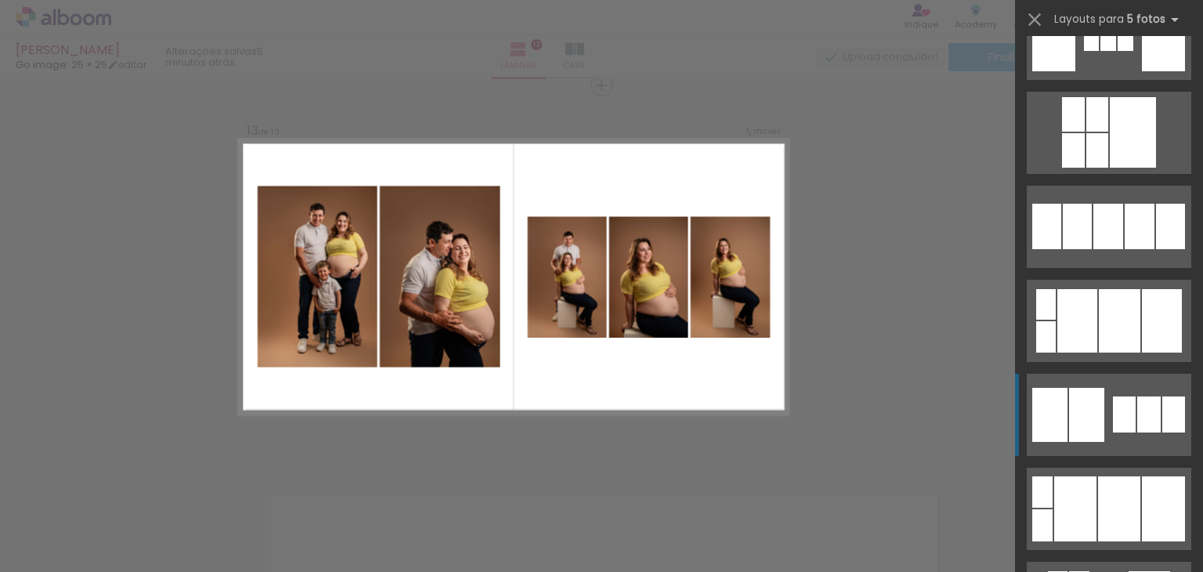
click at [1137, 422] on div at bounding box center [1148, 414] width 23 height 36
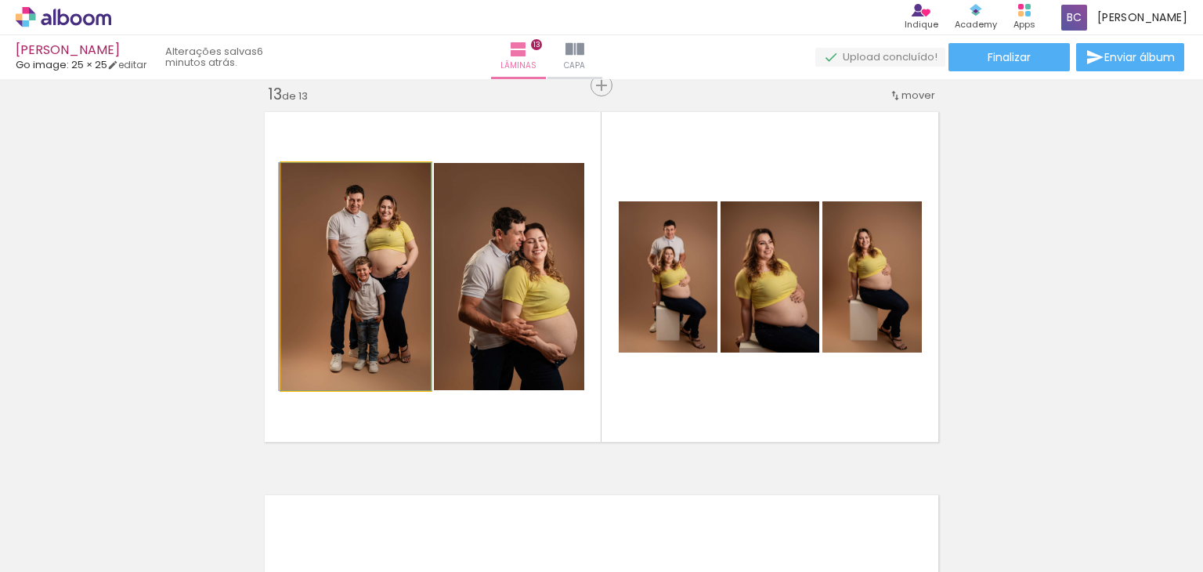
drag, startPoint x: 345, startPoint y: 283, endPoint x: 312, endPoint y: 281, distance: 33.7
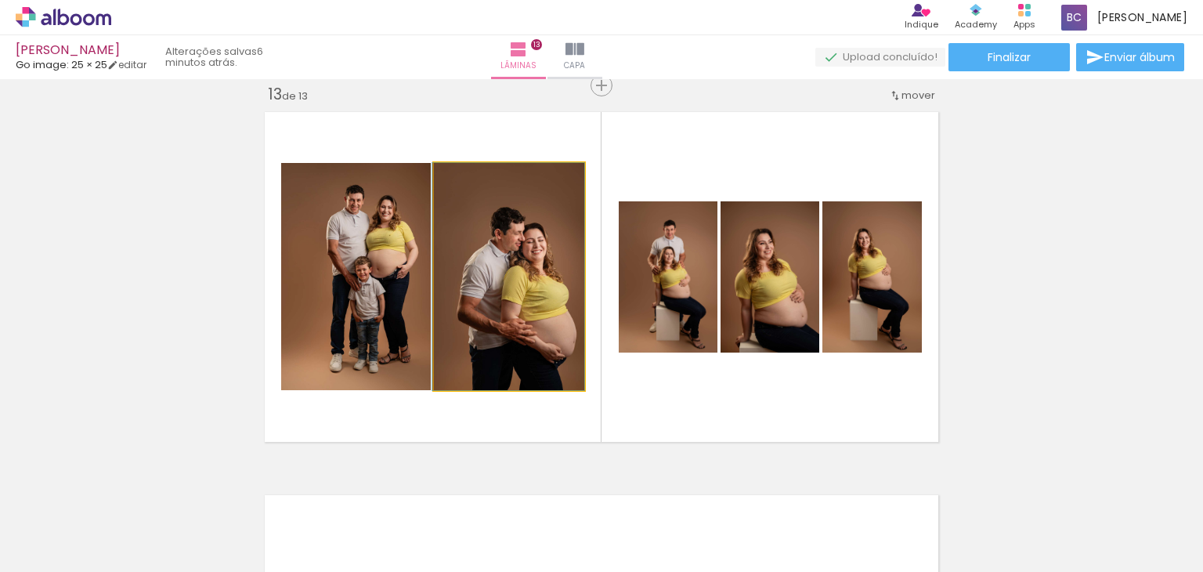
drag, startPoint x: 492, startPoint y: 327, endPoint x: 461, endPoint y: 295, distance: 44.3
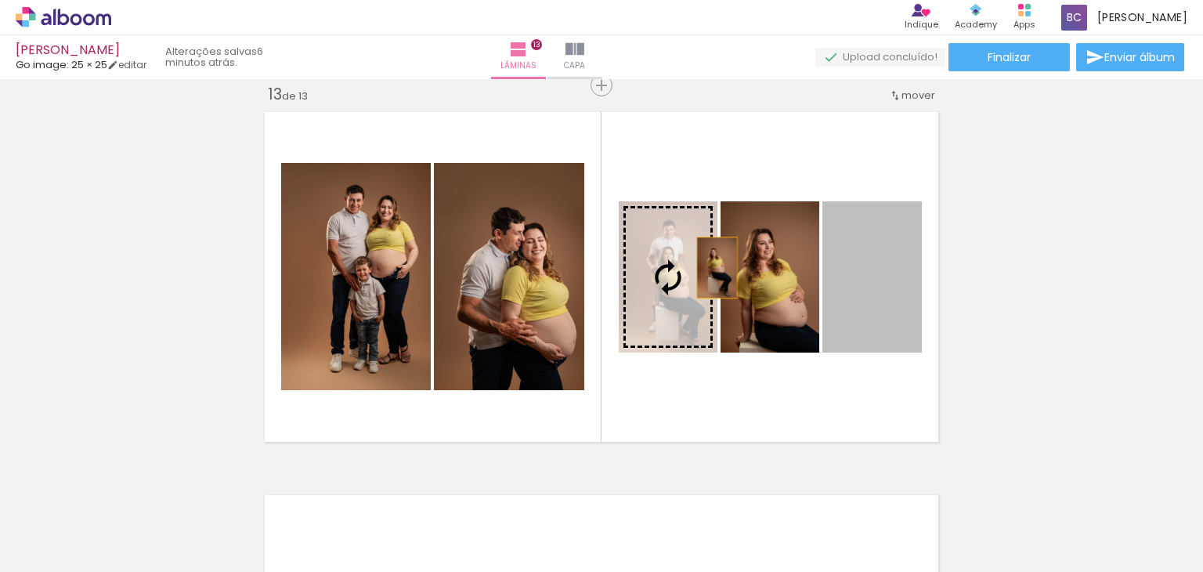
drag, startPoint x: 853, startPoint y: 278, endPoint x: 670, endPoint y: 262, distance: 184.0
click at [0, 0] on slot at bounding box center [0, 0] width 0 height 0
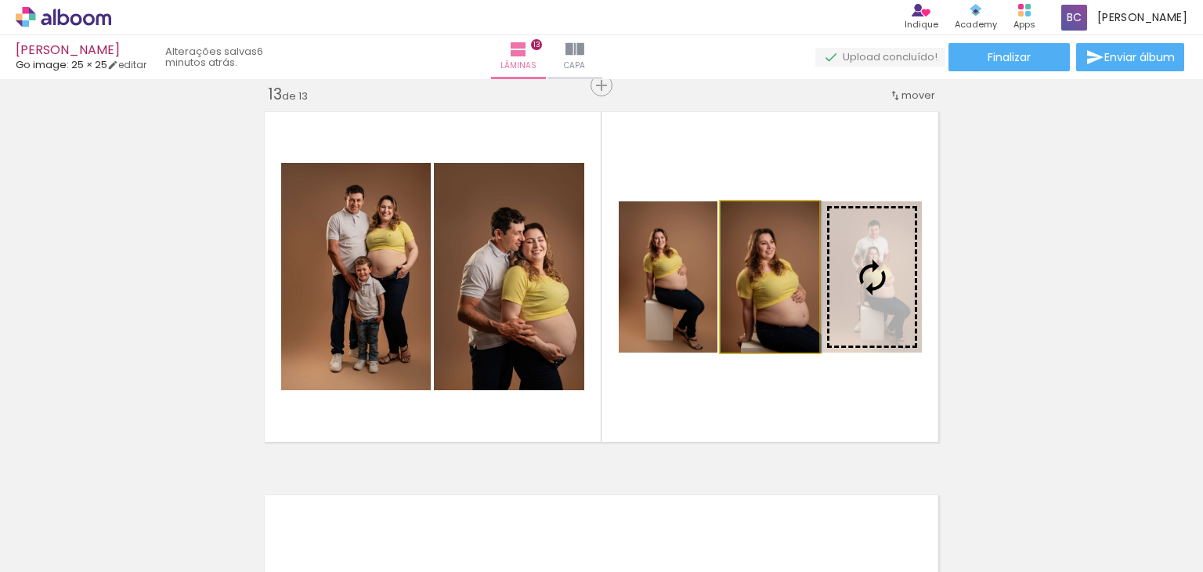
drag, startPoint x: 768, startPoint y: 277, endPoint x: 896, endPoint y: 280, distance: 127.7
click at [0, 0] on slot at bounding box center [0, 0] width 0 height 0
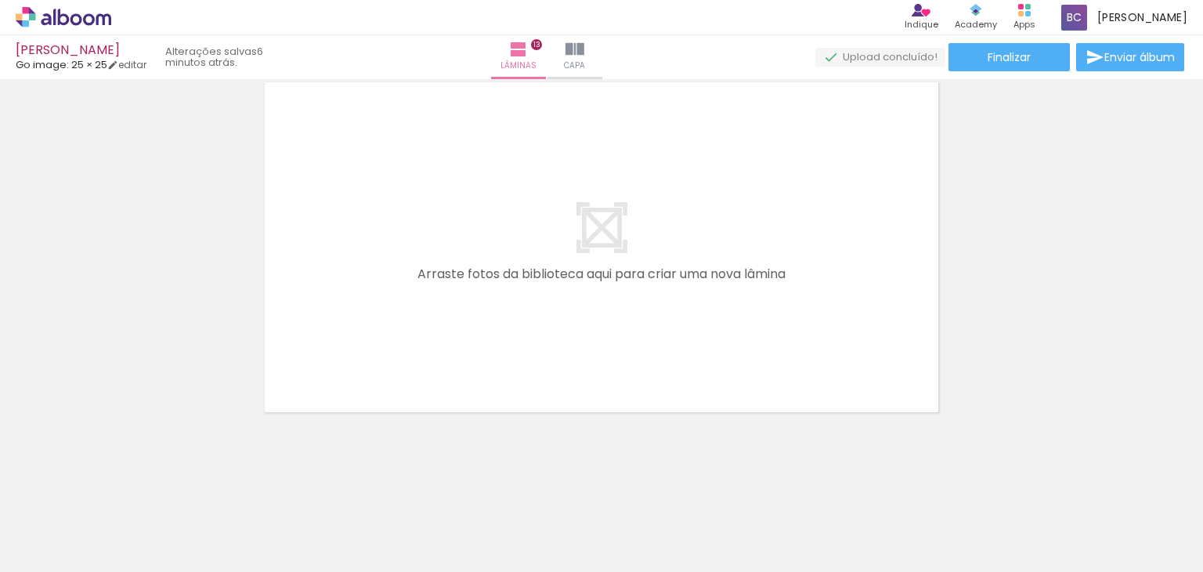
scroll to position [0, 2439]
click at [990, 54] on span "Finalizar" at bounding box center [1009, 57] width 43 height 11
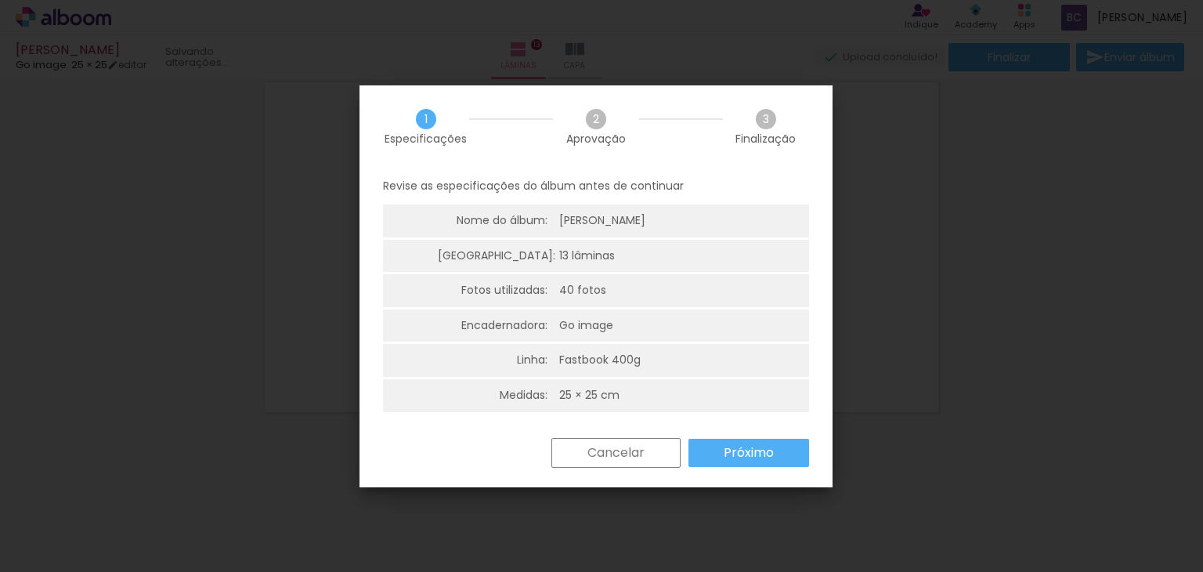
click at [793, 455] on paper-button "Próximo" at bounding box center [749, 453] width 121 height 28
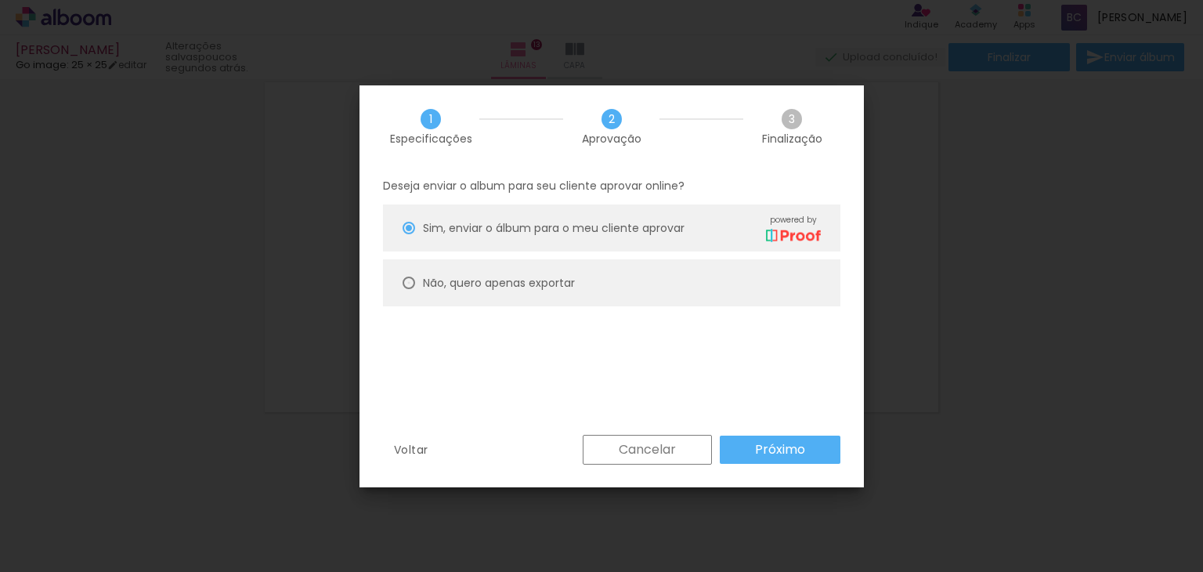
click at [407, 288] on div at bounding box center [409, 283] width 13 height 13
type paper-radio-button "on"
click at [819, 449] on paper-button "Próximo" at bounding box center [780, 450] width 121 height 28
type input "Alta, 300 DPI"
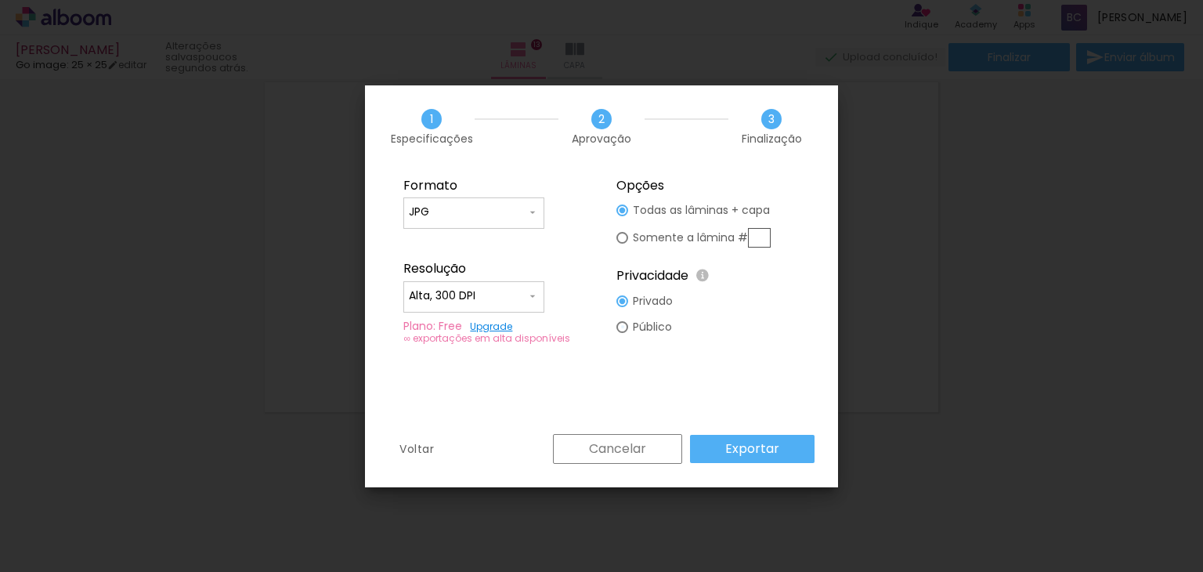
click at [623, 325] on div at bounding box center [622, 327] width 12 height 12
type paper-radio-button "on"
click at [530, 291] on iron-icon at bounding box center [532, 296] width 13 height 13
click at [530, 291] on paper-item "Alta, 300 DPI" at bounding box center [473, 293] width 141 height 31
click at [0, 0] on slot "Exportar" at bounding box center [0, 0] width 0 height 0
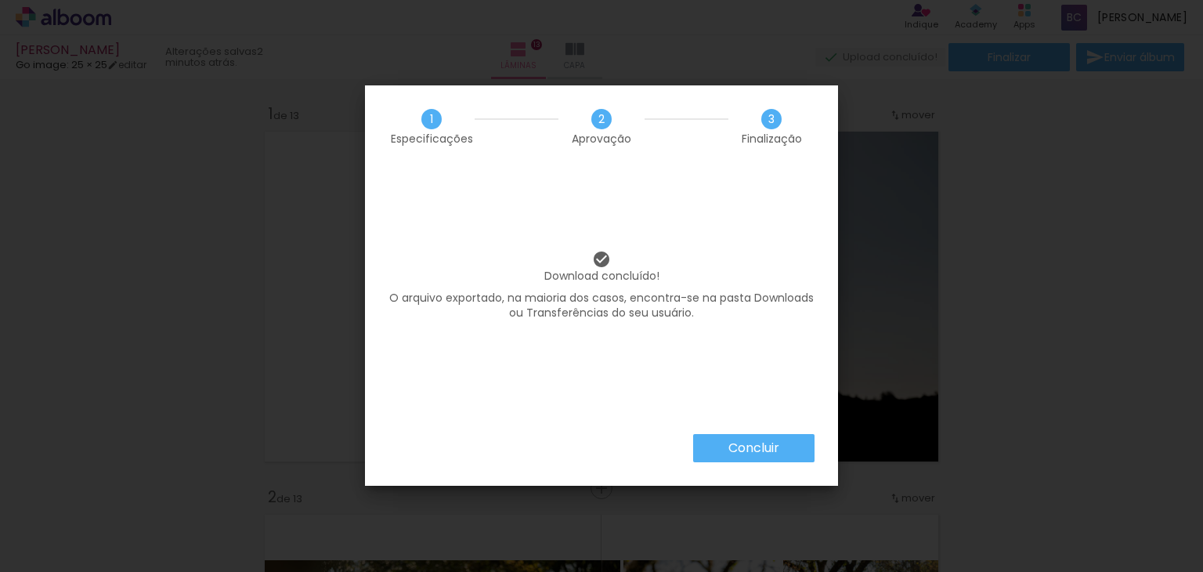
scroll to position [0, 2439]
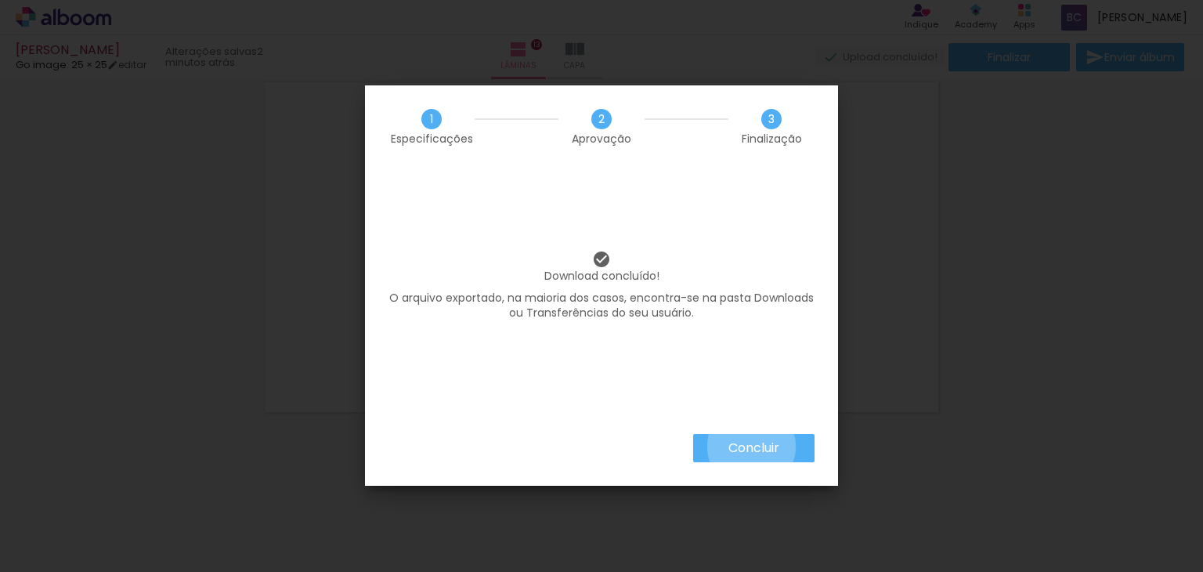
click at [0, 0] on slot "Concluir" at bounding box center [0, 0] width 0 height 0
